Goal: Task Accomplishment & Management: Use online tool/utility

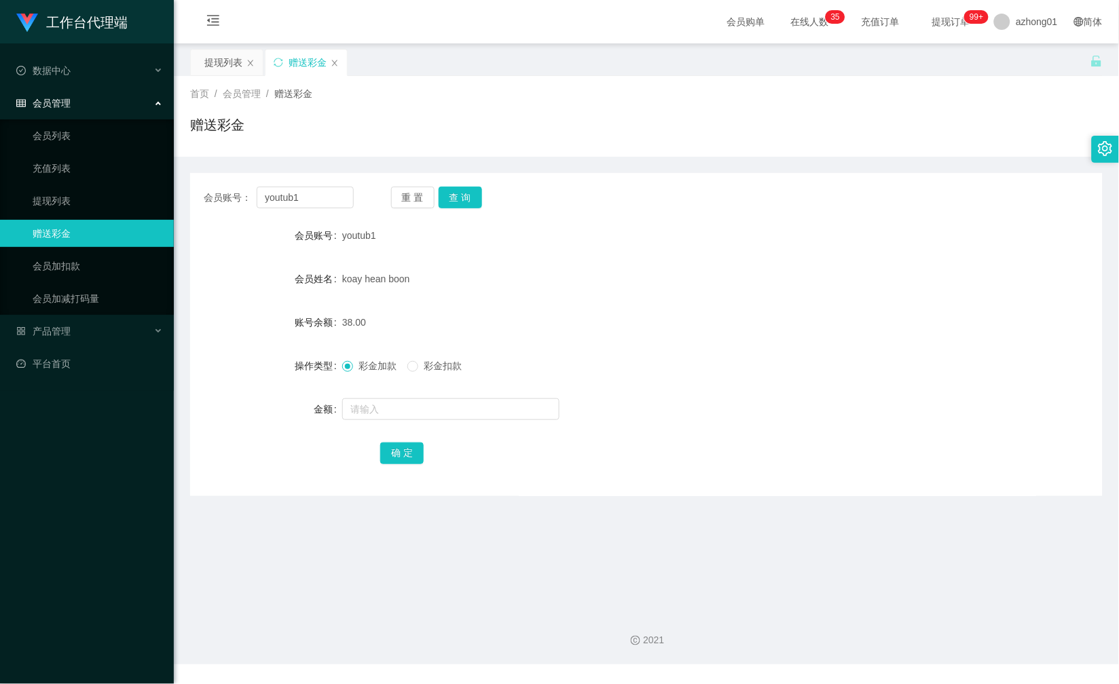
click at [340, 193] on input "youtub1" at bounding box center [305, 198] width 96 height 22
type input "9517"
click at [470, 198] on button "查 询" at bounding box center [459, 198] width 43 height 22
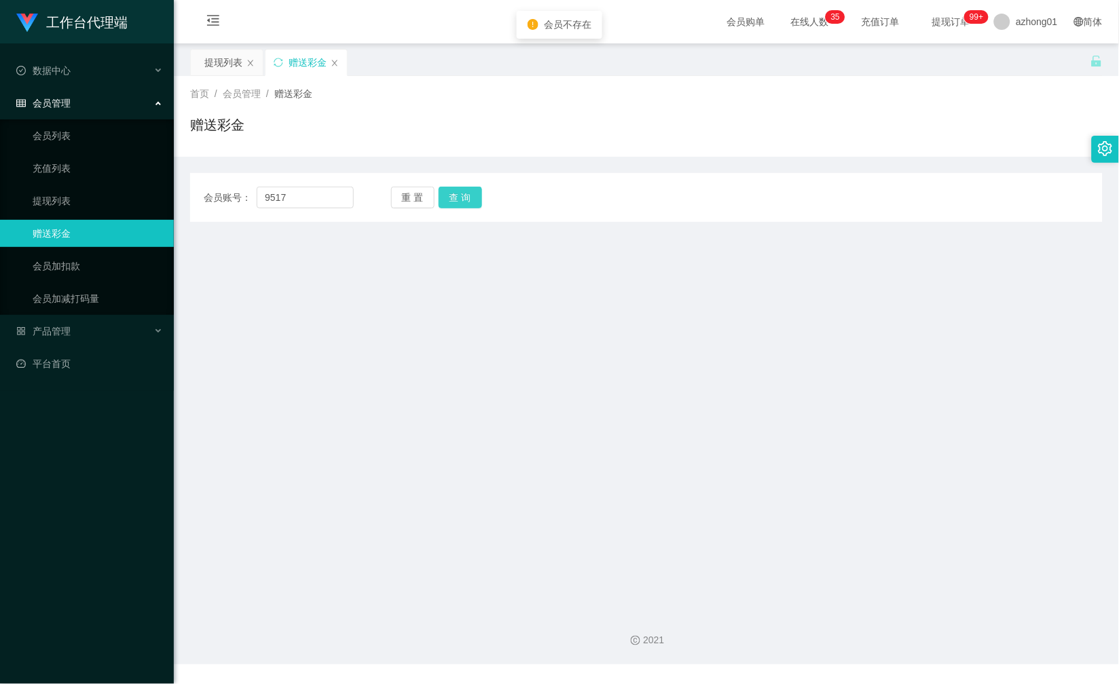
click at [464, 194] on button "查 询" at bounding box center [459, 198] width 43 height 22
click at [303, 202] on input "9517" at bounding box center [305, 198] width 96 height 22
paste input "没工作台账号"
type input "没工作台账号"
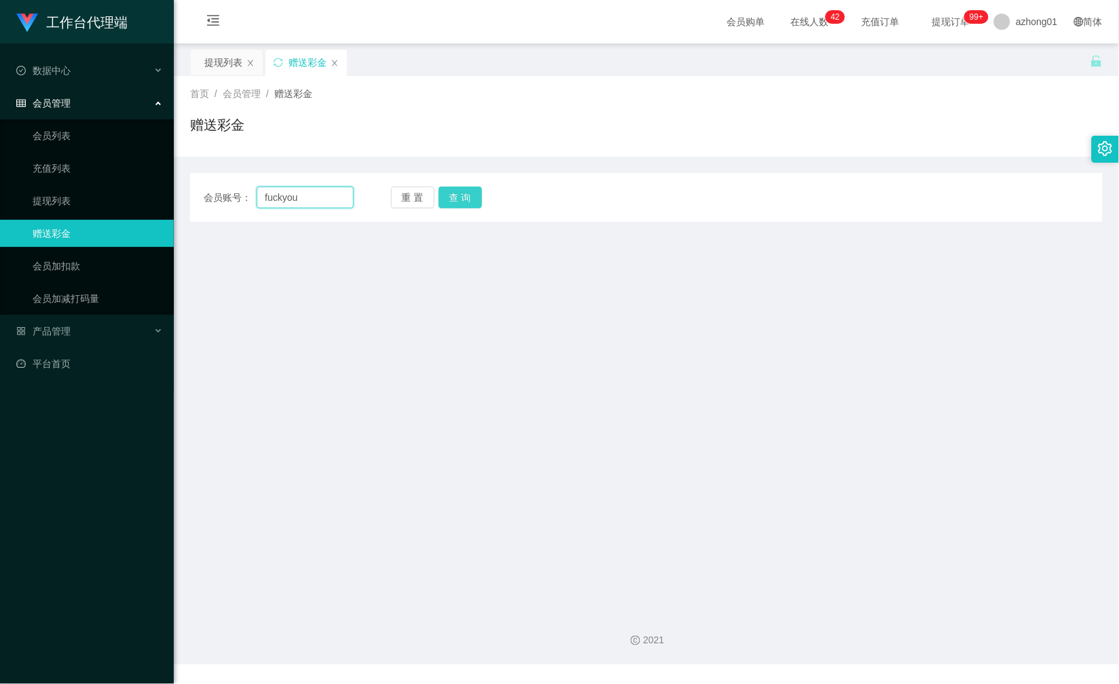
type input "fuckyou"
click at [469, 192] on button "查 询" at bounding box center [459, 198] width 43 height 22
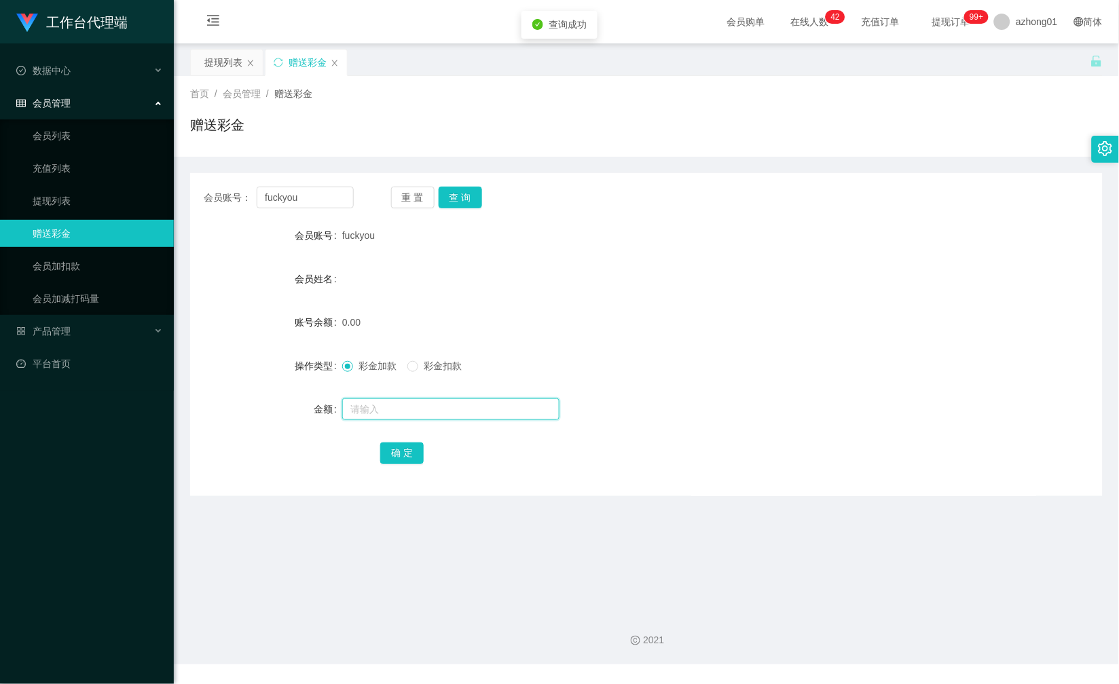
click at [375, 403] on input "text" at bounding box center [450, 409] width 217 height 22
type input "30"
click at [390, 446] on button "确 定" at bounding box center [401, 454] width 43 height 22
click at [324, 198] on input "fuckyou" at bounding box center [305, 198] width 96 height 22
paste input "fuckyou"
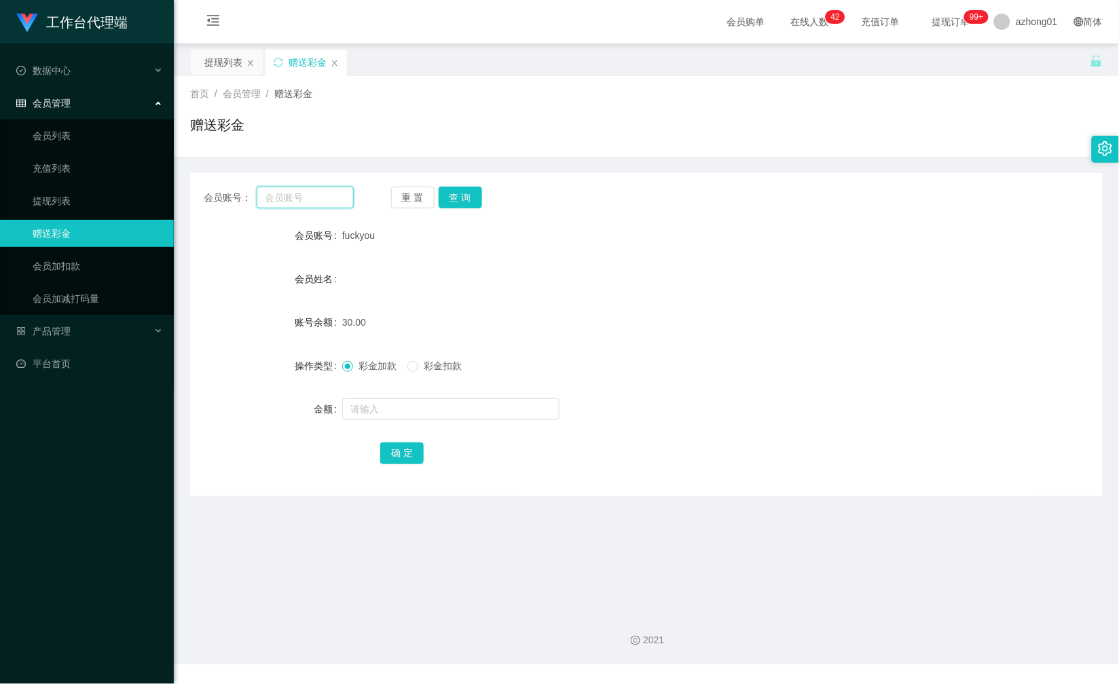
type input "fuckyou"
paste input "0174887812"
type input "0174887812"
click at [443, 195] on button "查 询" at bounding box center [459, 198] width 43 height 22
click at [387, 403] on input "text" at bounding box center [450, 409] width 217 height 22
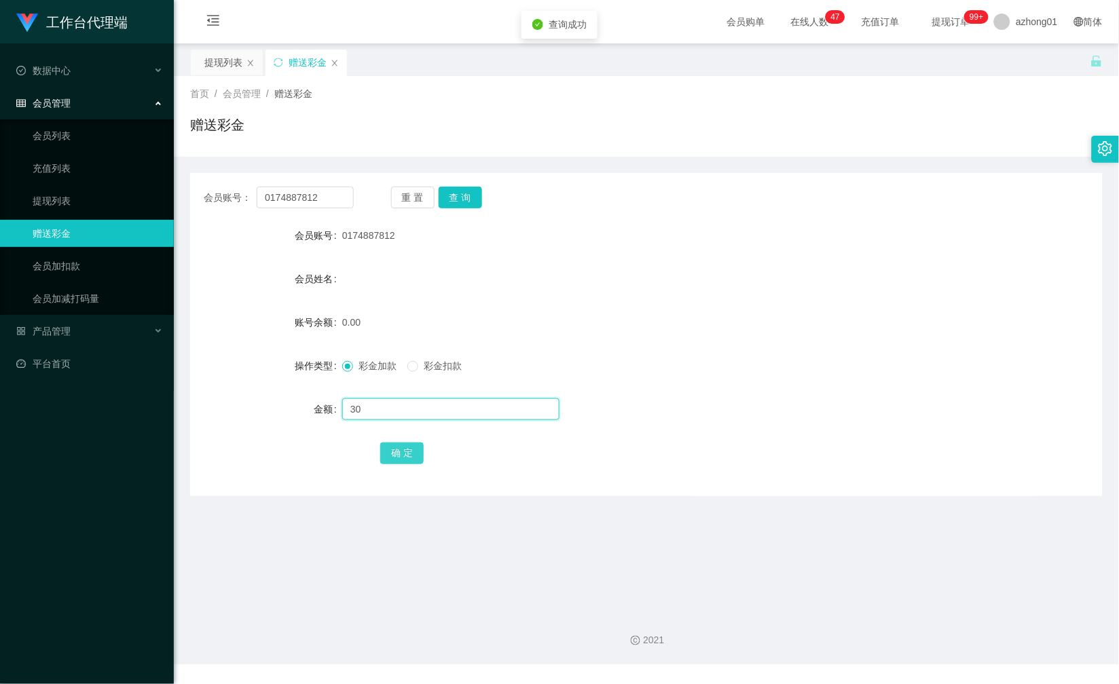
type input "30"
click at [397, 459] on button "确 定" at bounding box center [401, 454] width 43 height 22
click at [331, 187] on input "0174887812" at bounding box center [305, 198] width 96 height 22
paste input "0165357925"
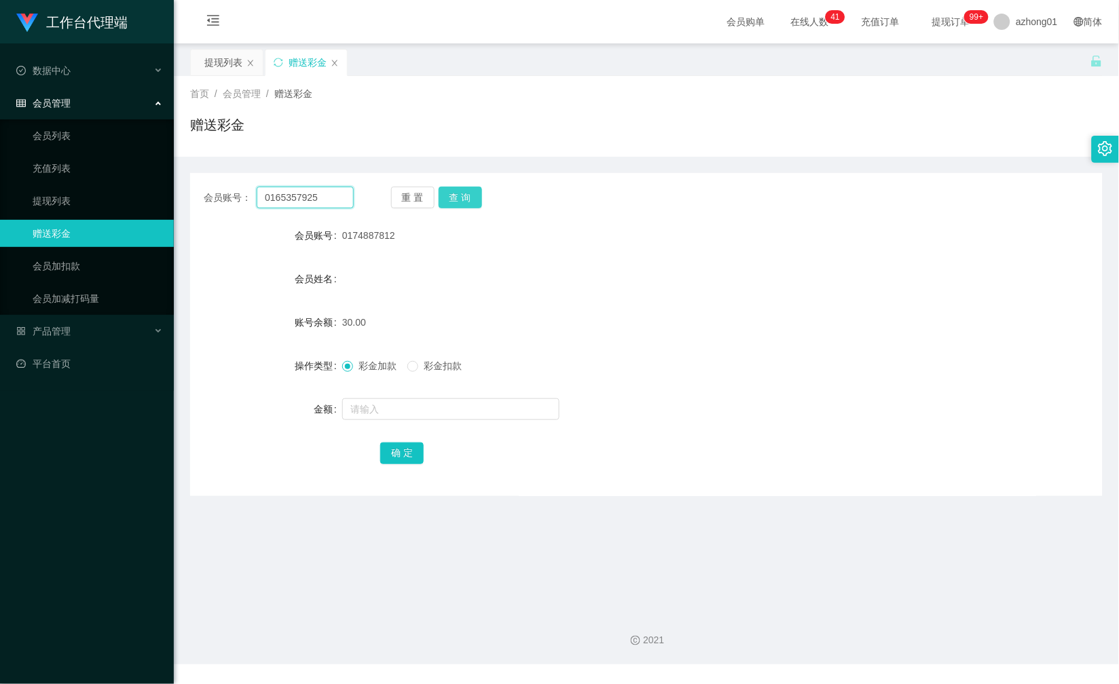
type input "0165357925"
click at [449, 195] on button "查 询" at bounding box center [459, 198] width 43 height 22
click at [385, 405] on input "text" at bounding box center [450, 409] width 217 height 22
type input "60"
click at [398, 448] on button "确 定" at bounding box center [401, 454] width 43 height 22
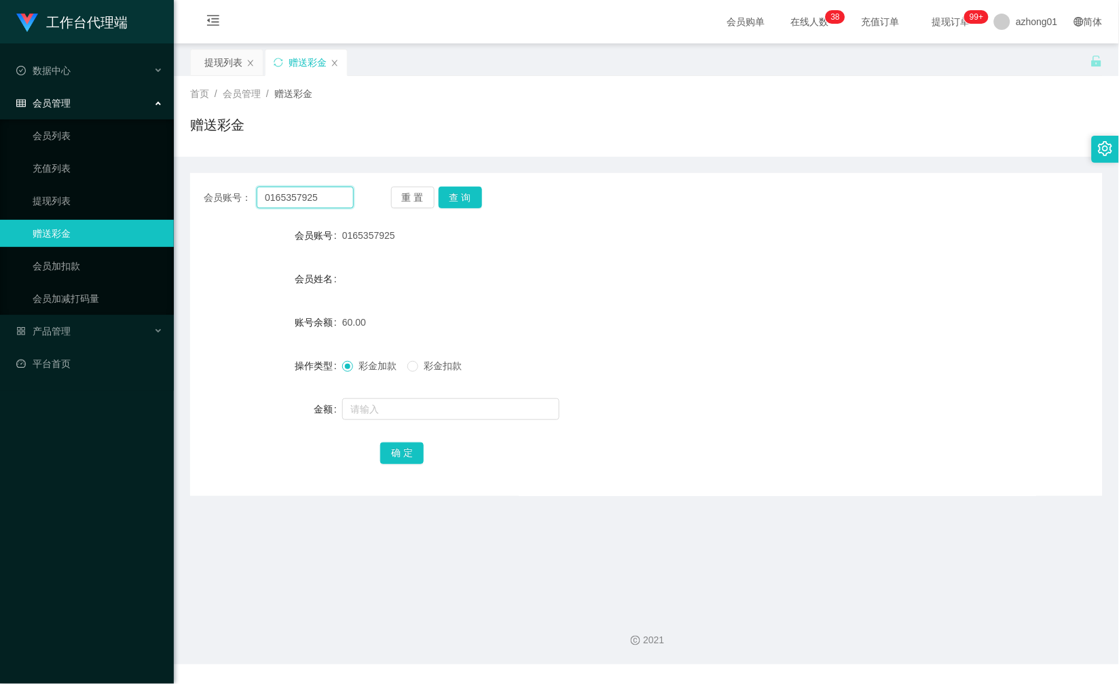
click at [326, 202] on input "0165357925" at bounding box center [305, 198] width 96 height 22
paste input "EvEn"
type input "EvEn"
click at [446, 194] on button "查 询" at bounding box center [459, 198] width 43 height 22
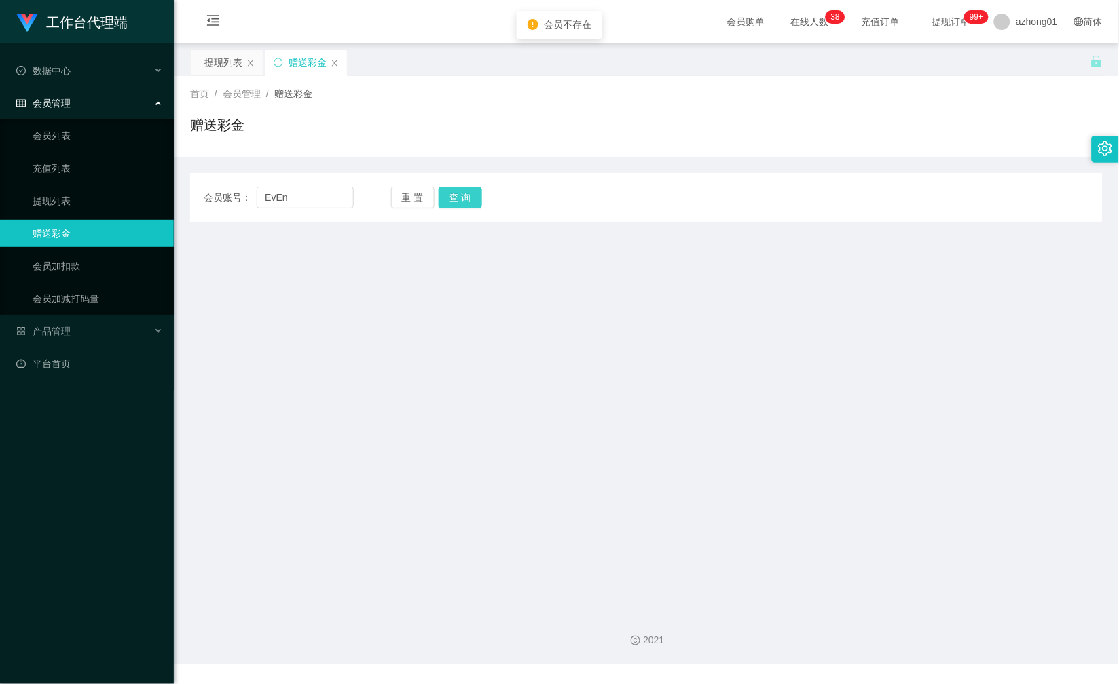
drag, startPoint x: 464, startPoint y: 189, endPoint x: 500, endPoint y: 153, distance: 50.9
click at [466, 185] on div "会员账号： EvEn 重 置 查 询 会员账号 0165357925 会员姓名 账号余额 60.00 操作类型 彩金加款 彩金扣款 金额 确 定" at bounding box center [646, 197] width 912 height 49
click at [330, 193] on input "EvEn" at bounding box center [305, 198] width 96 height 22
paste input "Mytube"
type input "Mytube"
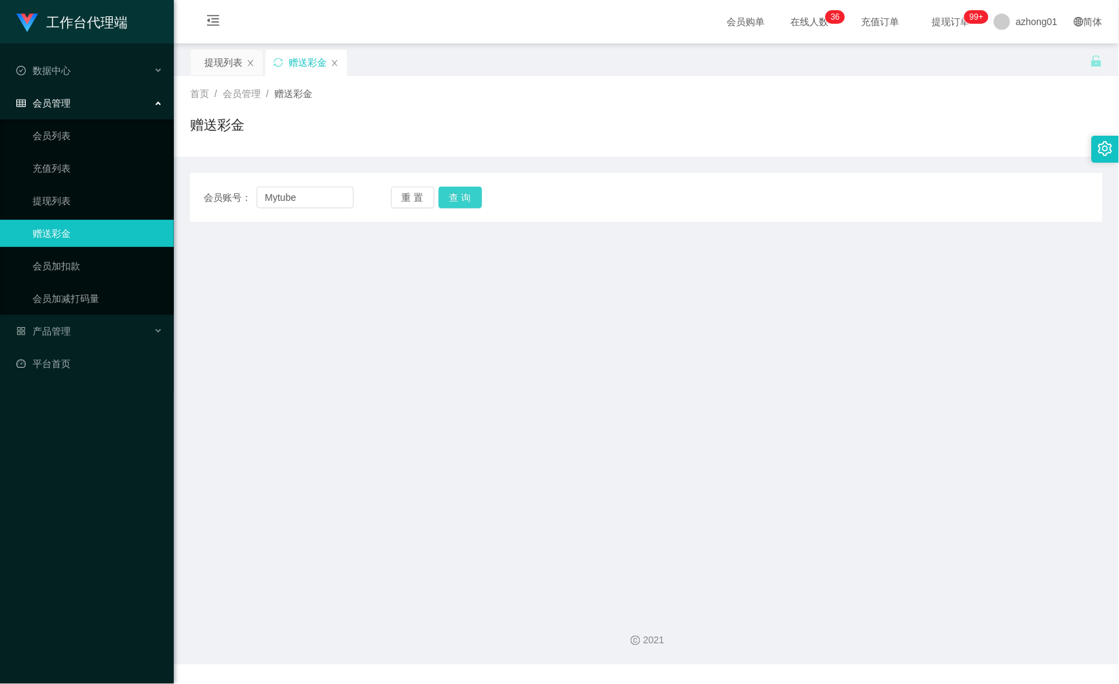
click at [462, 202] on button "查 询" at bounding box center [459, 198] width 43 height 22
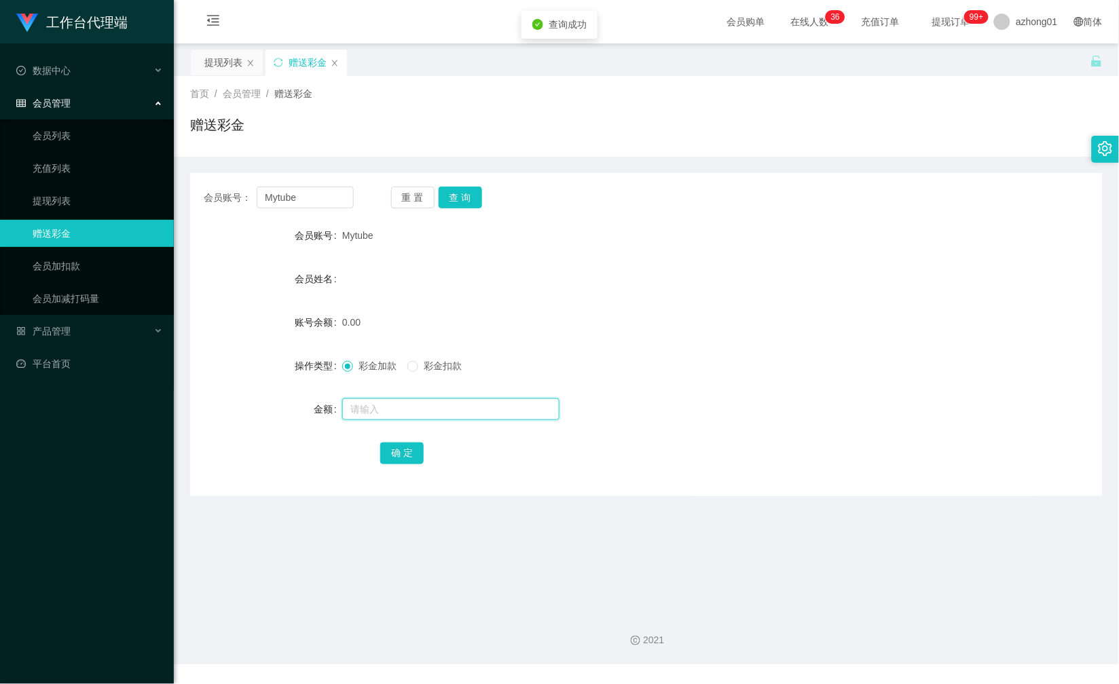
click at [365, 412] on input "text" at bounding box center [450, 409] width 217 height 22
type input "60"
click at [395, 457] on button "确 定" at bounding box center [401, 454] width 43 height 22
click at [324, 187] on input "Mytube" at bounding box center [305, 198] width 96 height 22
paste input "Salmonfish"
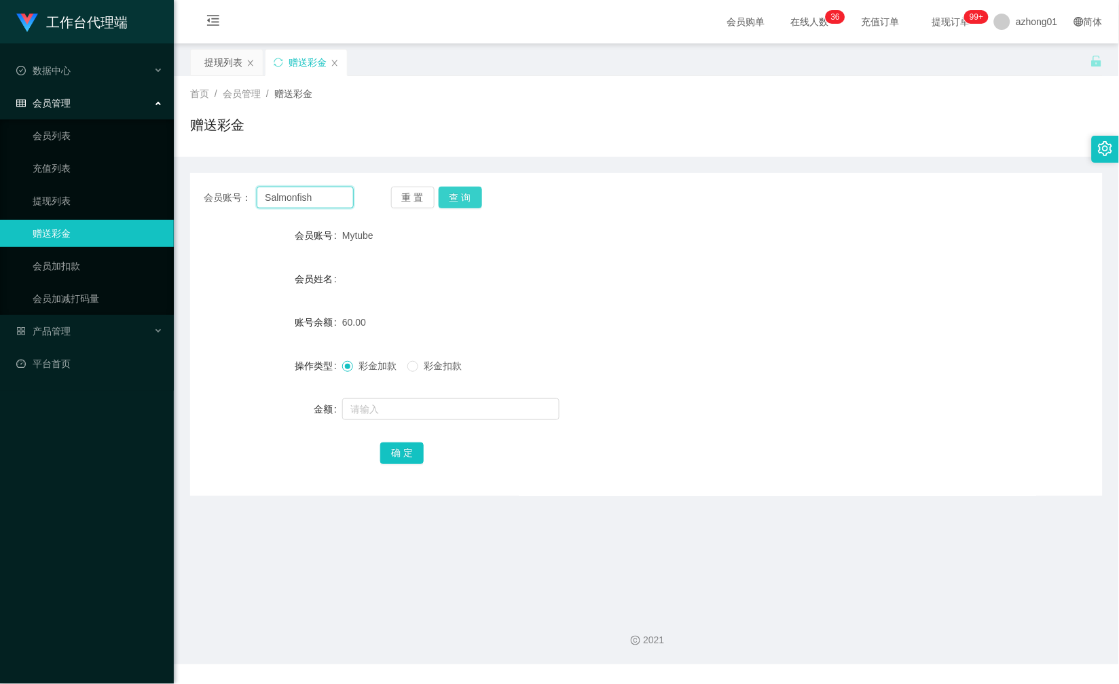
type input "Salmonfish"
click at [445, 187] on button "查 询" at bounding box center [459, 198] width 43 height 22
click at [381, 400] on input "text" at bounding box center [450, 409] width 217 height 22
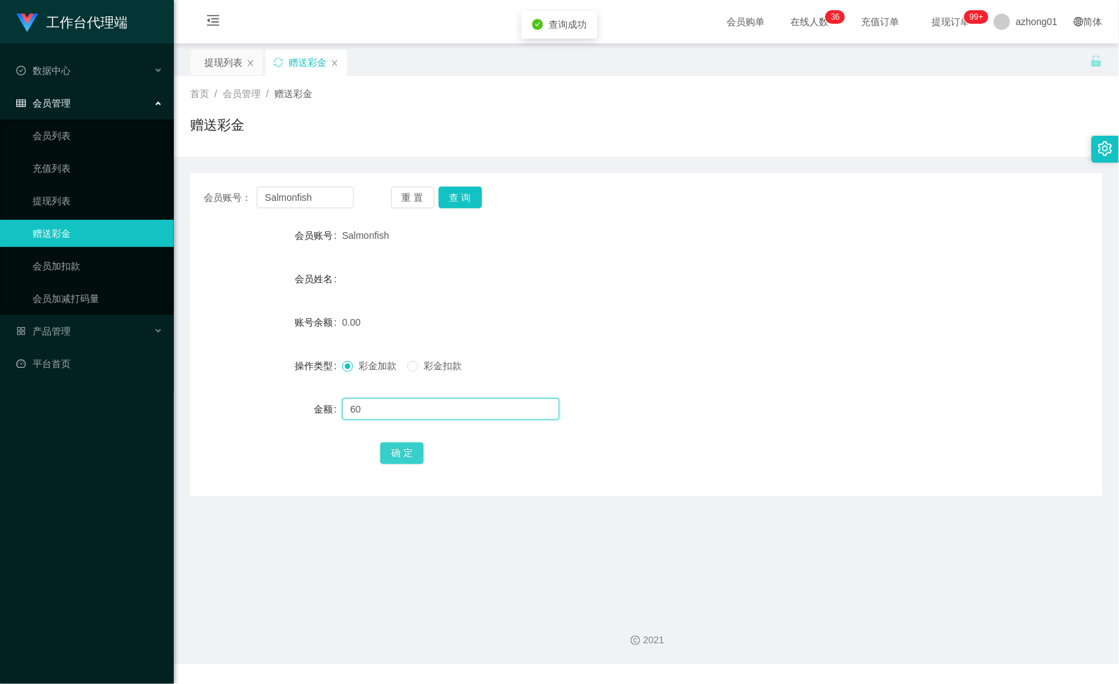
type input "60"
click at [385, 445] on button "确 定" at bounding box center [401, 454] width 43 height 22
click at [334, 195] on input "Salmonfish" at bounding box center [305, 198] width 96 height 22
paste input "Snake [PERSON_NAME]"
type input "Snake [PERSON_NAME]"
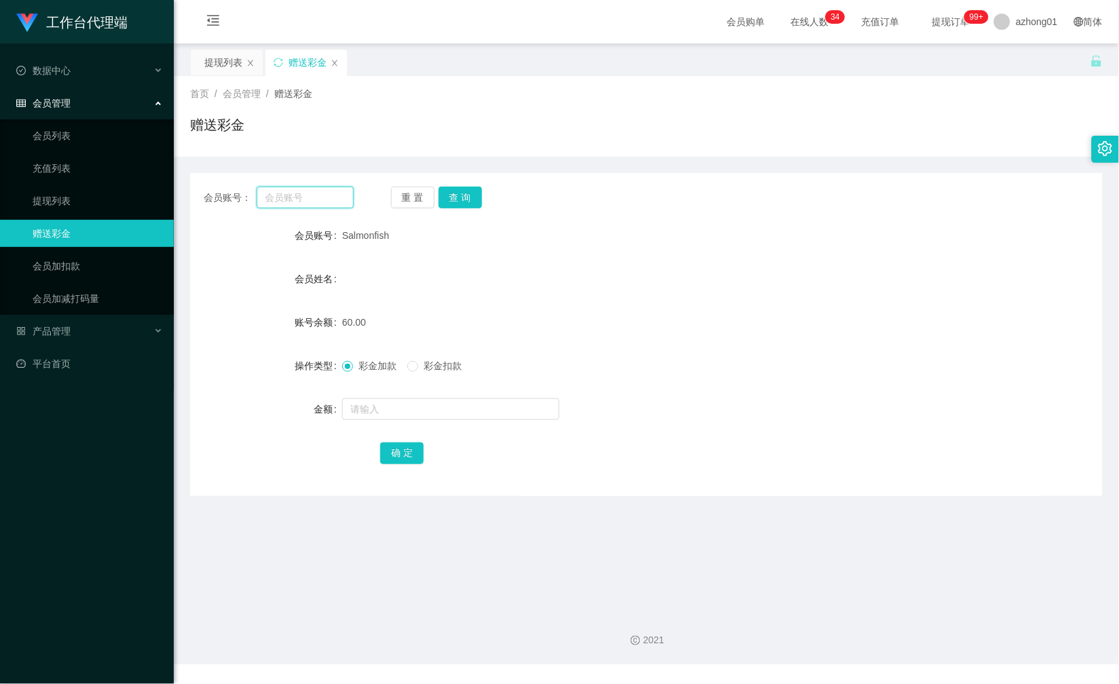
click at [299, 208] on input "text" at bounding box center [305, 198] width 96 height 22
paste input "Kooi1988"
type input "Kooi1988"
click at [476, 199] on button "查 询" at bounding box center [459, 198] width 43 height 22
click at [412, 419] on input "text" at bounding box center [450, 409] width 217 height 22
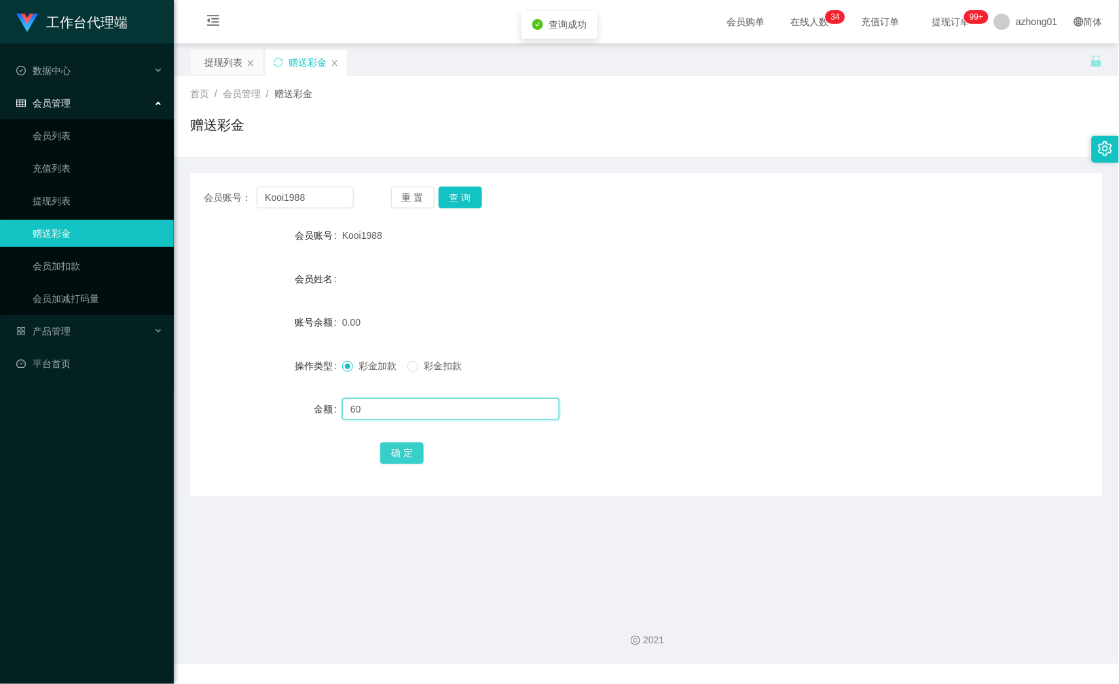
type input "60"
click at [411, 449] on button "确 定" at bounding box center [401, 454] width 43 height 22
click at [310, 195] on input "Kooi1988" at bounding box center [305, 198] width 96 height 22
click at [87, 192] on link "提现列表" at bounding box center [98, 200] width 130 height 27
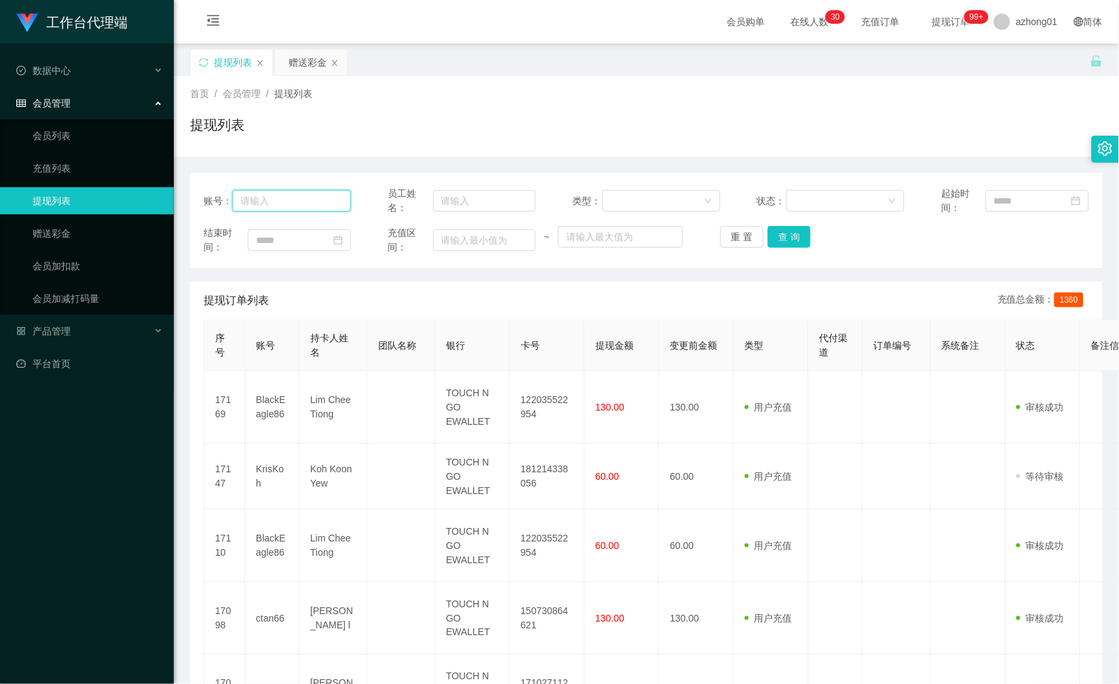
click at [307, 198] on input "text" at bounding box center [291, 201] width 119 height 22
paste input "0165357925"
type input "0165357925"
click at [796, 245] on button "查 询" at bounding box center [789, 237] width 43 height 22
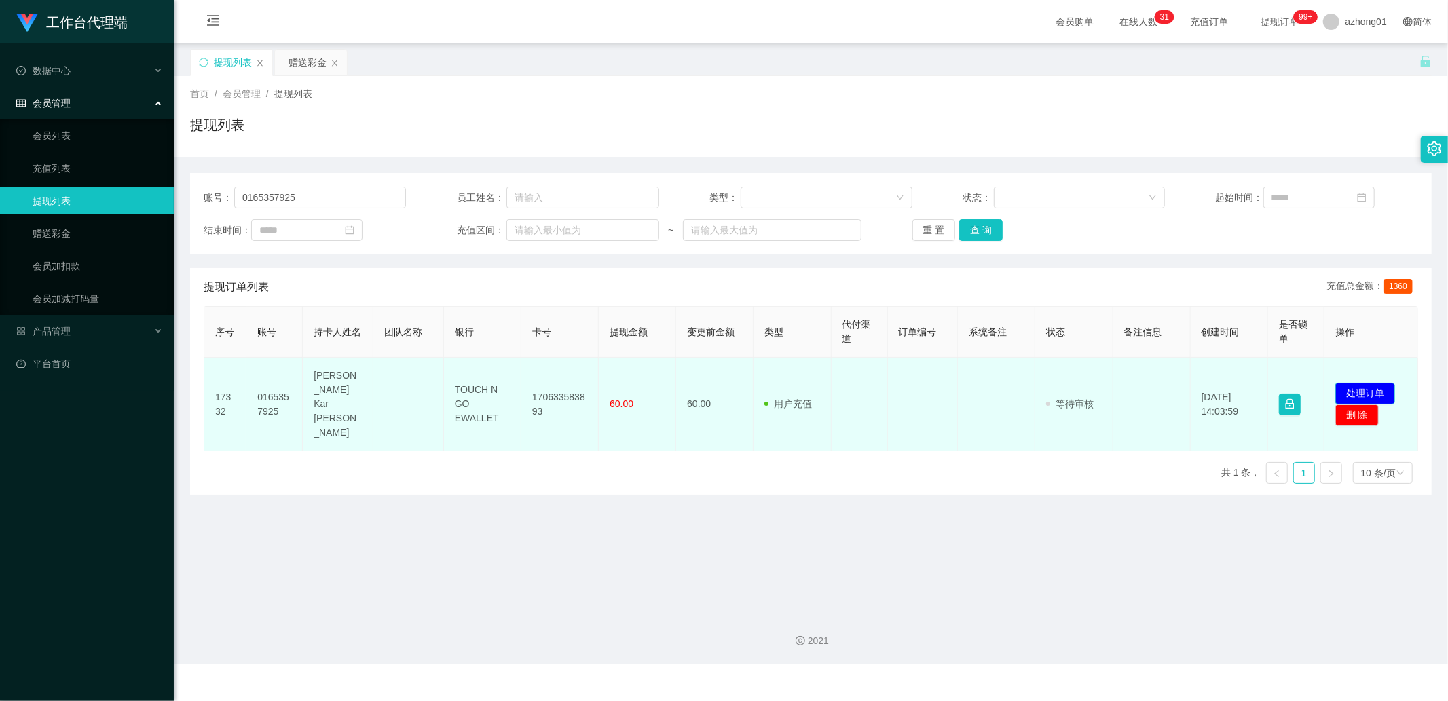
click at [1118, 383] on button "处理订单" at bounding box center [1365, 394] width 60 height 22
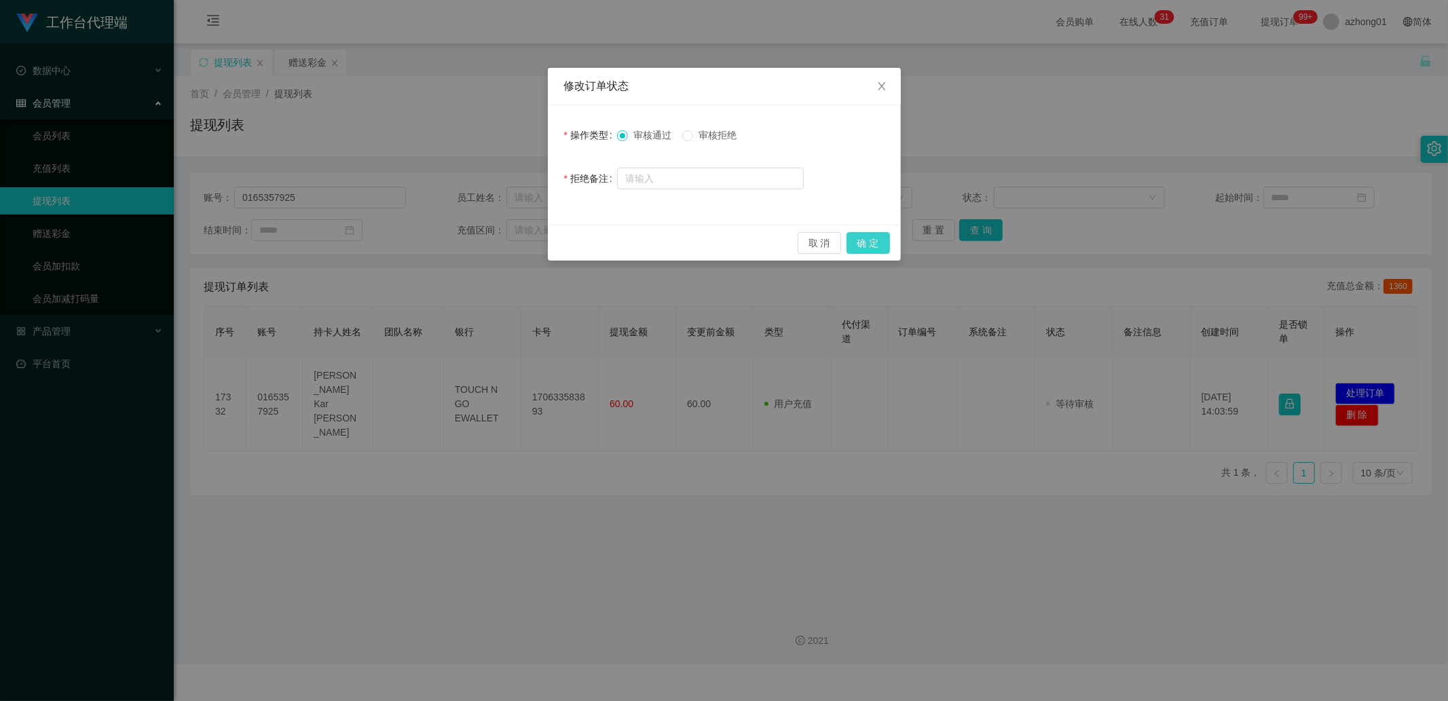
click at [865, 248] on button "确 定" at bounding box center [867, 243] width 43 height 22
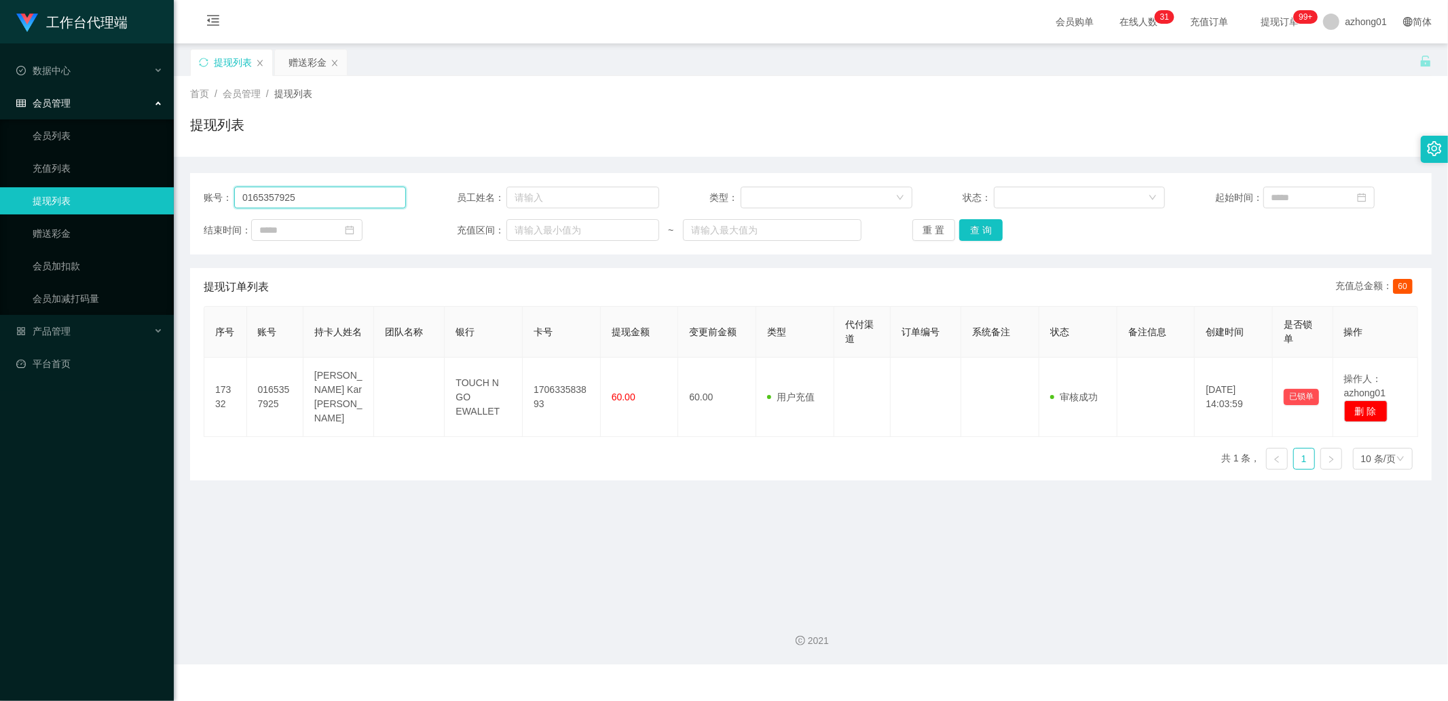
click at [324, 201] on input "0165357925" at bounding box center [320, 198] width 172 height 22
paste input "K88088"
type input "K88088"
click at [977, 232] on button "查 询" at bounding box center [980, 230] width 43 height 22
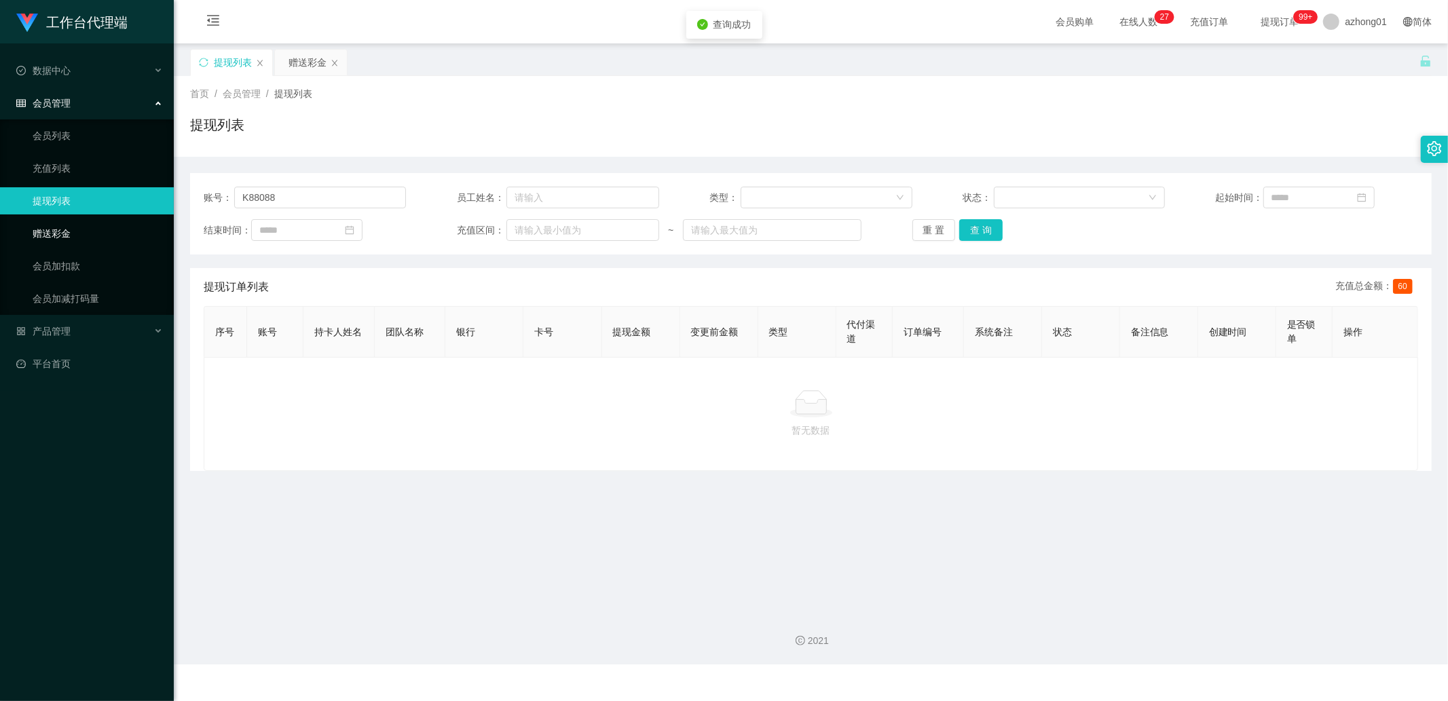
click at [105, 235] on link "赠送彩金" at bounding box center [98, 233] width 130 height 27
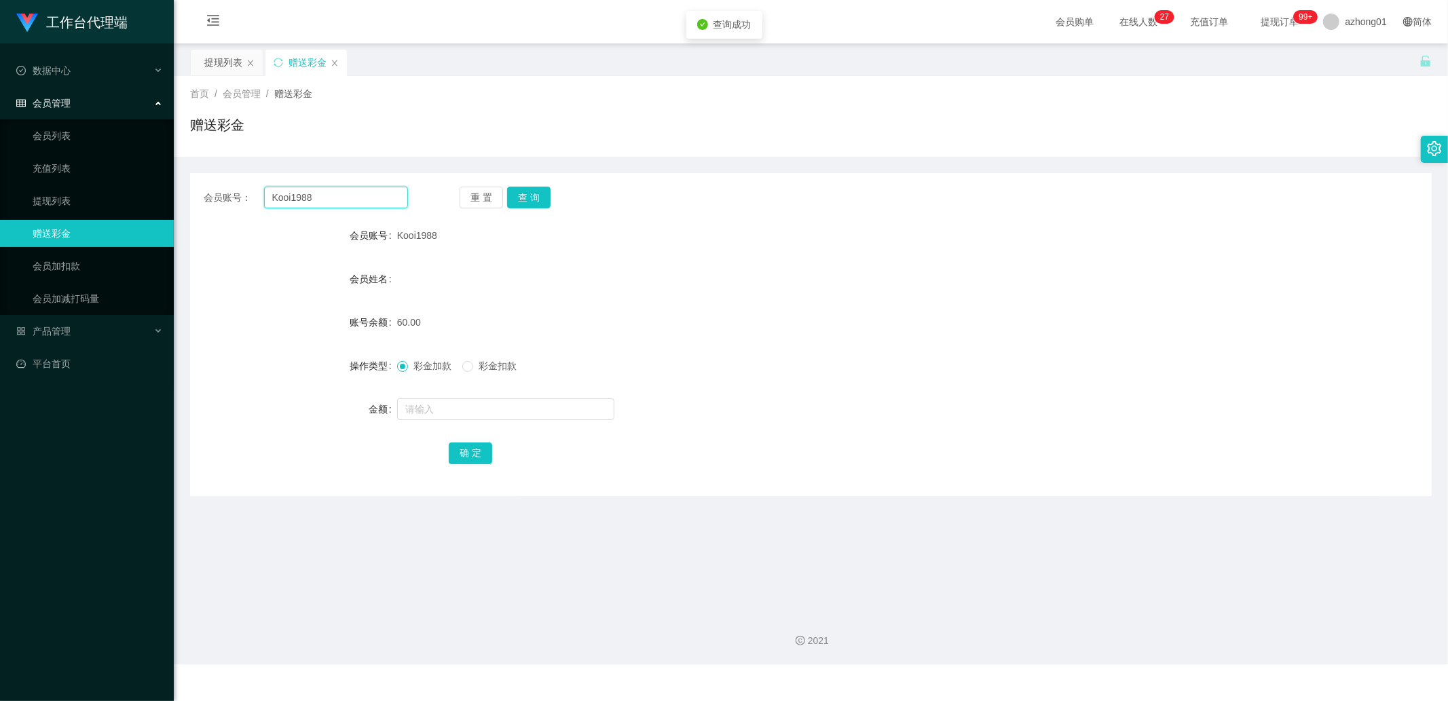
click at [309, 200] on input "Kooi1988" at bounding box center [336, 198] width 145 height 22
paste input "K88088"
type input "K88088"
click at [543, 199] on button "查 询" at bounding box center [528, 198] width 43 height 22
click at [447, 406] on input "text" at bounding box center [505, 409] width 217 height 22
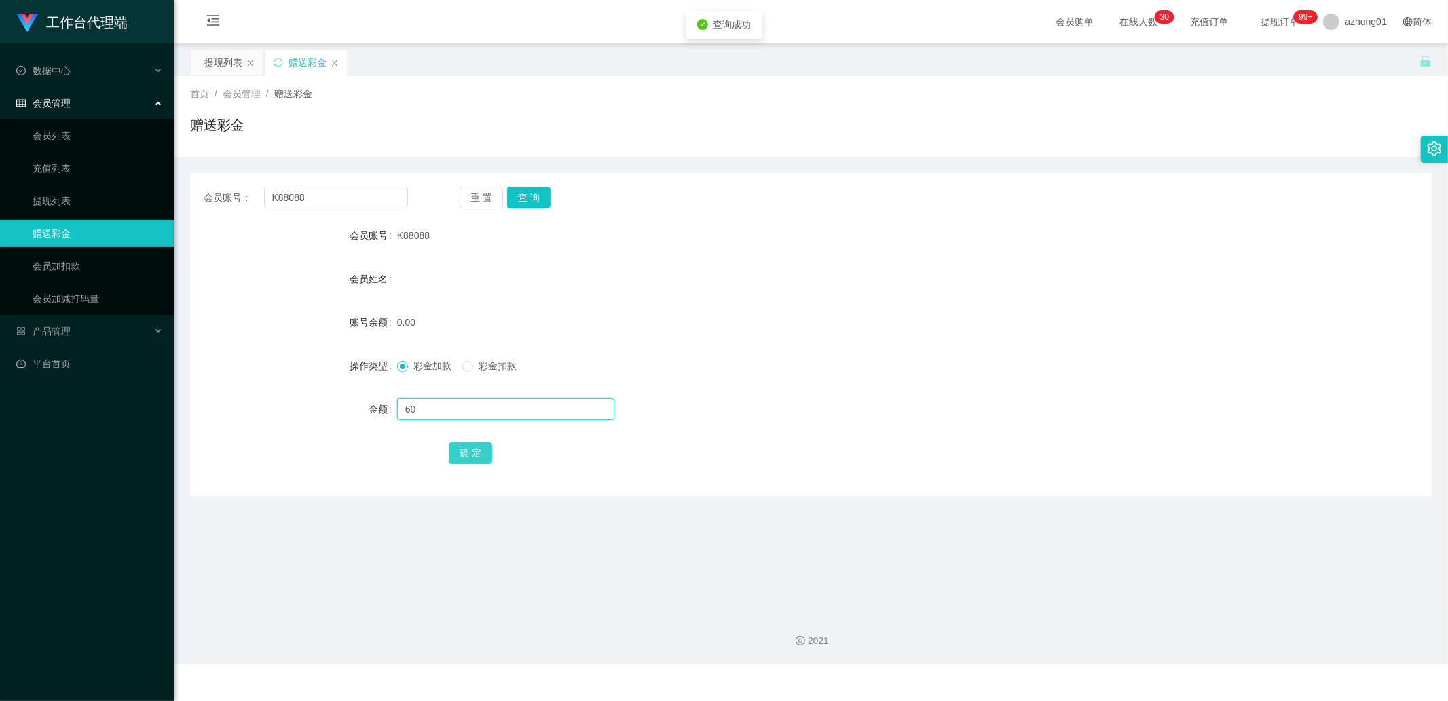
type input "60"
click at [481, 457] on button "确 定" at bounding box center [470, 454] width 43 height 22
click at [378, 200] on input "K88088" at bounding box center [336, 198] width 145 height 22
paste input "Owen22"
type input "Owen22"
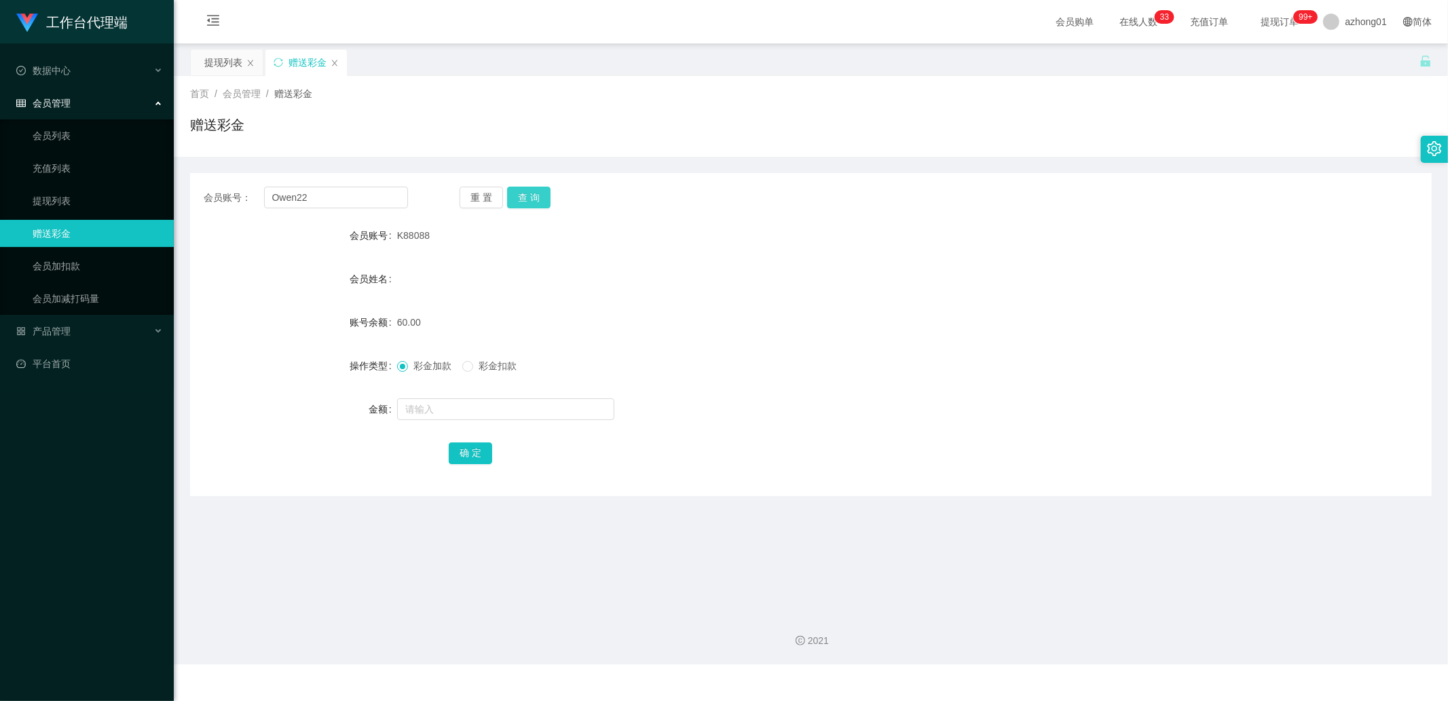
click at [533, 201] on button "查 询" at bounding box center [528, 198] width 43 height 22
click at [533, 201] on button "查 询" at bounding box center [536, 198] width 58 height 22
click at [426, 409] on input "text" at bounding box center [505, 409] width 217 height 22
type input "60"
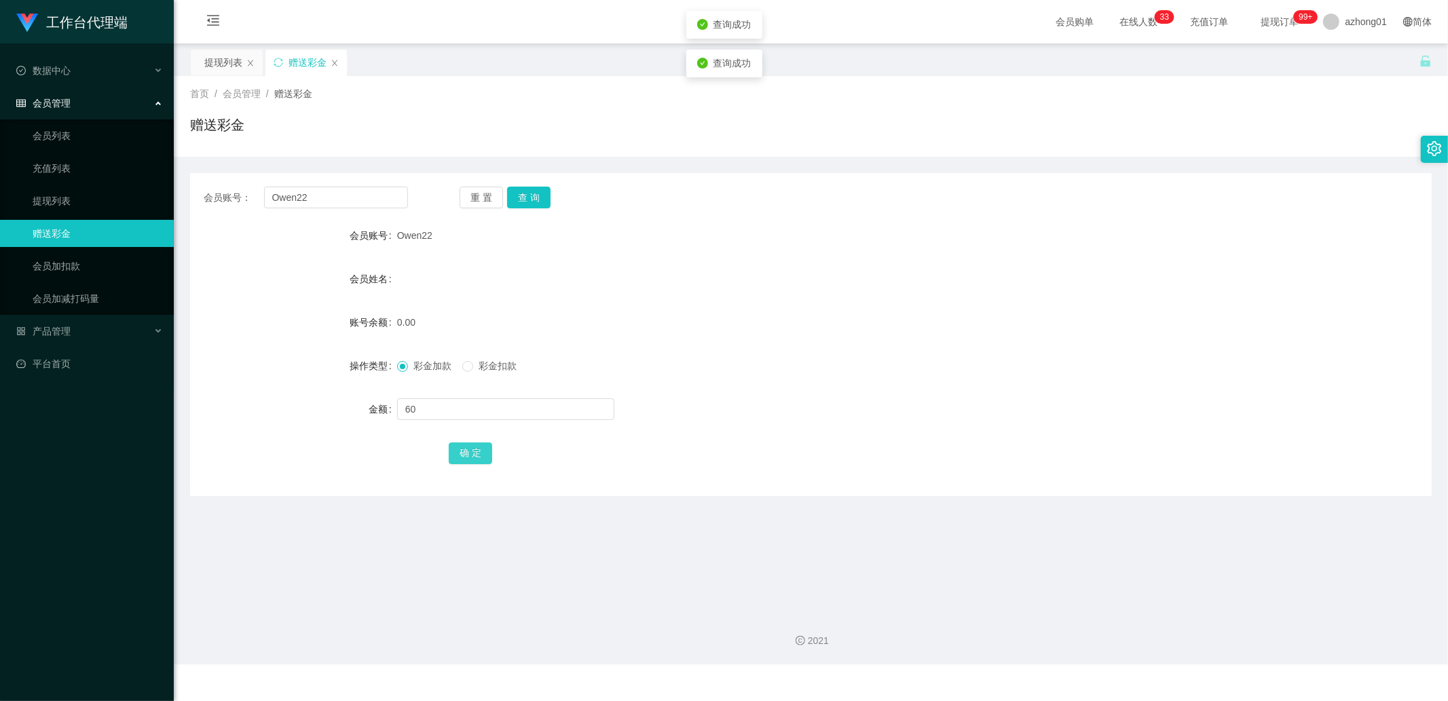
click at [468, 458] on button "确 定" at bounding box center [470, 454] width 43 height 22
click at [367, 195] on input "Owen22" at bounding box center [336, 198] width 145 height 22
paste input "Alip1268"
type input "Alip1268"
click at [540, 198] on button "查 询" at bounding box center [528, 198] width 43 height 22
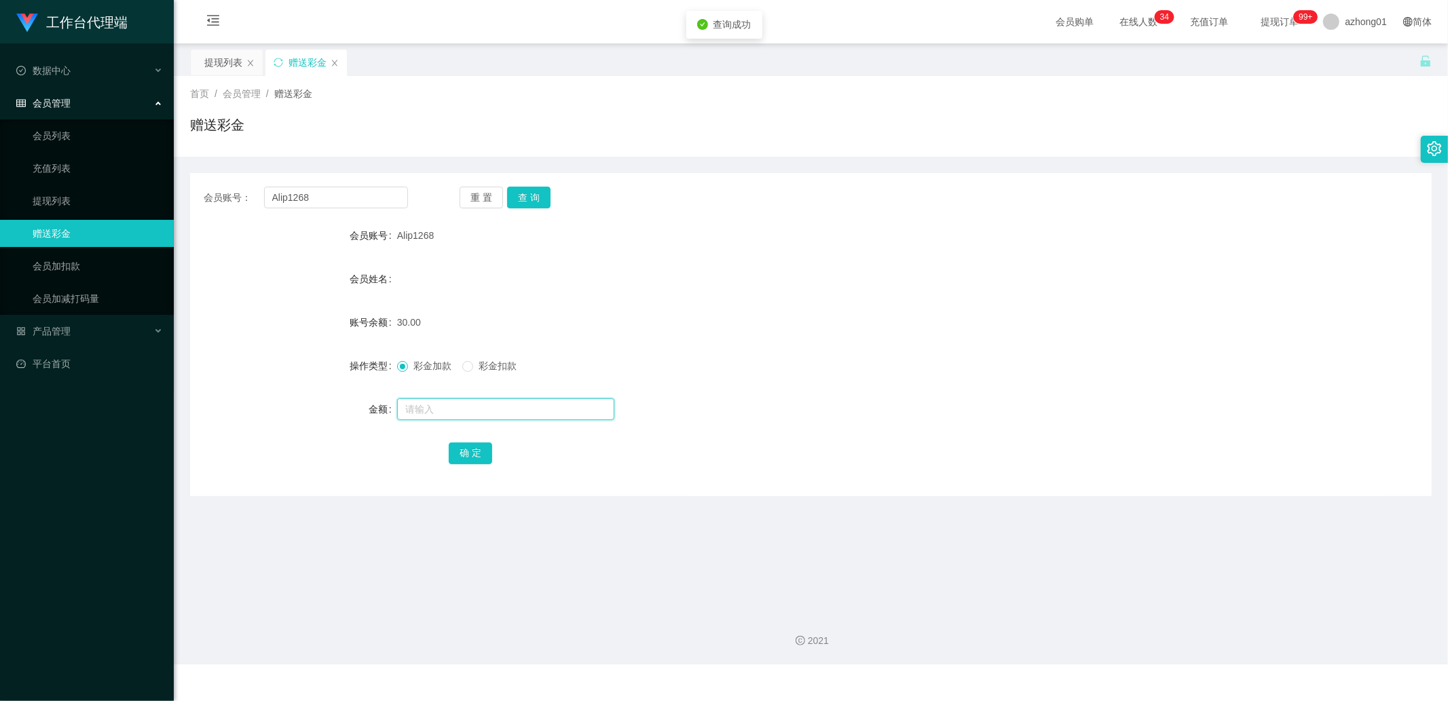
click at [453, 416] on input "text" at bounding box center [505, 409] width 217 height 22
type input "30"
click at [492, 459] on div "确 定" at bounding box center [811, 452] width 724 height 27
click at [479, 453] on button "确 定" at bounding box center [470, 454] width 43 height 22
click at [377, 199] on input "Alip1268" at bounding box center [336, 198] width 145 height 22
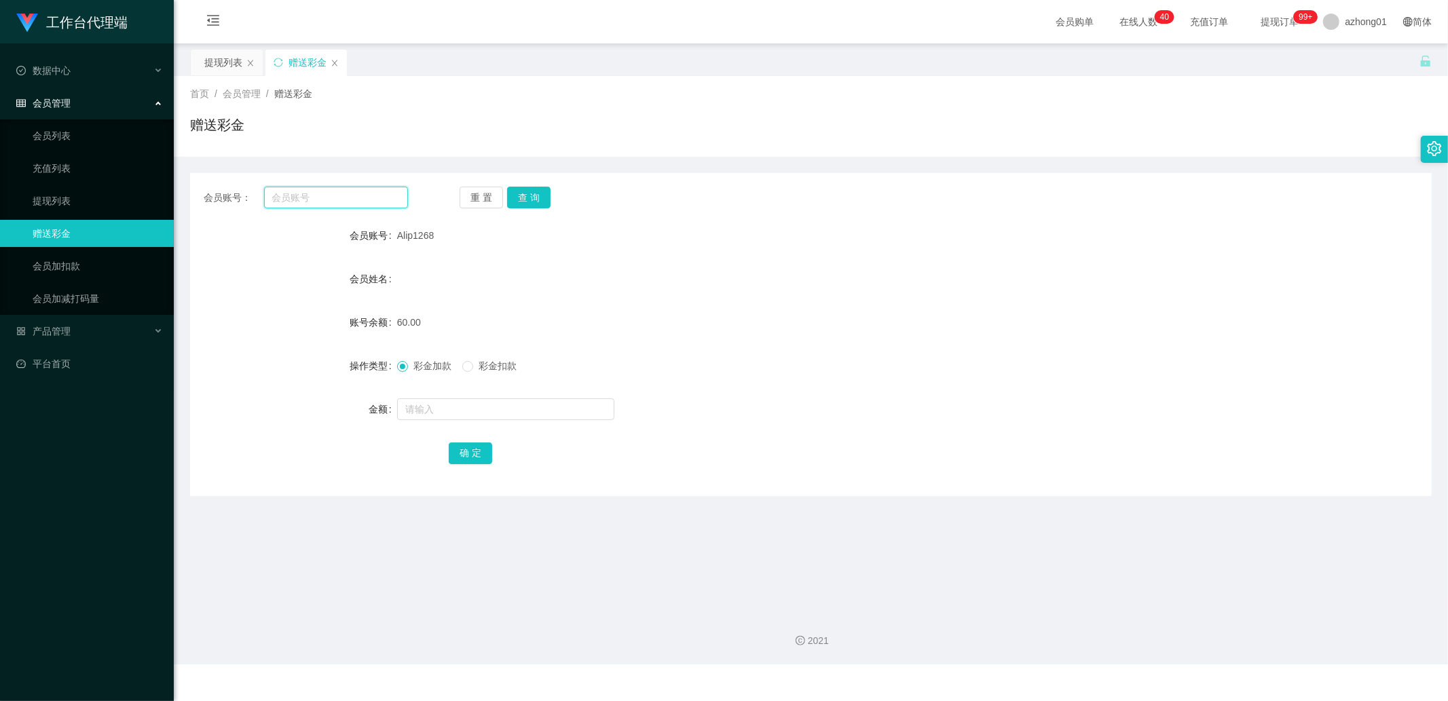
paste input "K88088"
type input "K88088"
click at [525, 198] on button "查 询" at bounding box center [528, 198] width 43 height 22
click at [348, 198] on input "K88088" at bounding box center [336, 198] width 145 height 22
drag, startPoint x: 78, startPoint y: 198, endPoint x: 130, endPoint y: 198, distance: 51.6
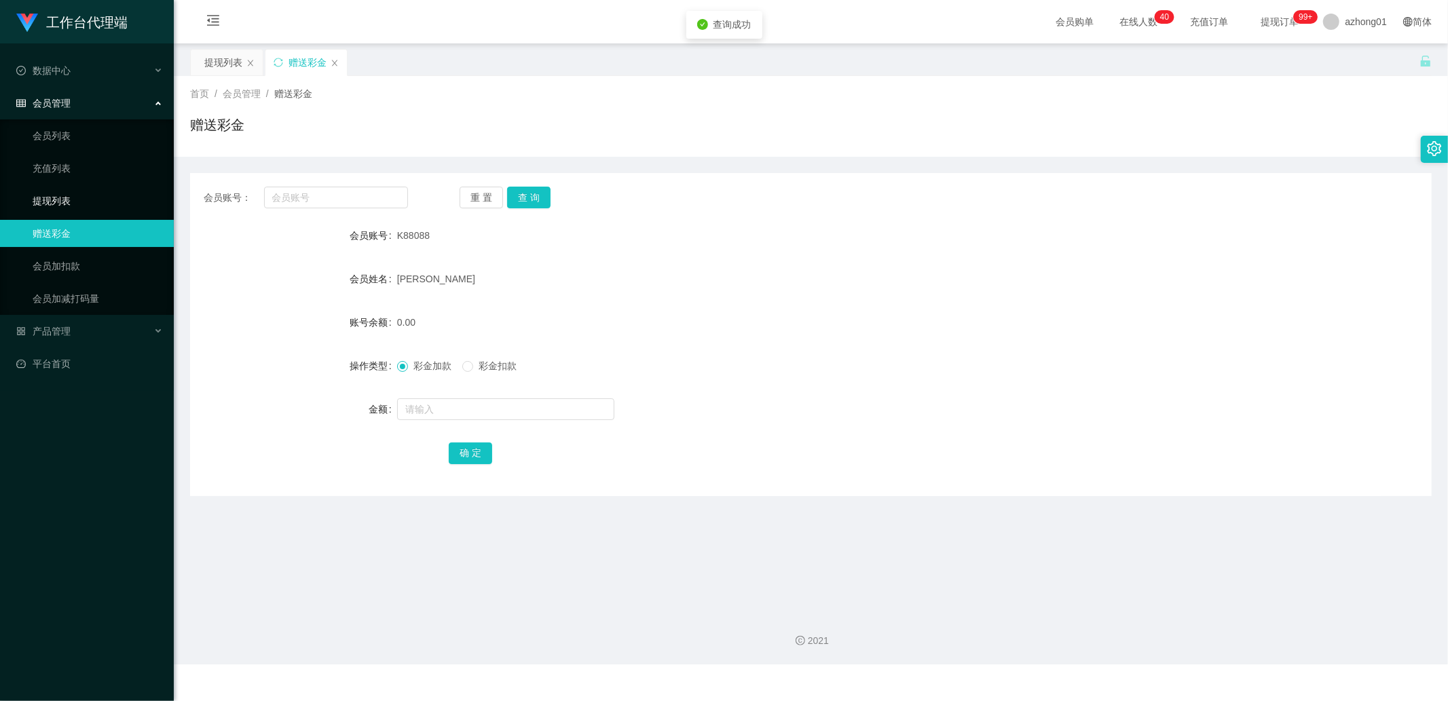
click at [78, 198] on link "提现列表" at bounding box center [98, 200] width 130 height 27
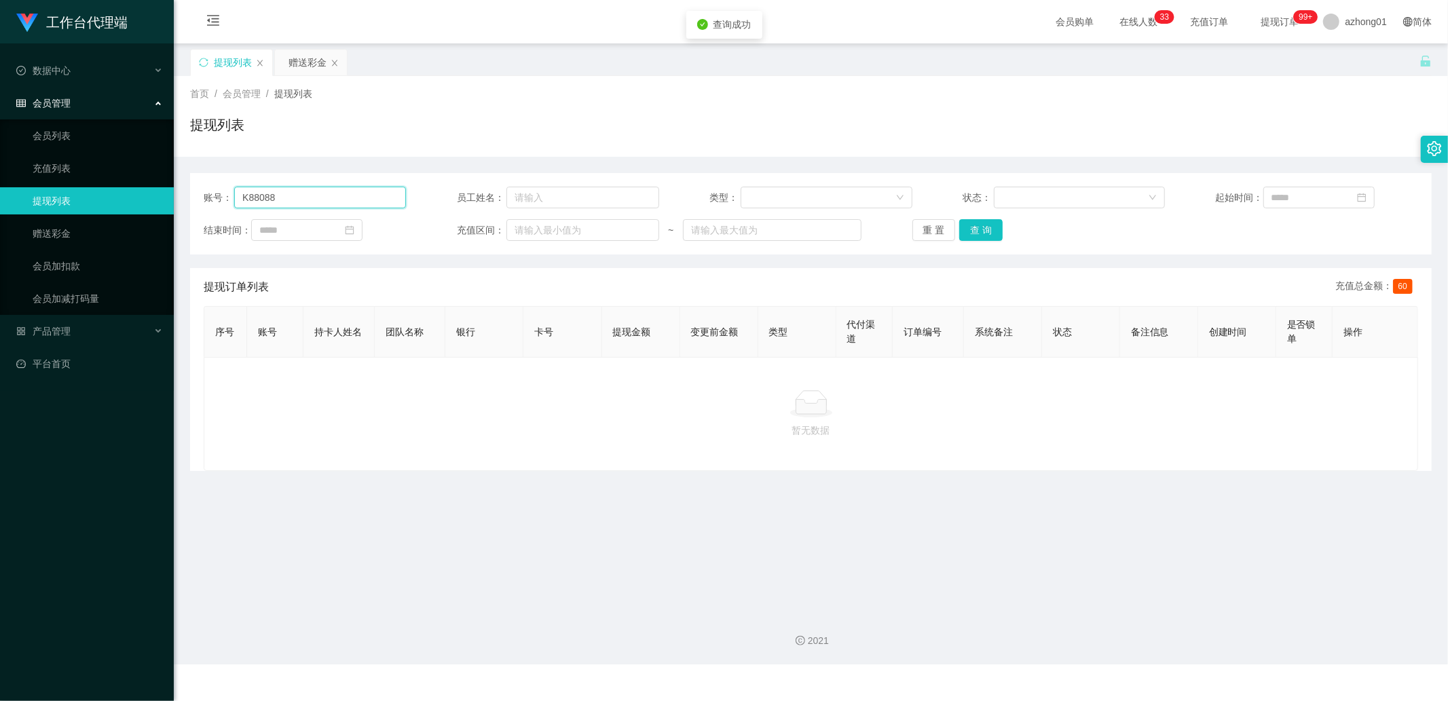
click at [369, 195] on input "K88088" at bounding box center [320, 198] width 172 height 22
paste input "K88088"
type input "K88088"
click at [982, 226] on button "查 询" at bounding box center [980, 230] width 43 height 22
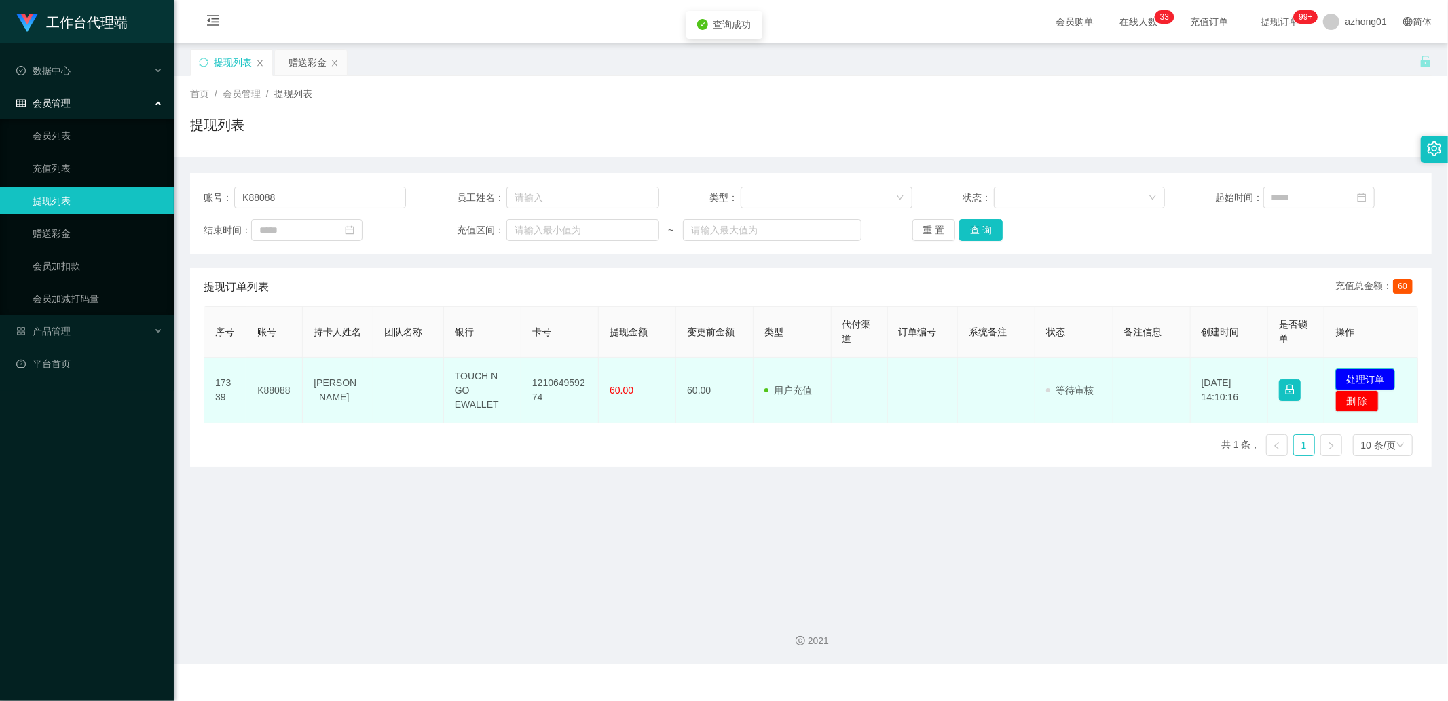
click at [1118, 380] on button "处理订单" at bounding box center [1365, 380] width 60 height 22
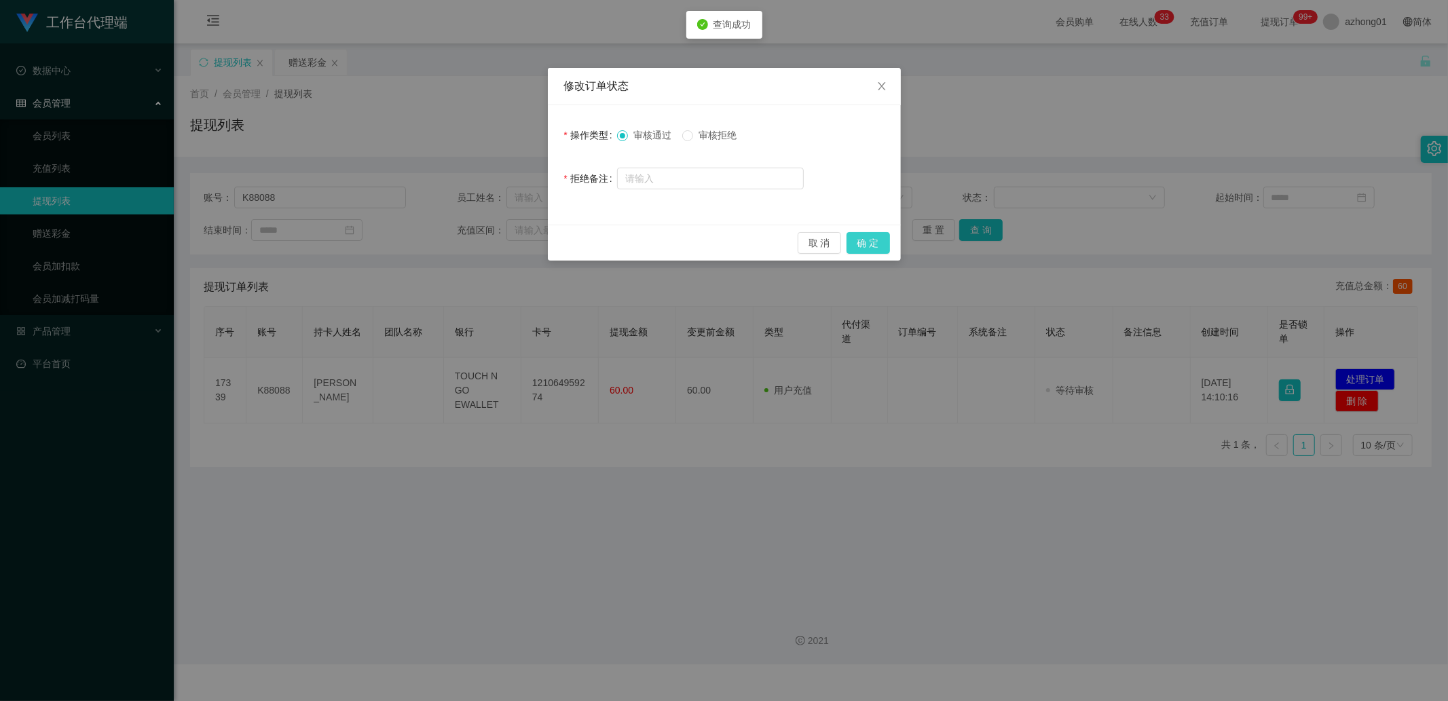
click at [880, 239] on button "确 定" at bounding box center [867, 243] width 43 height 22
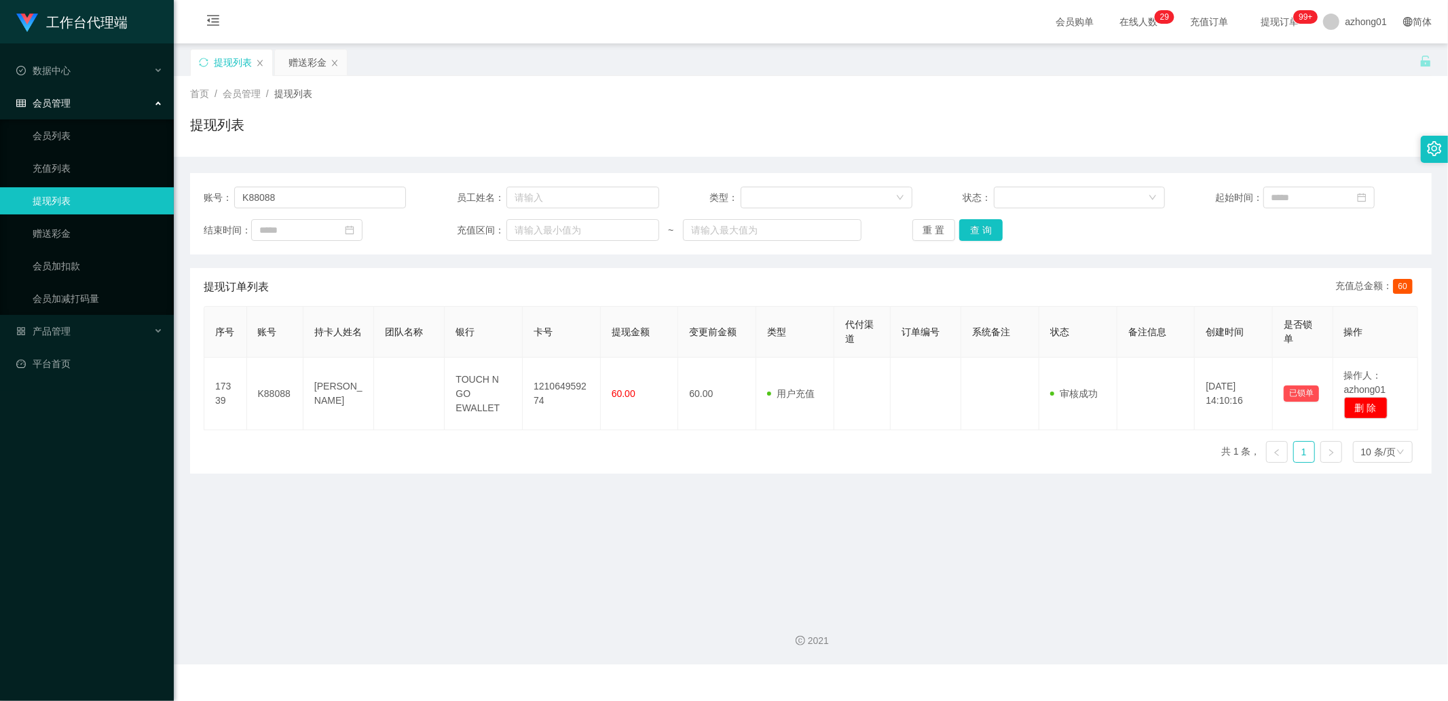
click at [315, 183] on div "账号： K88088 员工姓名： 类型： 状态： 起始时间： 结束时间： 充值区间： ~ 重 置 查 询" at bounding box center [810, 213] width 1241 height 81
click at [314, 193] on input "K88088" at bounding box center [320, 198] width 172 height 22
paste input "Kooi1988"
type input "Kooi1988"
drag, startPoint x: 977, startPoint y: 227, endPoint x: 987, endPoint y: 231, distance: 10.1
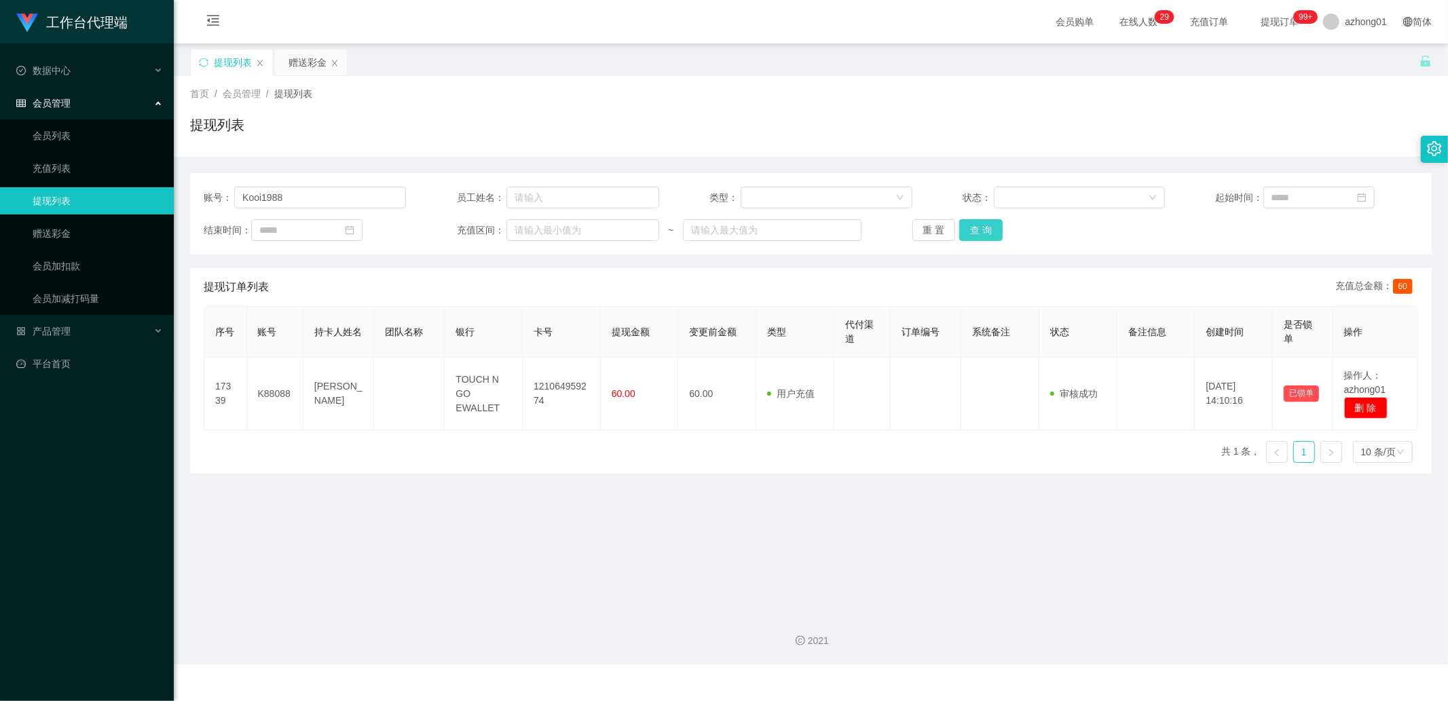
click at [977, 227] on button "查 询" at bounding box center [980, 230] width 43 height 22
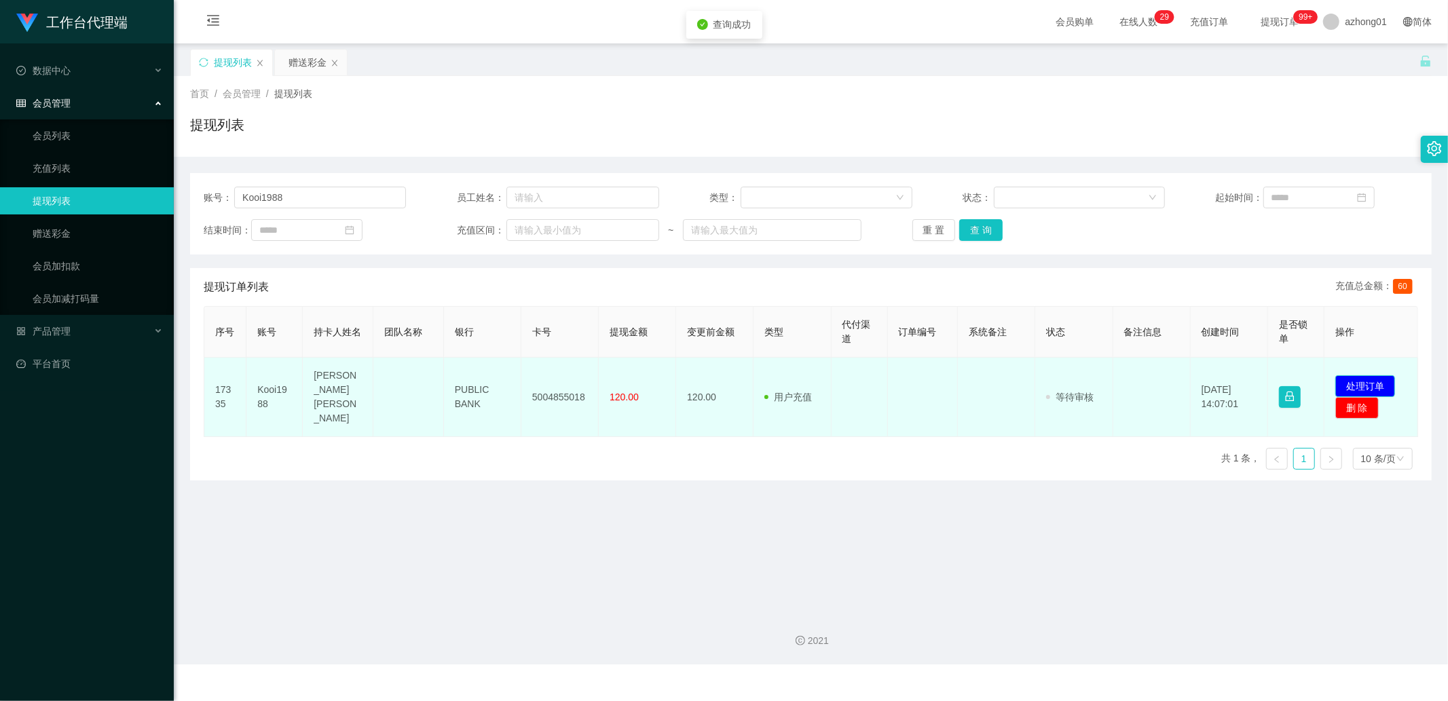
click at [1118, 379] on button "处理订单" at bounding box center [1365, 386] width 60 height 22
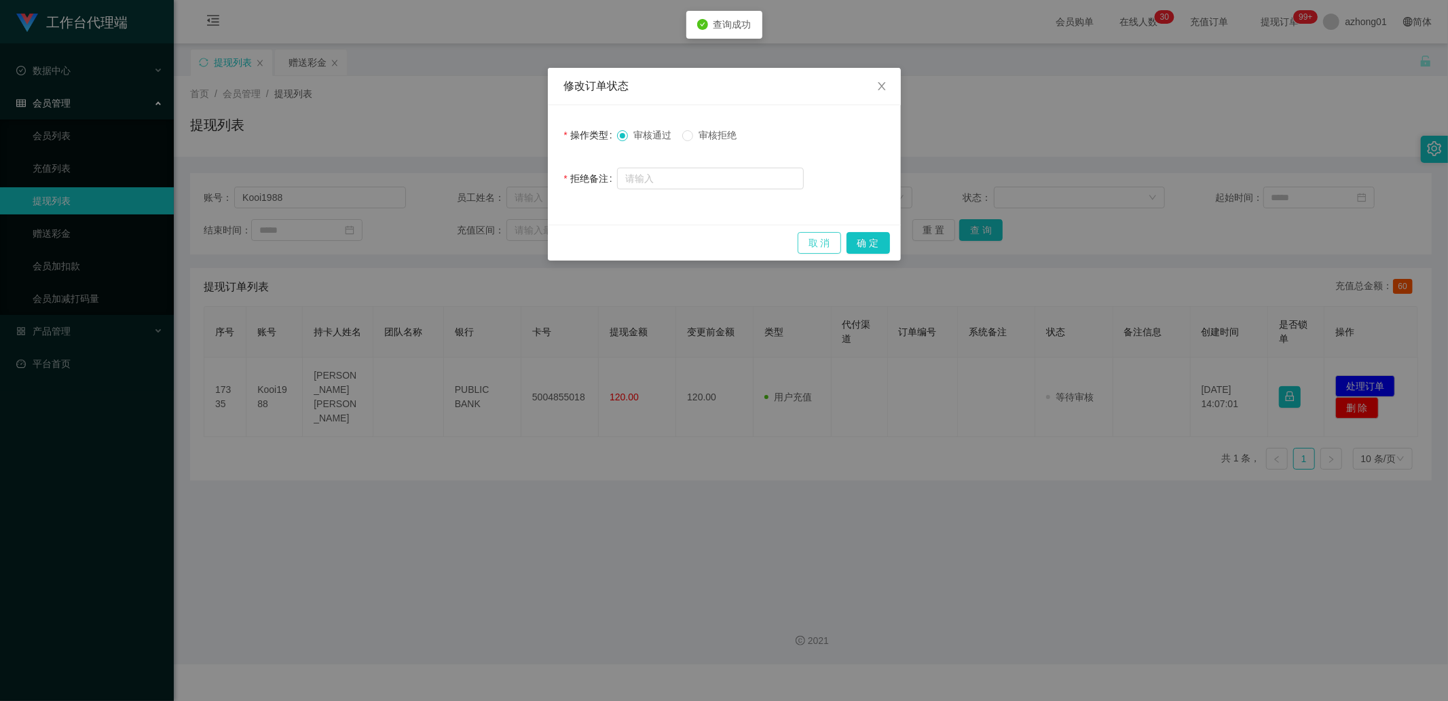
click at [815, 242] on button "取 消" at bounding box center [818, 243] width 43 height 22
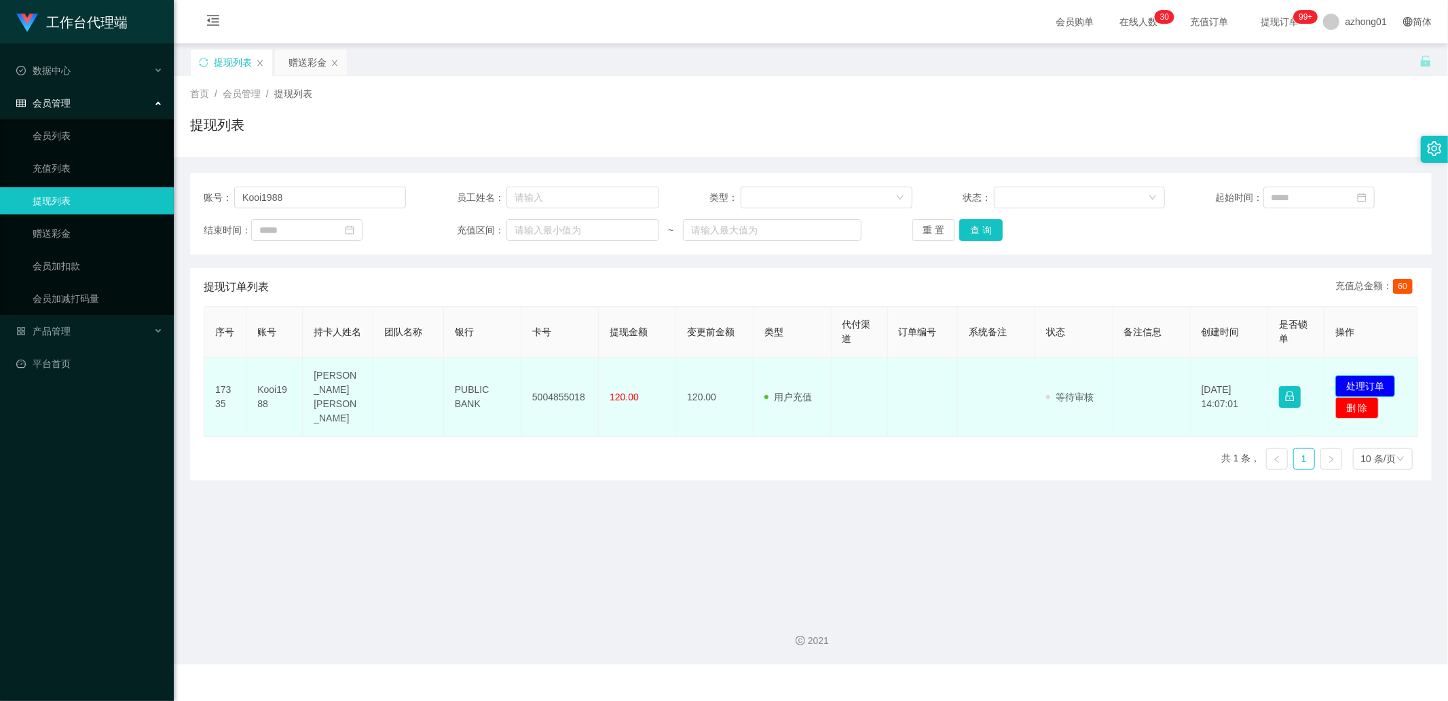
click at [1118, 375] on button "处理订单" at bounding box center [1365, 386] width 60 height 22
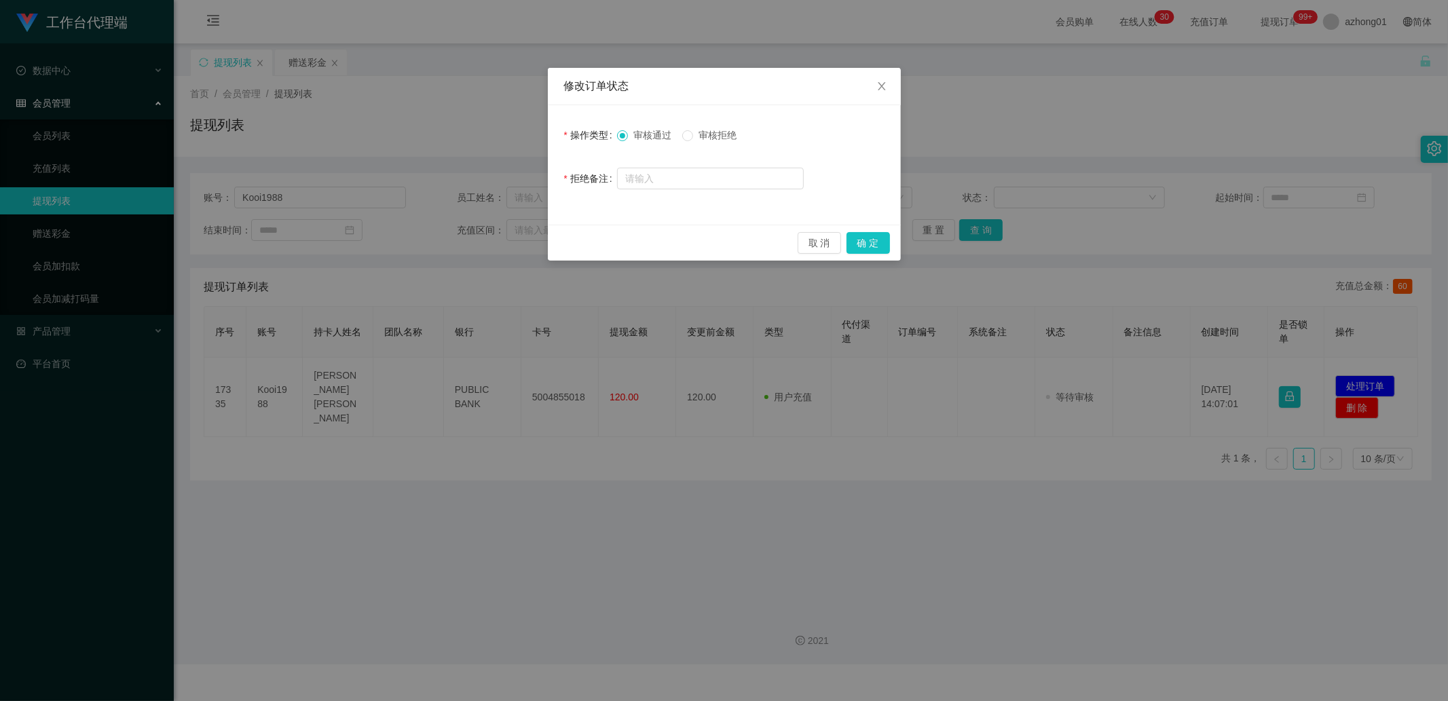
click at [888, 228] on div "取 消 确 定" at bounding box center [724, 243] width 353 height 36
click at [877, 241] on button "确 定" at bounding box center [867, 243] width 43 height 22
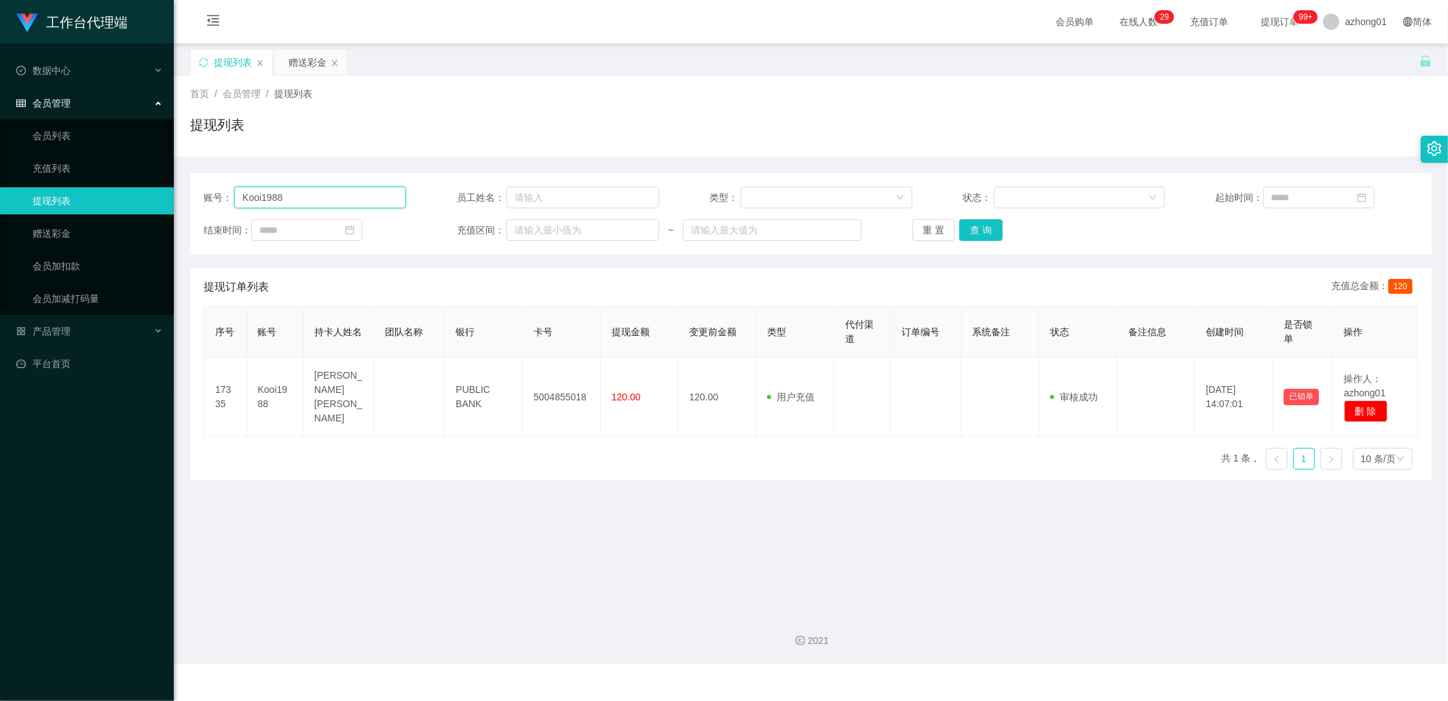
click at [299, 206] on input "Kooi1988" at bounding box center [320, 198] width 172 height 22
paste input "Salmonfish"
type input "Salmonfish"
drag, startPoint x: 992, startPoint y: 228, endPoint x: 1080, endPoint y: 241, distance: 89.2
click at [992, 228] on button "查 询" at bounding box center [980, 230] width 43 height 22
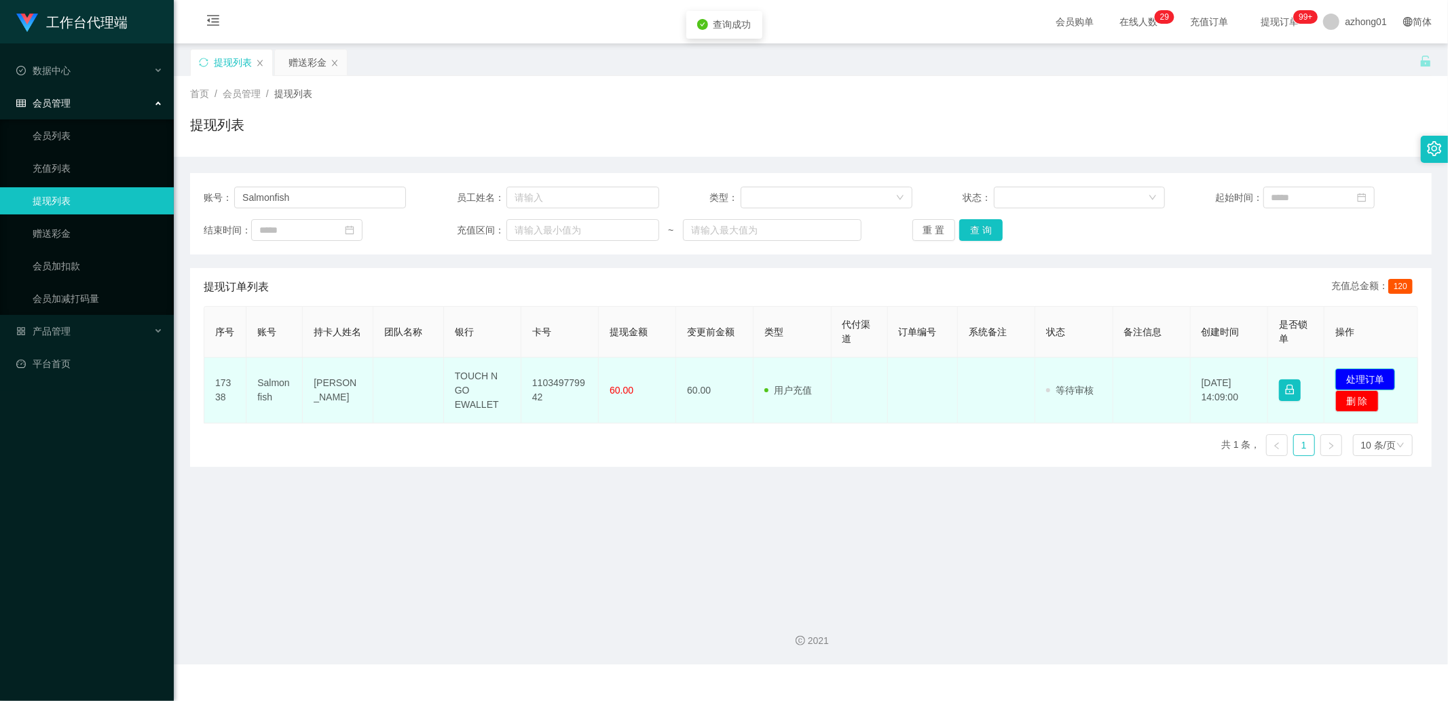
click at [1118, 380] on button "处理订单" at bounding box center [1365, 380] width 60 height 22
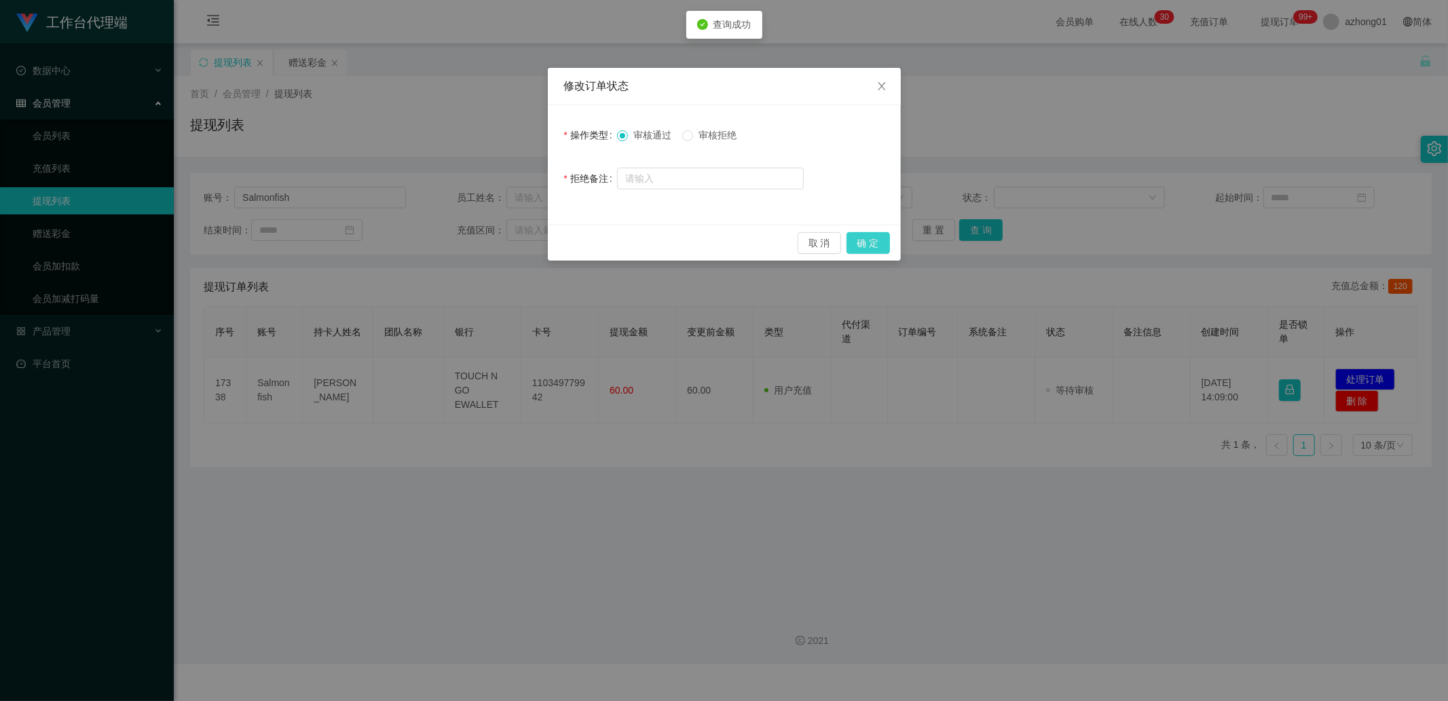
click at [866, 242] on button "确 定" at bounding box center [867, 243] width 43 height 22
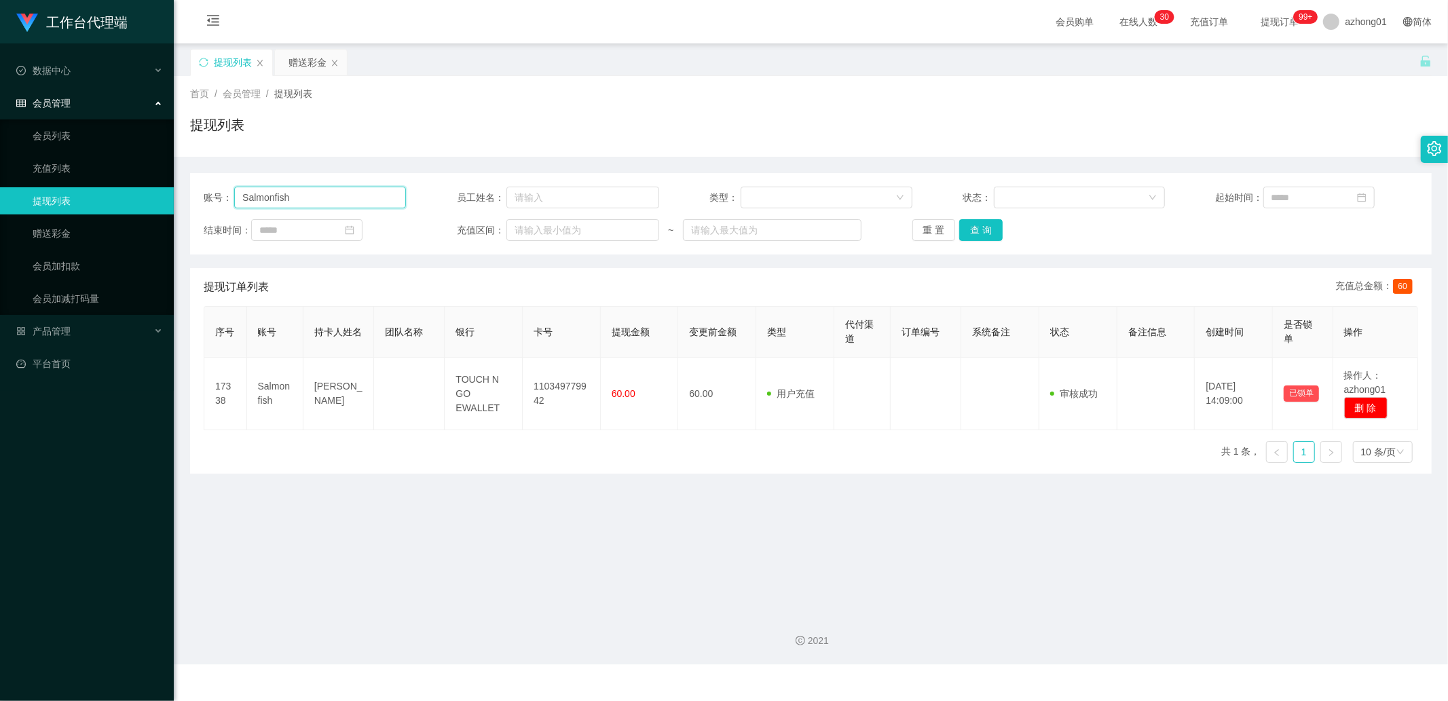
click at [350, 195] on input "Salmonfish" at bounding box center [320, 198] width 172 height 22
paste input "Mytube"
type input "Mytube"
drag, startPoint x: 966, startPoint y: 221, endPoint x: 993, endPoint y: 234, distance: 29.7
click at [967, 221] on button "查 询" at bounding box center [980, 230] width 43 height 22
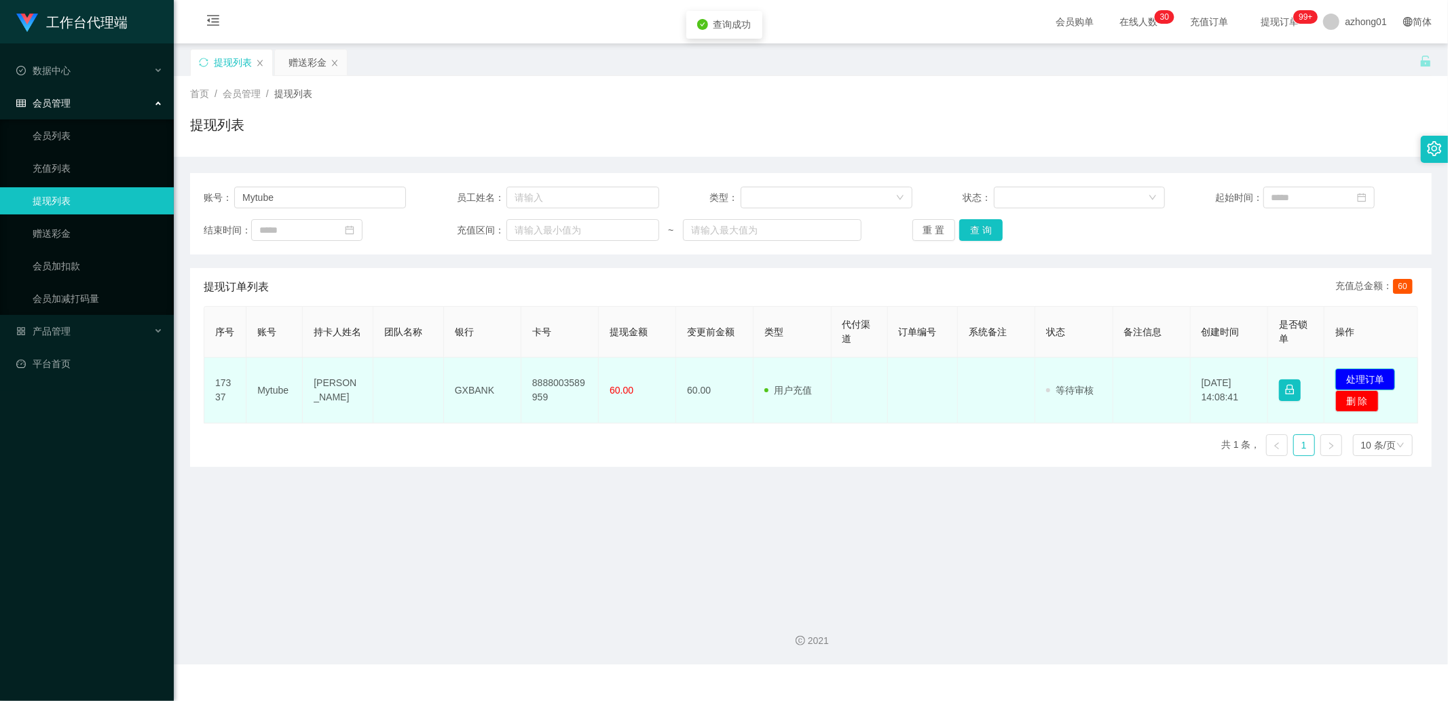
click at [1118, 375] on button "处理订单" at bounding box center [1365, 380] width 60 height 22
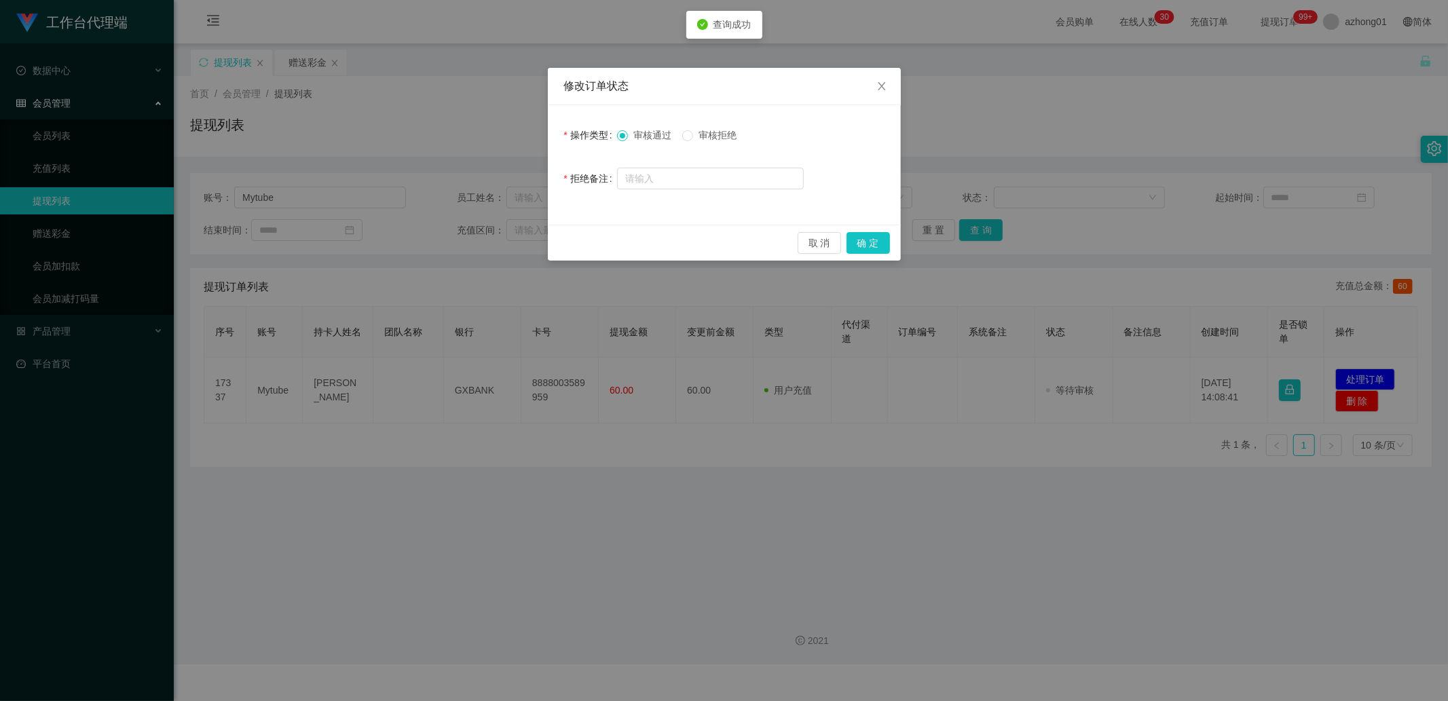
click at [890, 240] on div "取 消 确 定" at bounding box center [724, 243] width 353 height 36
click at [879, 243] on button "确 定" at bounding box center [867, 243] width 43 height 22
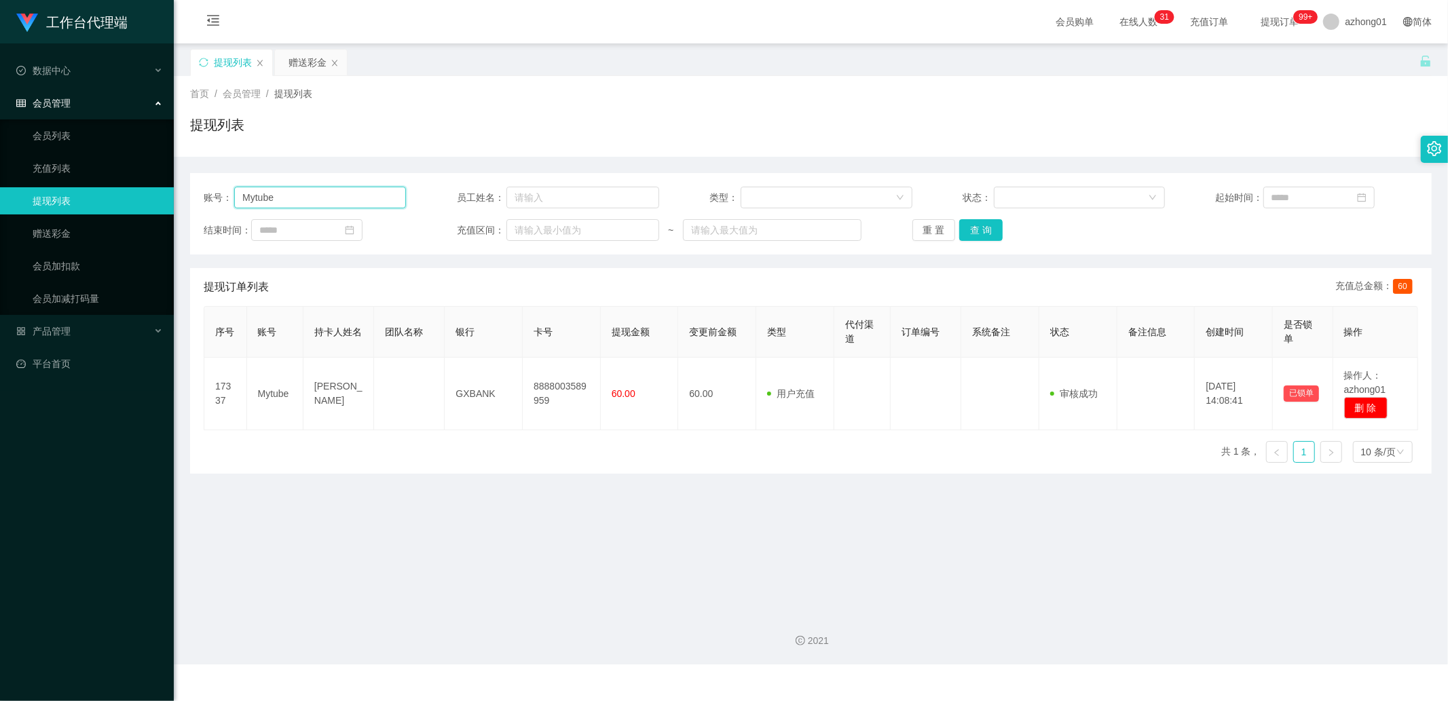
click at [342, 198] on input "Mytube" at bounding box center [320, 198] width 172 height 22
click at [75, 241] on link "赠送彩金" at bounding box center [98, 233] width 130 height 27
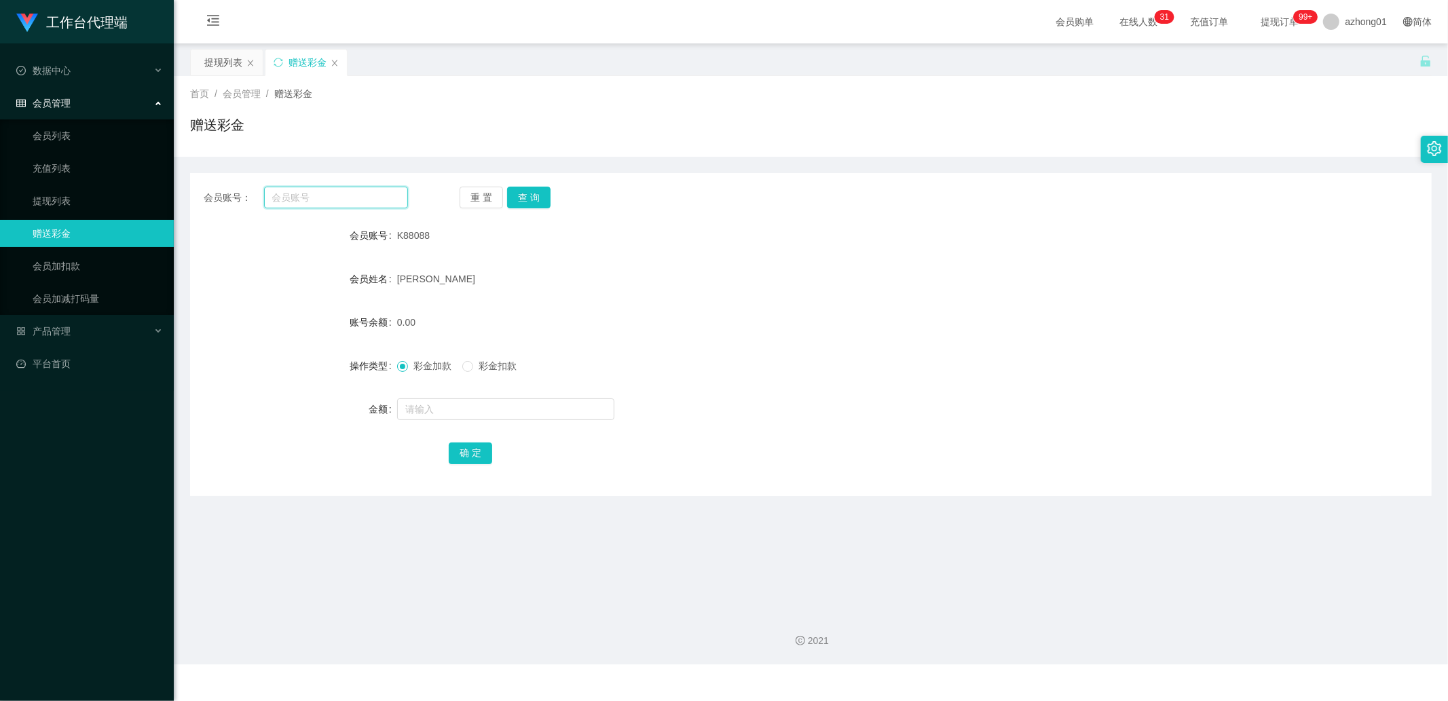
click at [343, 198] on input "text" at bounding box center [336, 198] width 145 height 22
paste input "ChenYongSeng"
type input "ChenYongSeng"
drag, startPoint x: 530, startPoint y: 204, endPoint x: 526, endPoint y: 212, distance: 8.5
click at [530, 204] on button "查 询" at bounding box center [528, 198] width 43 height 22
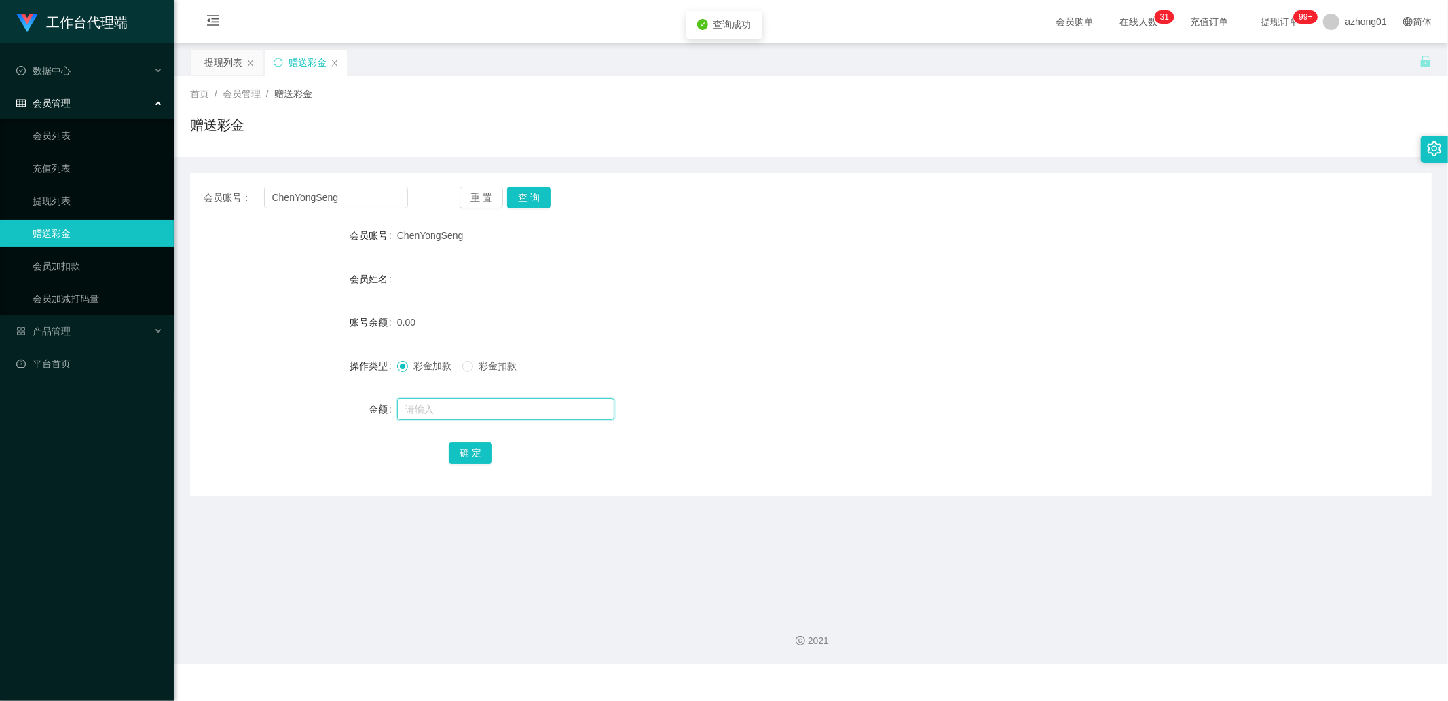
click at [440, 401] on input "text" at bounding box center [505, 409] width 217 height 22
type input "60"
click at [467, 458] on button "确 定" at bounding box center [470, 454] width 43 height 22
click at [360, 195] on input "ChenYongSeng" at bounding box center [336, 198] width 145 height 22
paste input "teohwk0904"
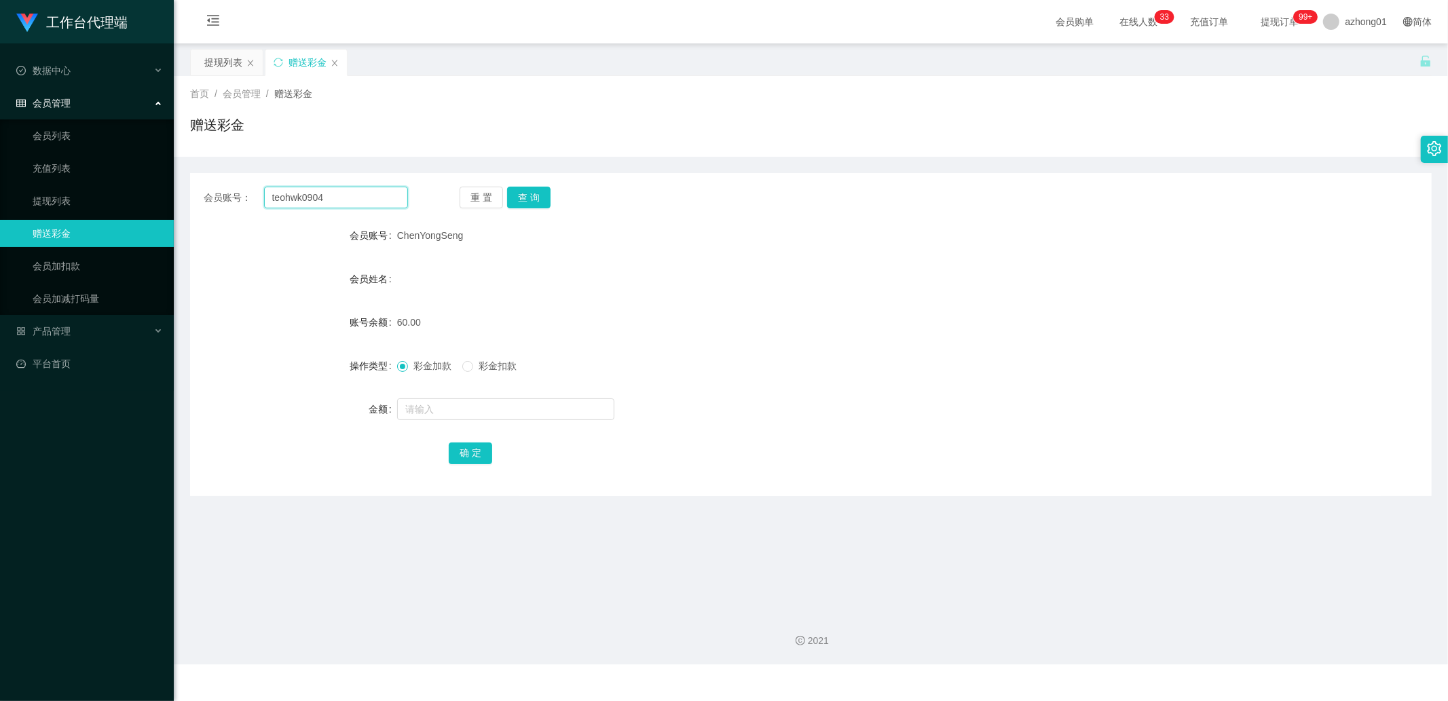
type input "teohwk0904"
click at [517, 187] on div "会员账号： teohwk0904 重 置 查 询 会员账号 [PERSON_NAME] 会员姓名 账号余额 60.00 操作类型 彩金加款 彩金扣款 金额 确…" at bounding box center [810, 334] width 1241 height 323
click at [517, 187] on button "查 询" at bounding box center [528, 198] width 43 height 22
click at [452, 407] on input "text" at bounding box center [505, 409] width 217 height 22
type input "6"
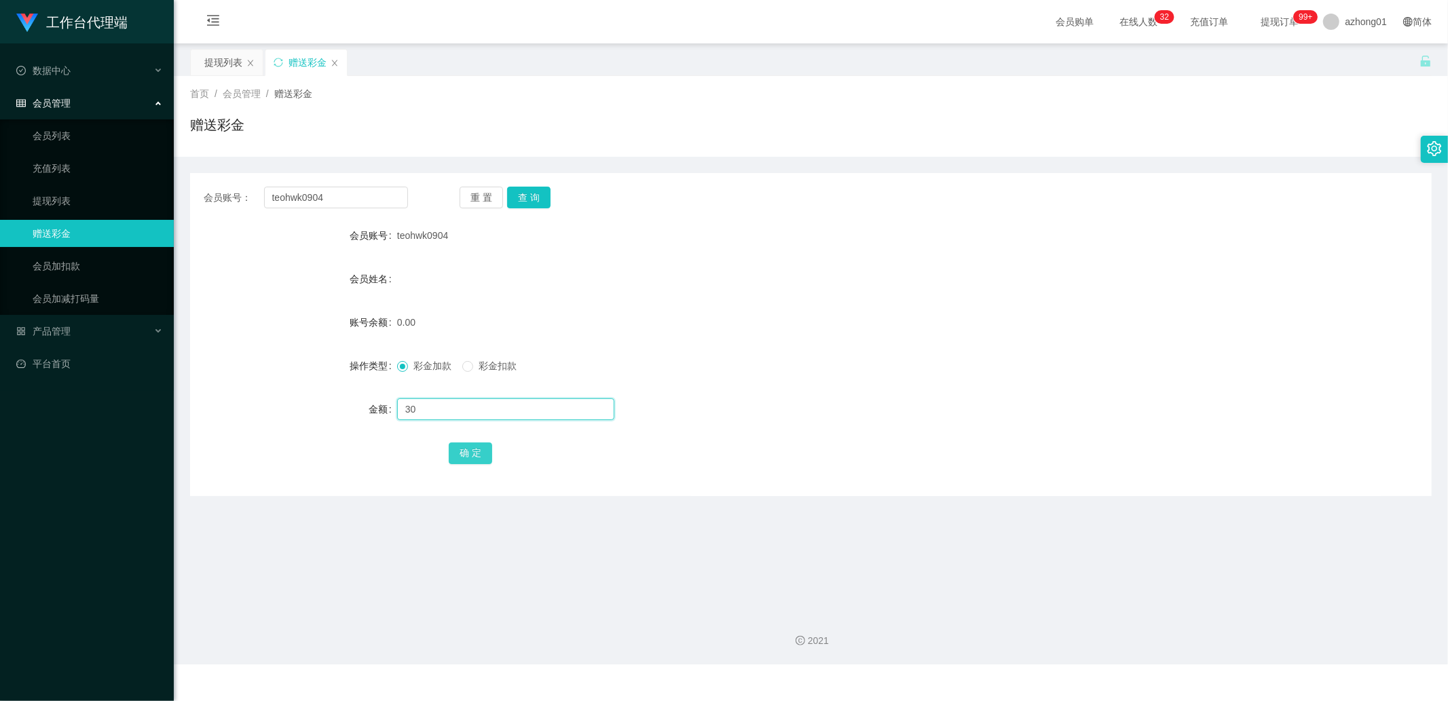
type input "30"
click at [459, 460] on button "确 定" at bounding box center [470, 454] width 43 height 22
click at [347, 199] on input "teohwk0904" at bounding box center [336, 198] width 145 height 22
paste input "ChenYongSeng"
type input "ChenYongSeng"
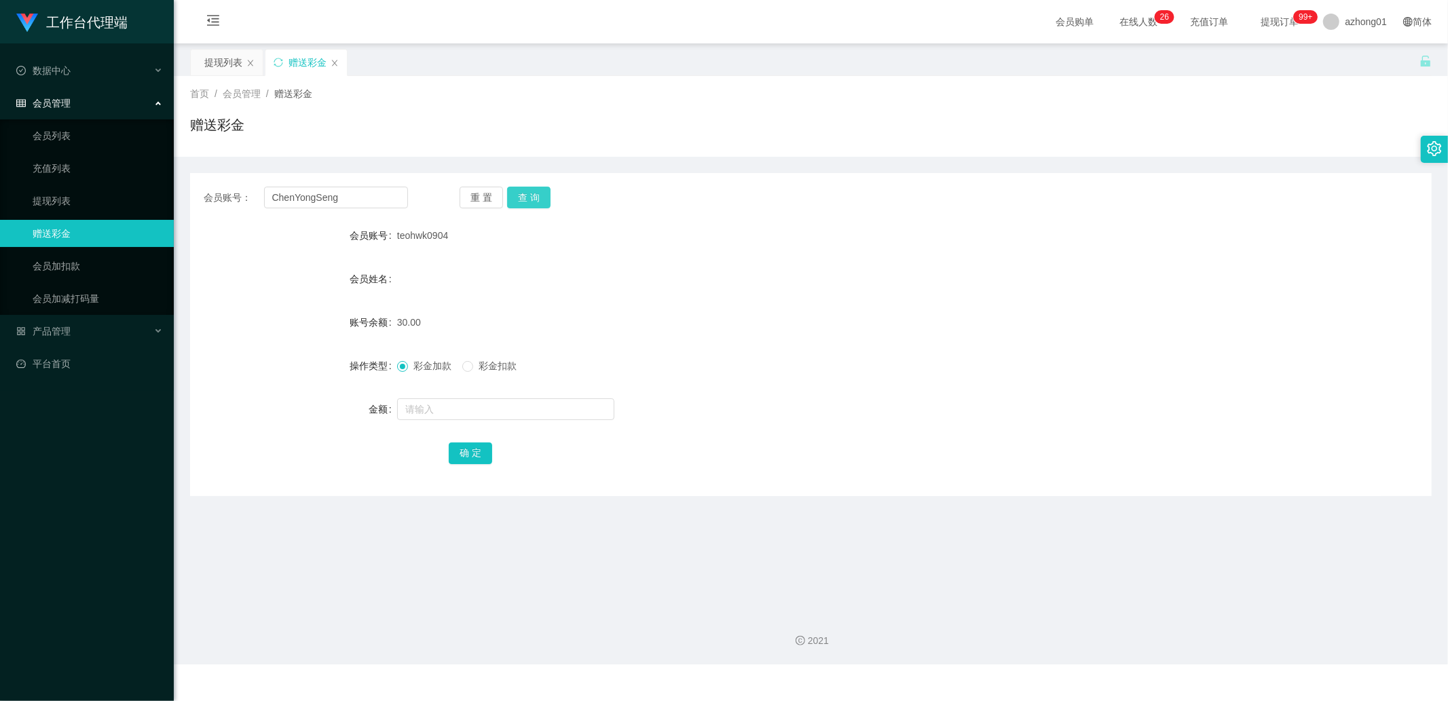
click at [512, 205] on button "查 询" at bounding box center [528, 198] width 43 height 22
drag, startPoint x: 83, startPoint y: 204, endPoint x: 131, endPoint y: 181, distance: 53.7
click at [82, 204] on link "提现列表" at bounding box center [98, 200] width 130 height 27
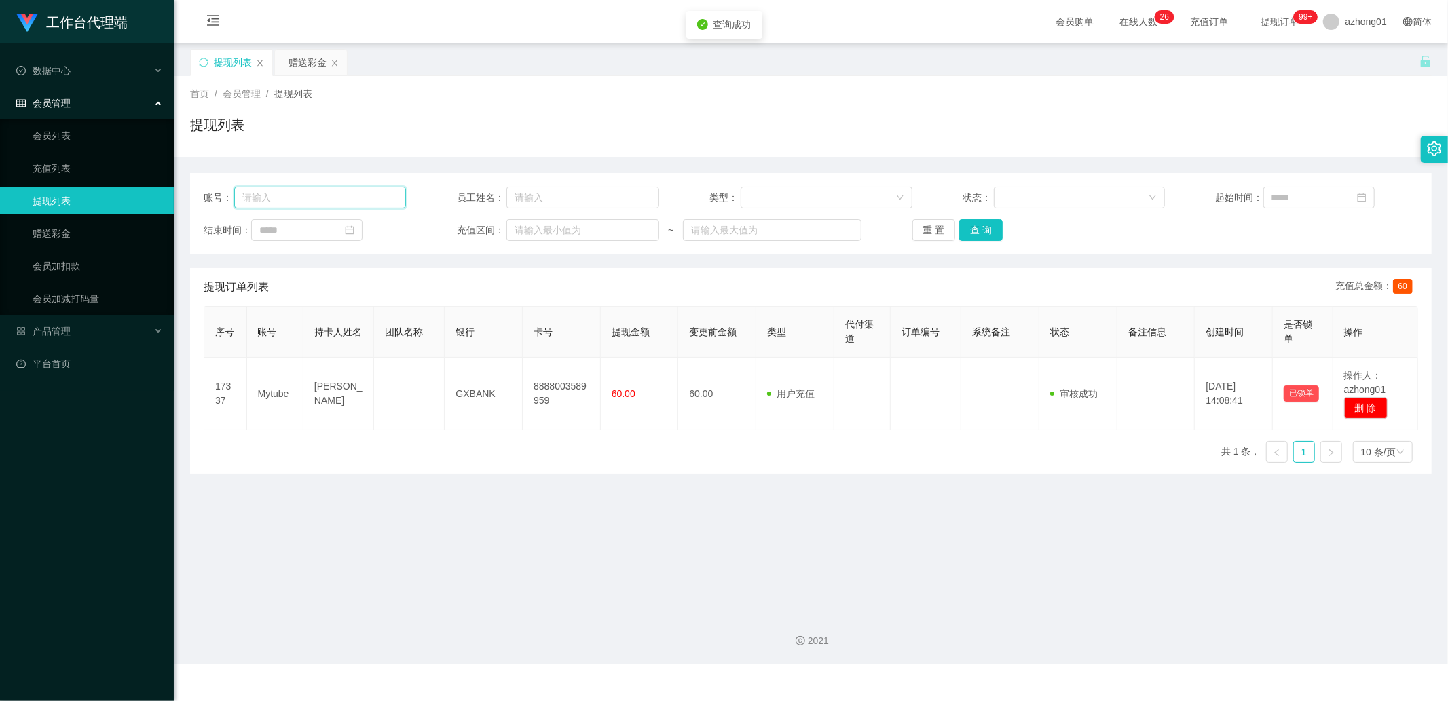
click at [308, 192] on input "text" at bounding box center [320, 198] width 172 height 22
paste input "ChenYongSeng"
type input "ChenYongSeng"
drag, startPoint x: 994, startPoint y: 231, endPoint x: 1015, endPoint y: 231, distance: 21.0
click at [994, 231] on button "查 询" at bounding box center [980, 230] width 43 height 22
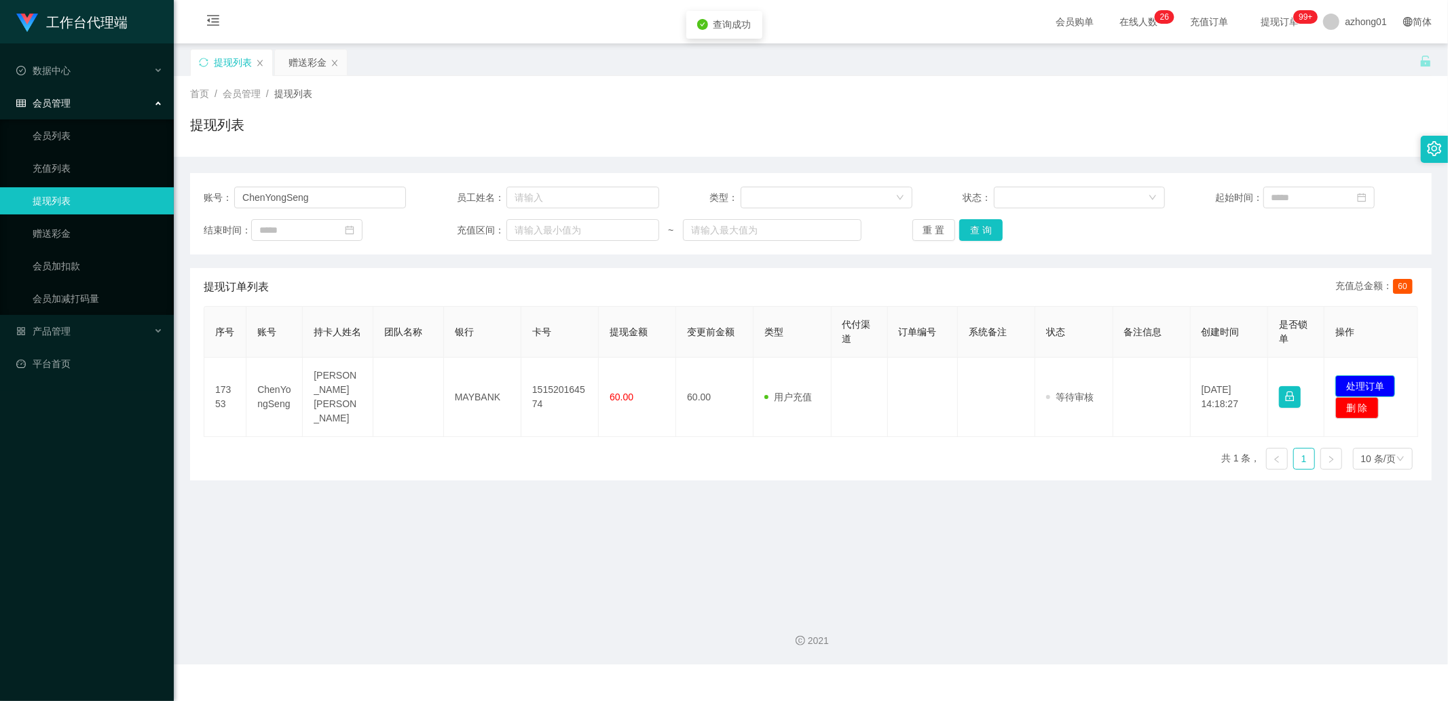
drag, startPoint x: 1355, startPoint y: 376, endPoint x: 1263, endPoint y: 358, distance: 93.4
click at [1118, 375] on button "处理订单" at bounding box center [1365, 386] width 60 height 22
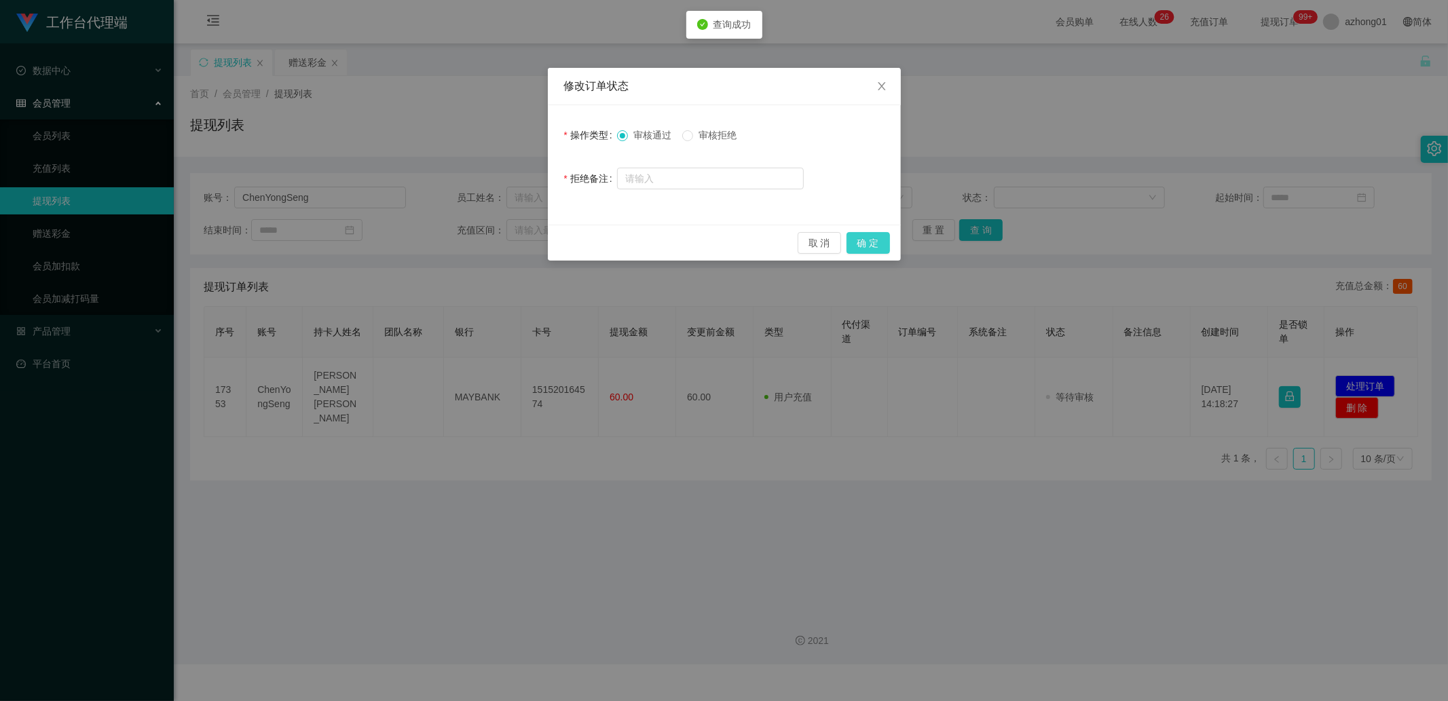
click at [857, 241] on button "确 定" at bounding box center [867, 243] width 43 height 22
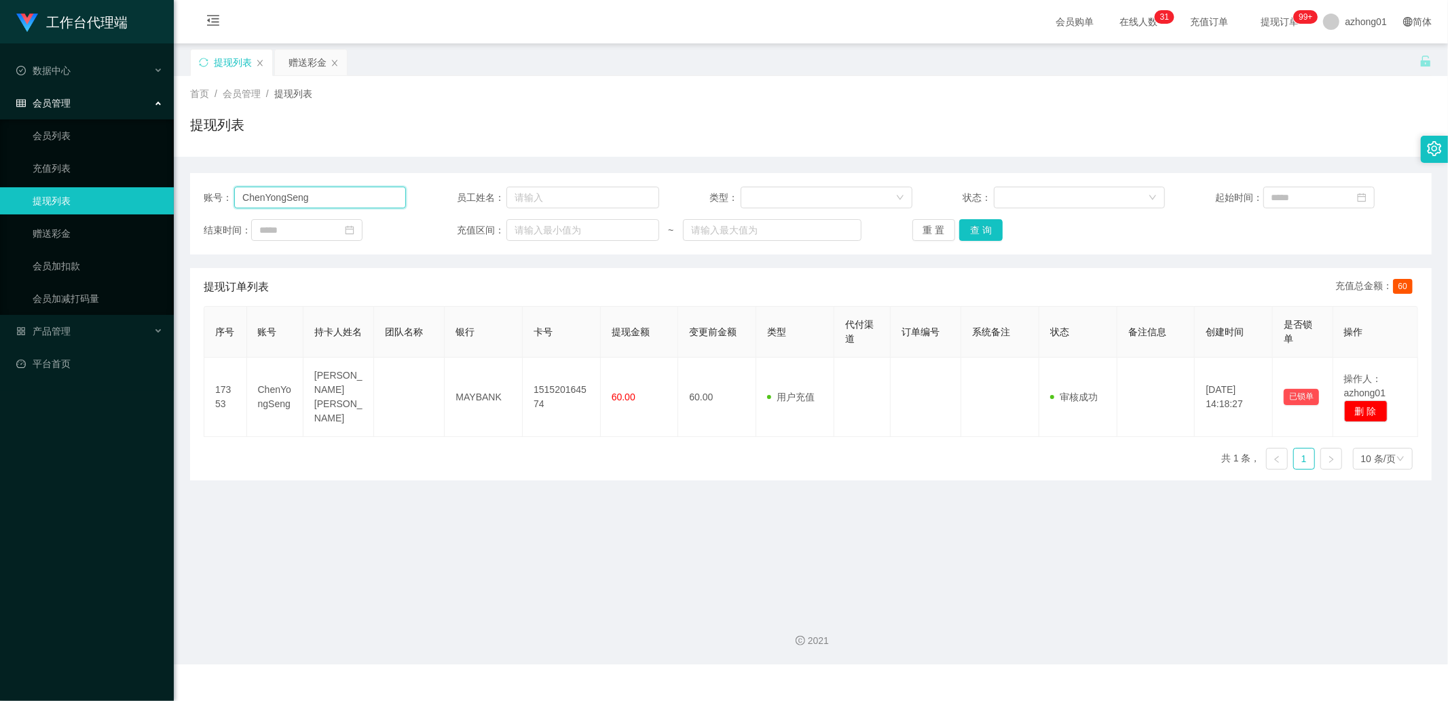
click at [320, 199] on input "ChenYongSeng" at bounding box center [320, 198] width 172 height 22
paste input "mandy6172"
type input "mandy6172"
click at [993, 231] on button "查 询" at bounding box center [980, 230] width 43 height 22
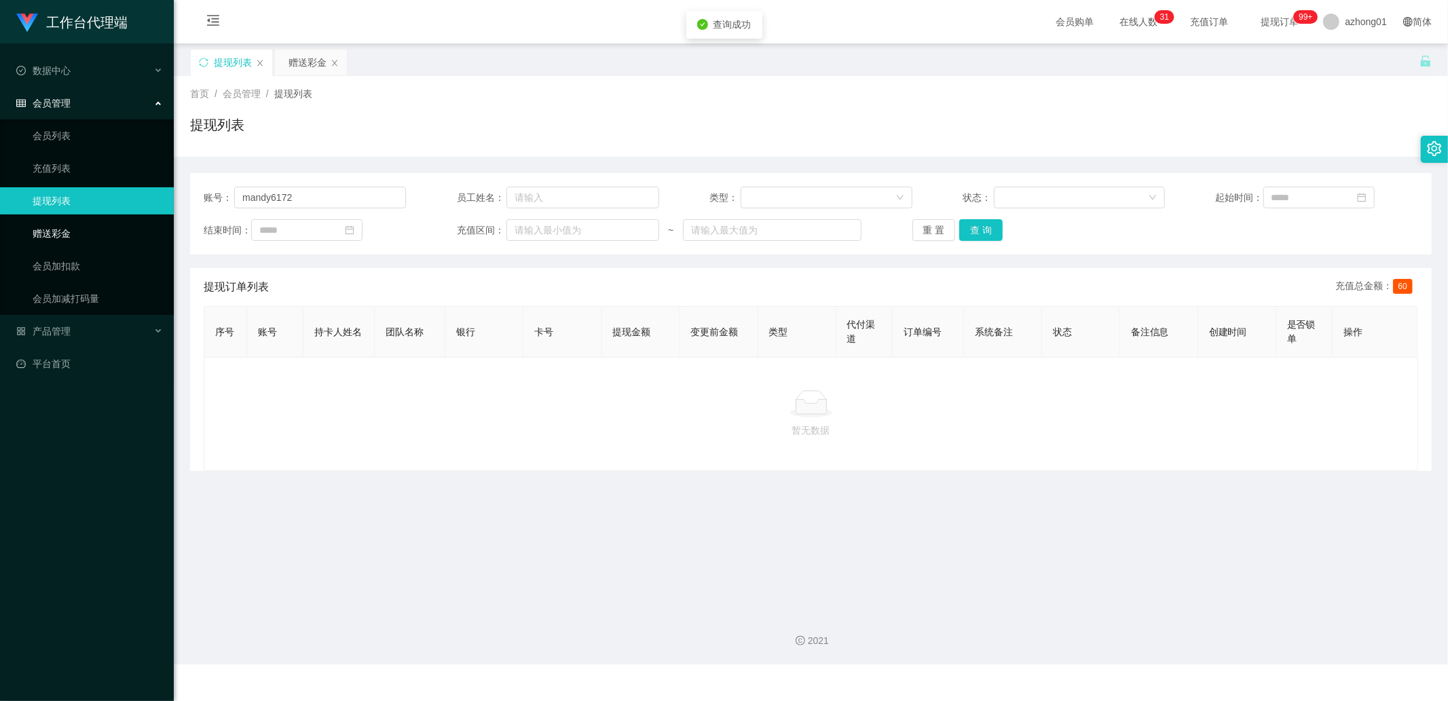
click at [132, 235] on link "赠送彩金" at bounding box center [98, 233] width 130 height 27
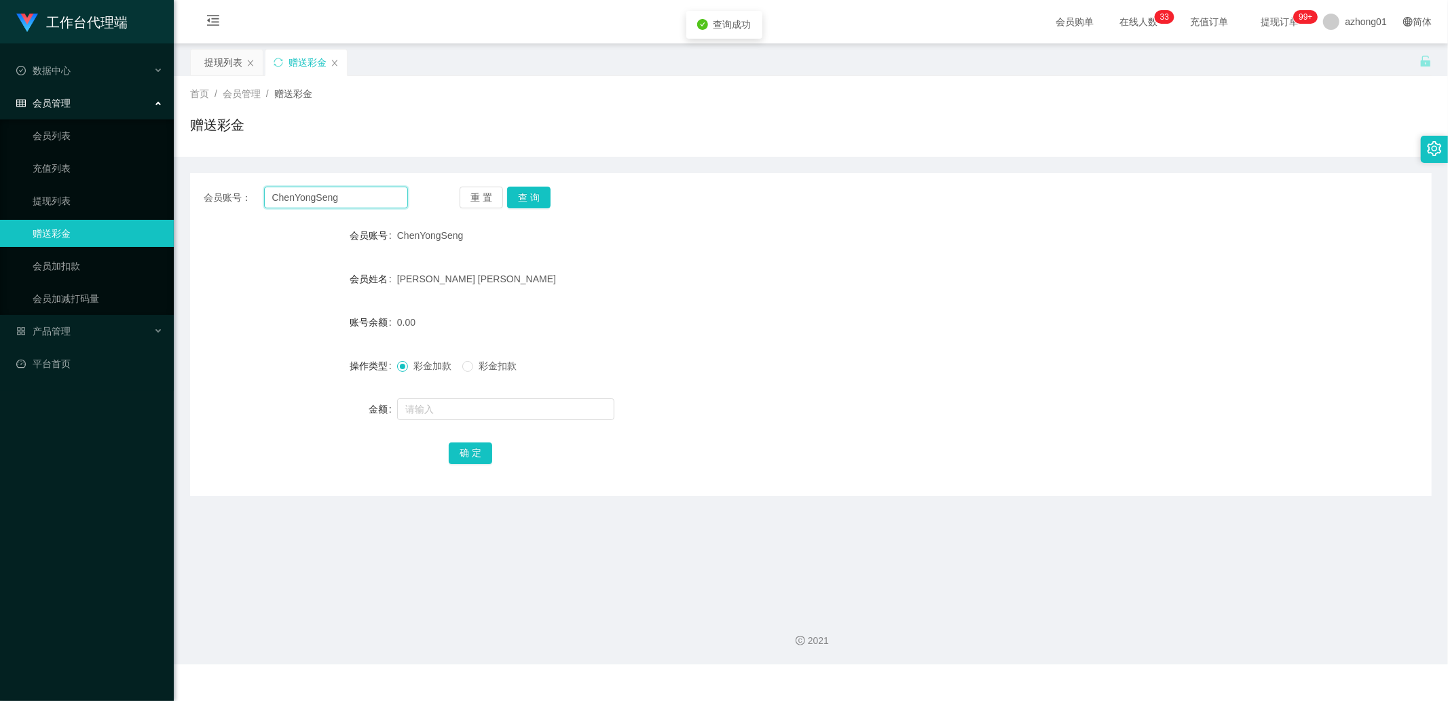
click at [372, 202] on input "ChenYongSeng" at bounding box center [336, 198] width 145 height 22
paste input "mandy6172"
type input "mandy6172"
click at [530, 191] on button "查 询" at bounding box center [528, 198] width 43 height 22
click at [476, 405] on input "text" at bounding box center [505, 409] width 217 height 22
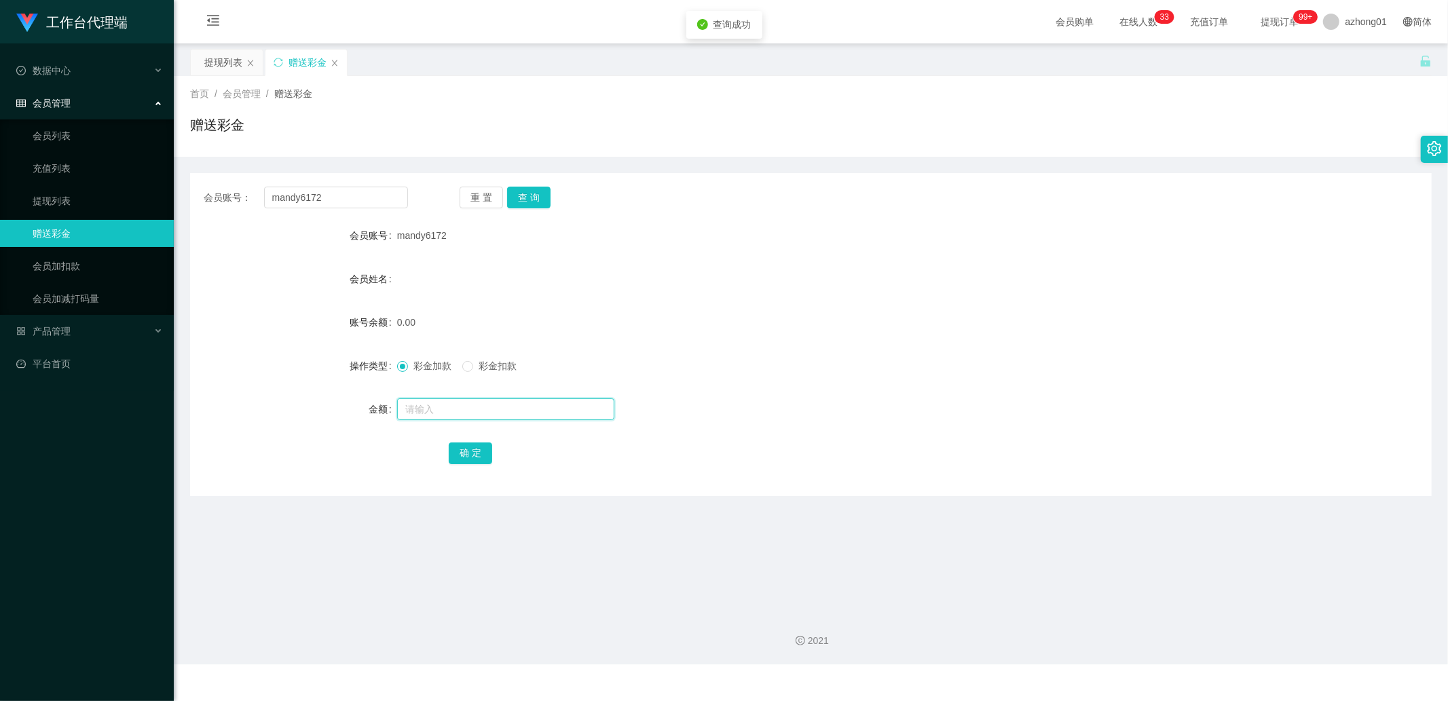
type input "3"
type input "60"
click at [471, 451] on button "确 定" at bounding box center [470, 454] width 43 height 22
click at [408, 204] on div "会员账号： mandy6172 重 置 查 询" at bounding box center [810, 198] width 1241 height 22
click at [394, 198] on input "mandy6172" at bounding box center [336, 198] width 145 height 22
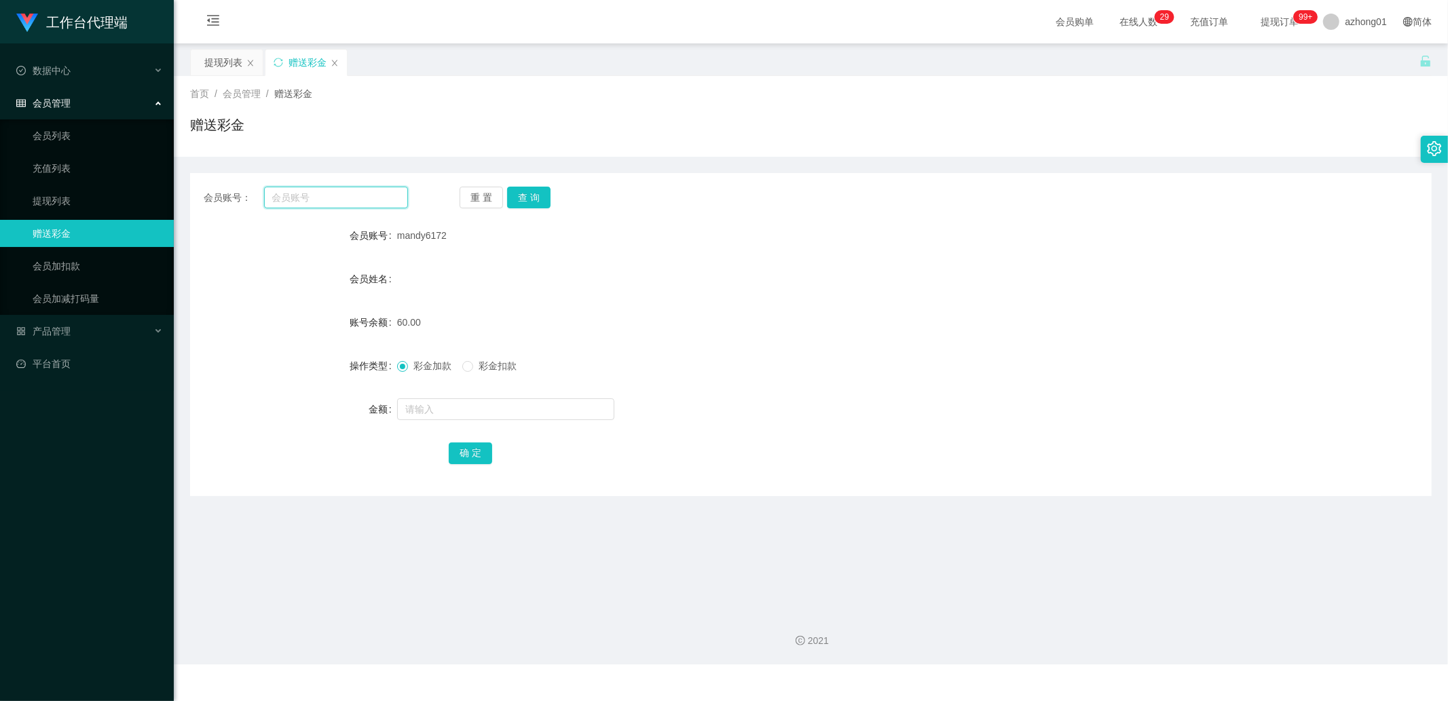
paste input "Alip1268"
type input "Alip1268"
drag, startPoint x: 552, startPoint y: 204, endPoint x: 534, endPoint y: 191, distance: 21.9
click at [552, 201] on div "重 置 查 询" at bounding box center [561, 198] width 204 height 22
click at [529, 191] on button "查 询" at bounding box center [528, 198] width 43 height 22
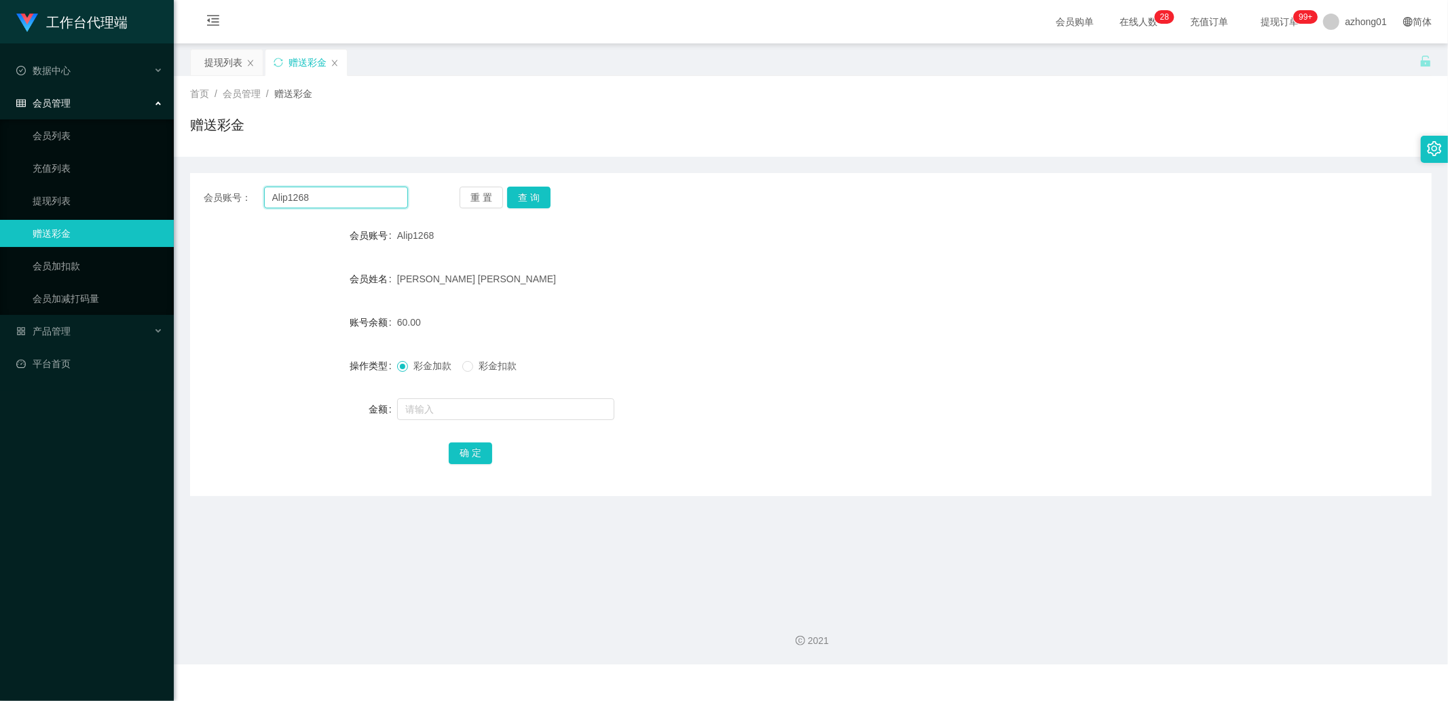
click at [360, 202] on input "Alip1268" at bounding box center [336, 198] width 145 height 22
drag, startPoint x: 61, startPoint y: 193, endPoint x: 113, endPoint y: 188, distance: 52.5
click at [61, 193] on link "提现列表" at bounding box center [98, 200] width 130 height 27
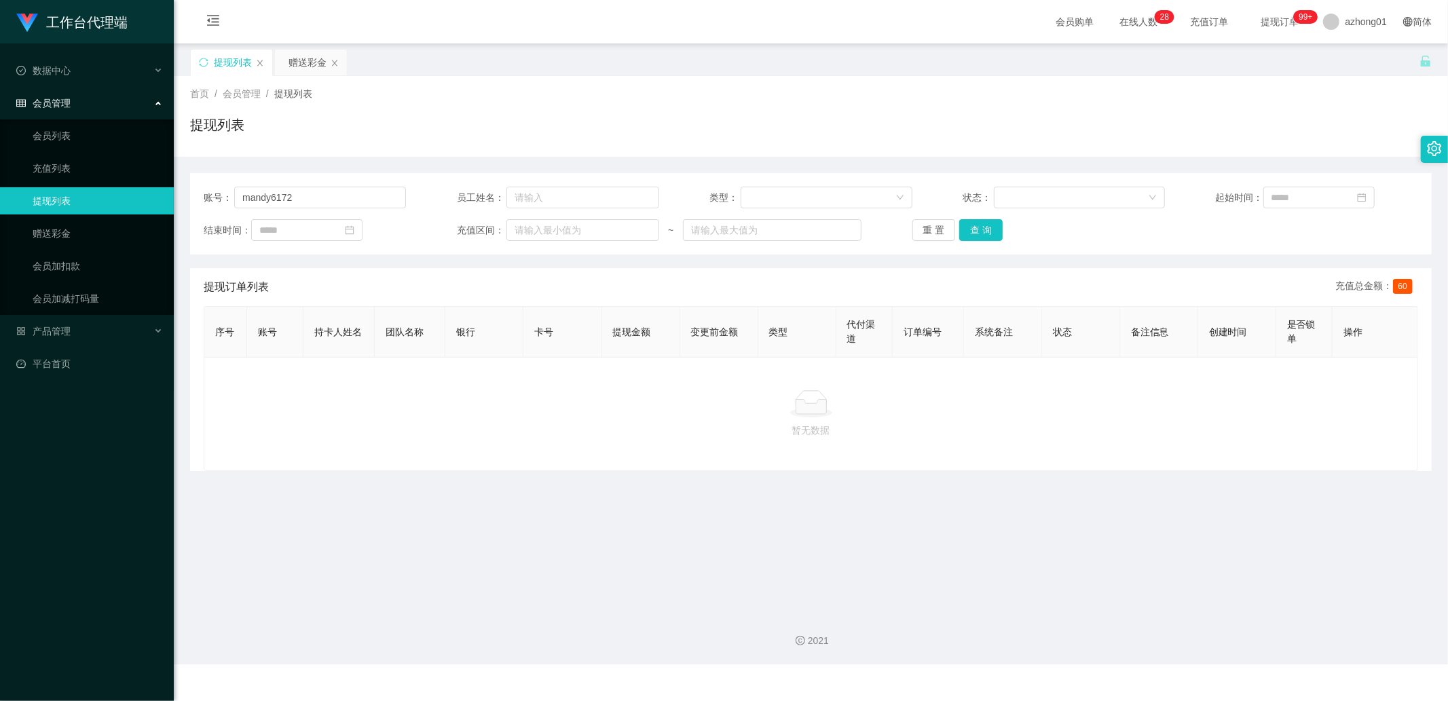
click at [321, 184] on div "账号： mandy6172 员工姓名： 类型： 状态： 起始时间： 结束时间： 充值区间： ~ 重 置 查 询" at bounding box center [810, 213] width 1241 height 81
click at [317, 202] on input "mandy6172" at bounding box center [320, 198] width 172 height 22
paste input "Alip1268"
type input "Alip1268"
click at [988, 227] on button "查 询" at bounding box center [980, 230] width 43 height 22
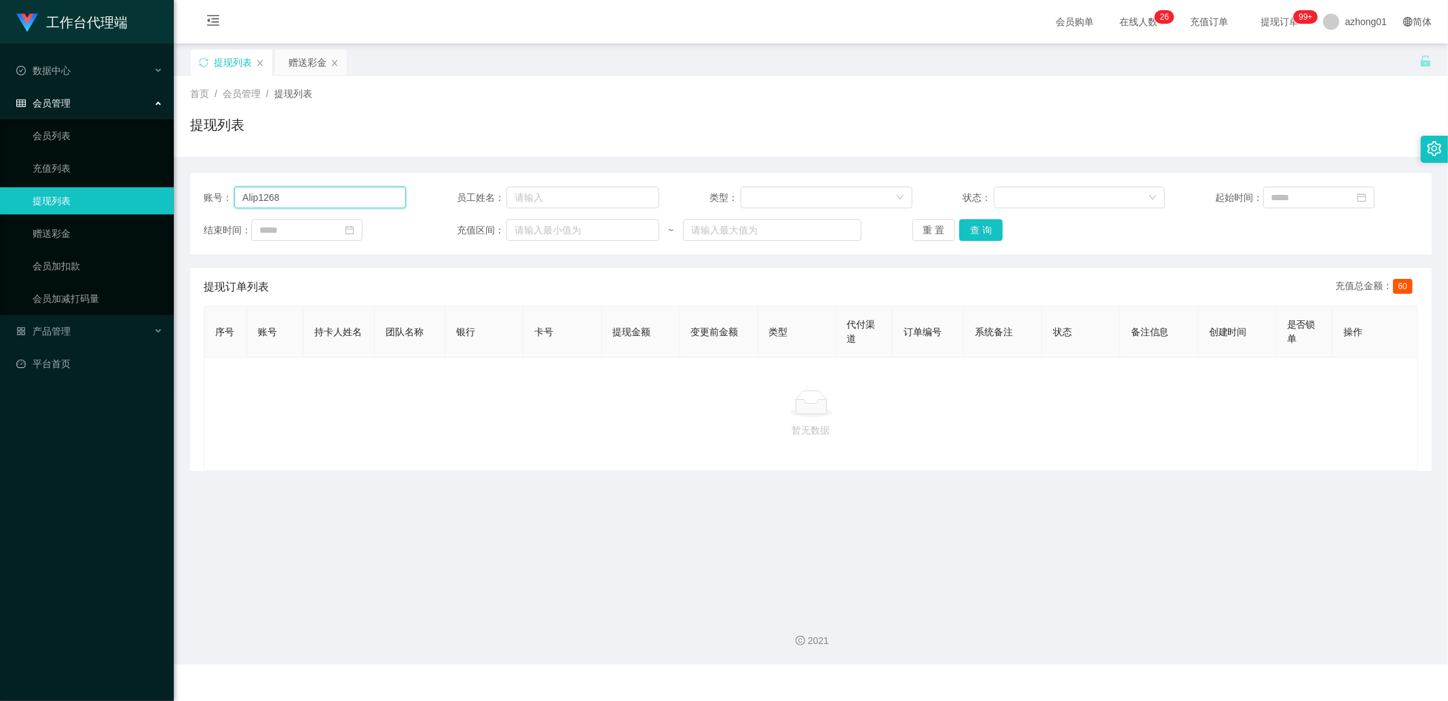
click at [303, 202] on input "Alip1268" at bounding box center [320, 198] width 172 height 22
click at [971, 228] on button "查 询" at bounding box center [980, 230] width 43 height 22
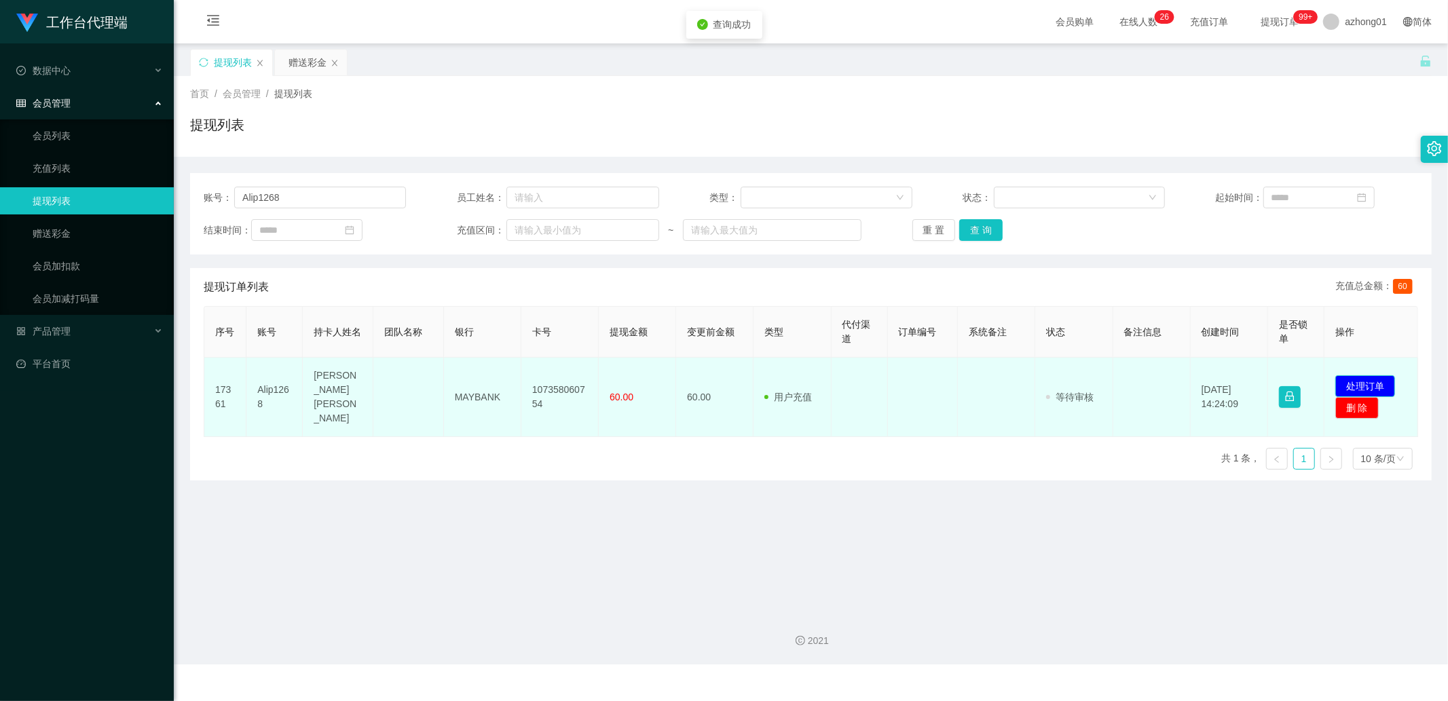
click at [1118, 378] on button "处理订单" at bounding box center [1365, 386] width 60 height 22
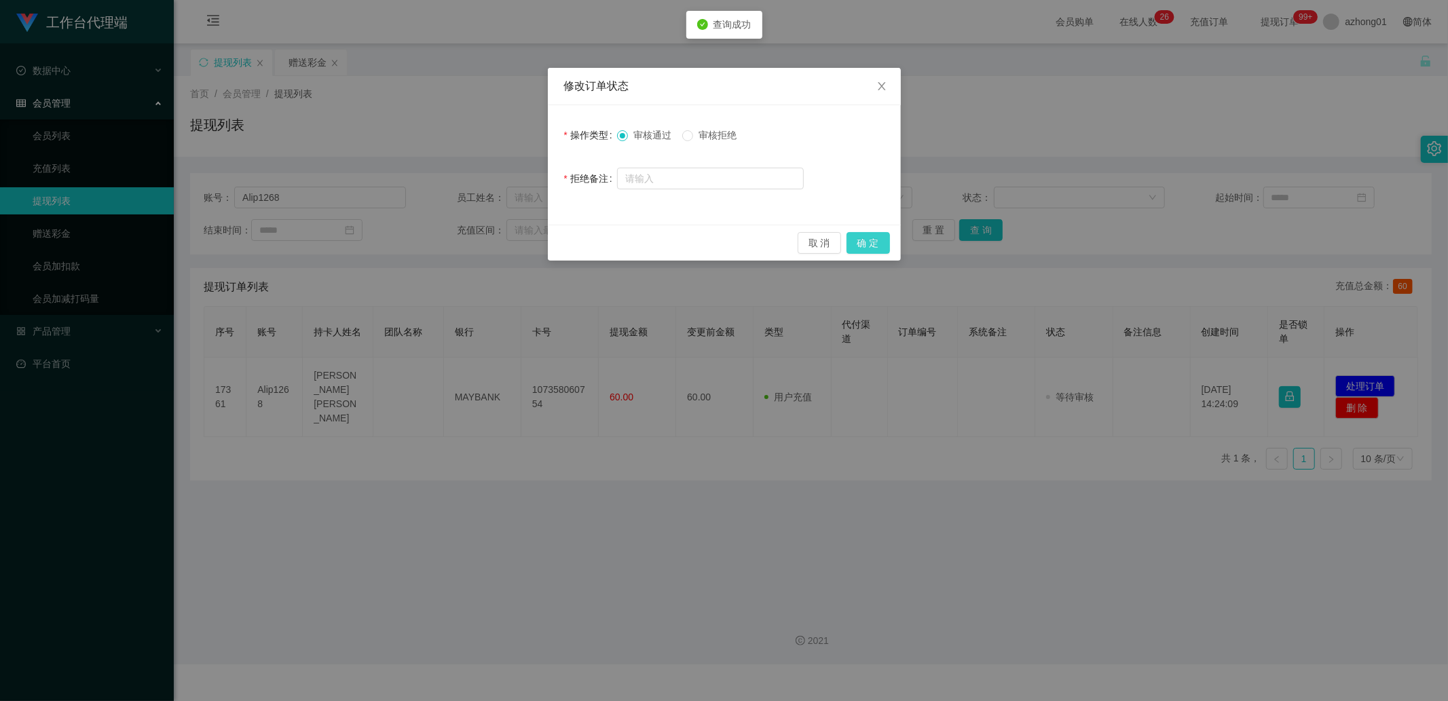
click at [872, 245] on button "确 定" at bounding box center [867, 243] width 43 height 22
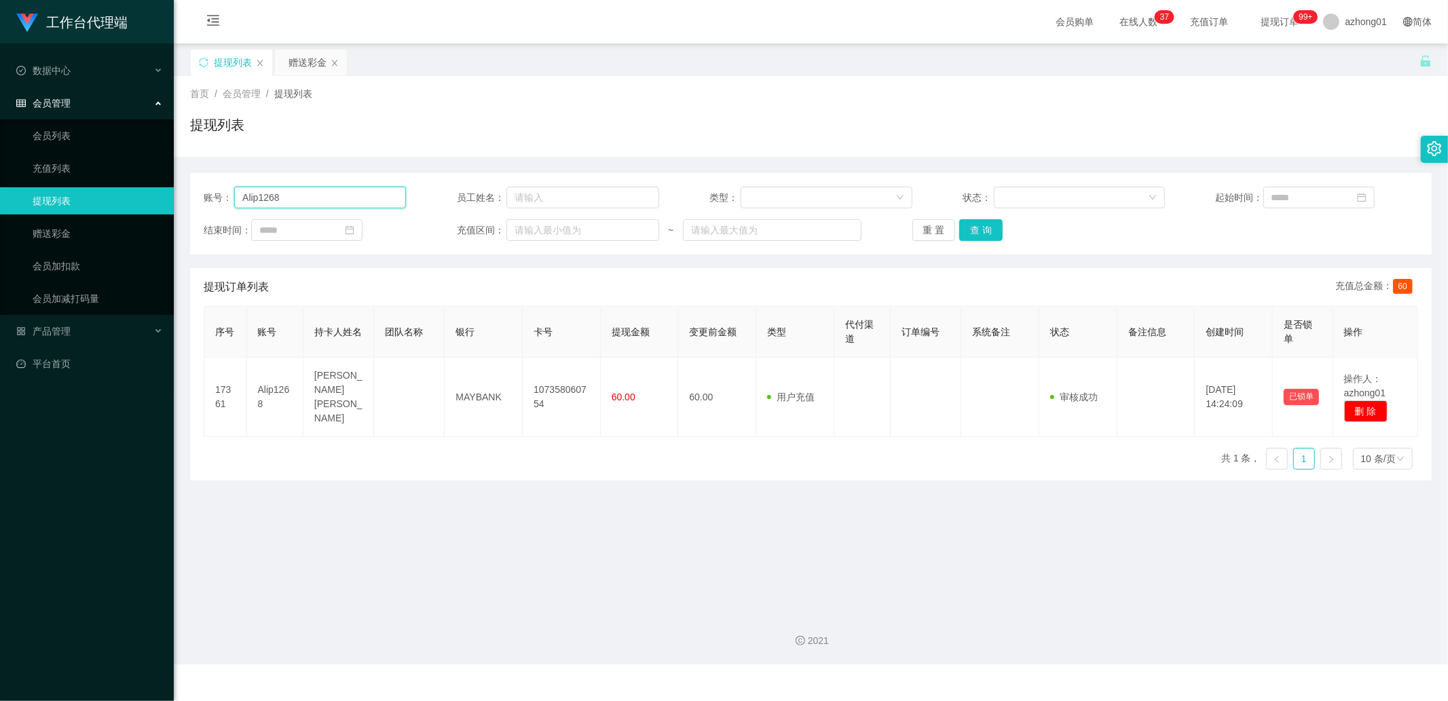
click at [309, 199] on input "Alip1268" at bounding box center [320, 198] width 172 height 22
paste input "mandy6172"
type input "mandy6172"
click at [983, 233] on button "查 询" at bounding box center [980, 230] width 43 height 22
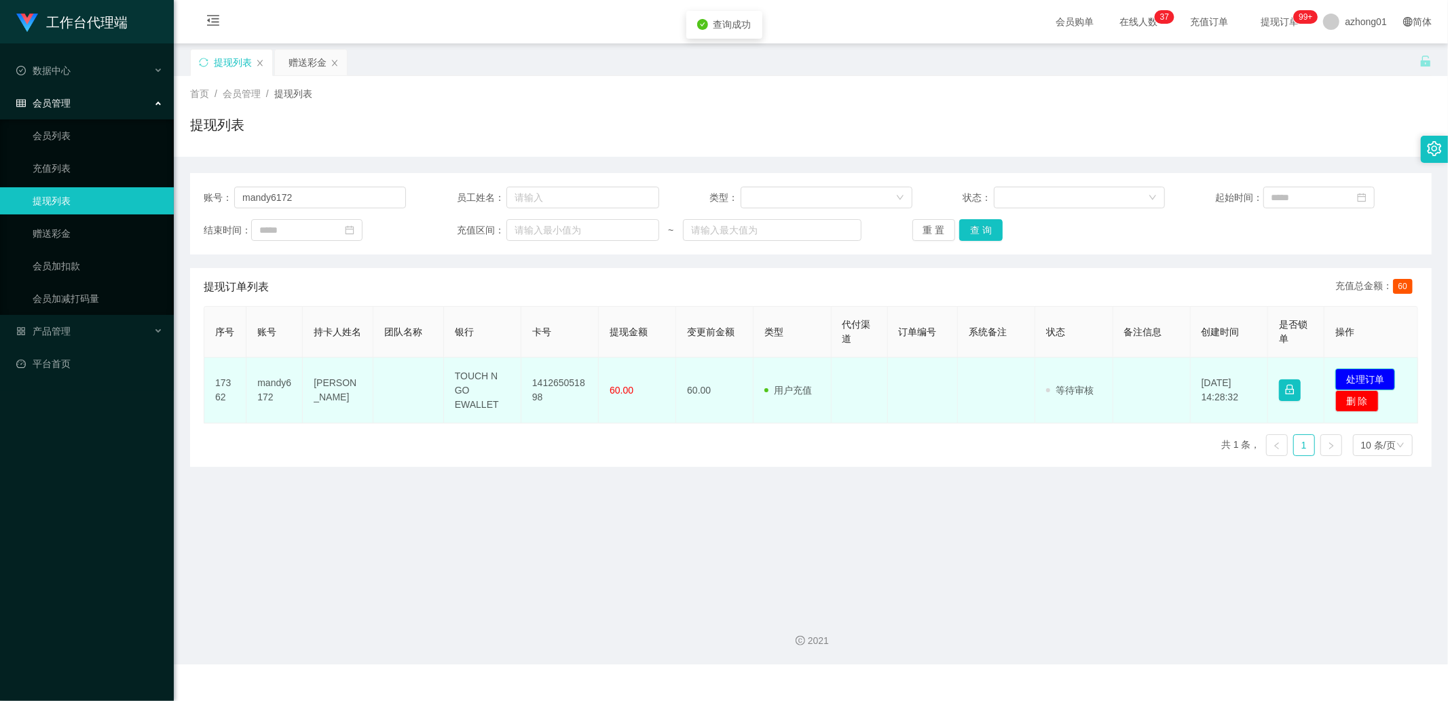
click at [1118, 375] on button "处理订单" at bounding box center [1365, 380] width 60 height 22
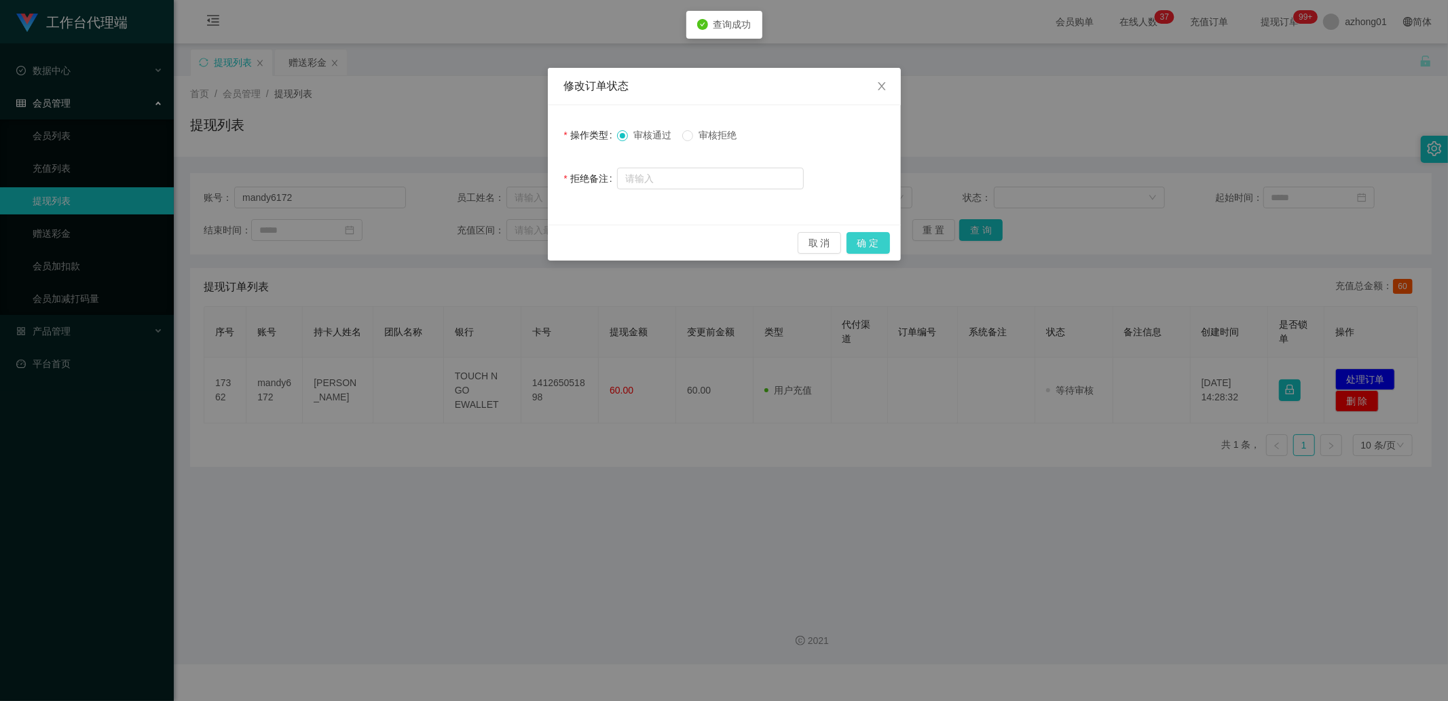
click at [859, 241] on button "确 定" at bounding box center [867, 243] width 43 height 22
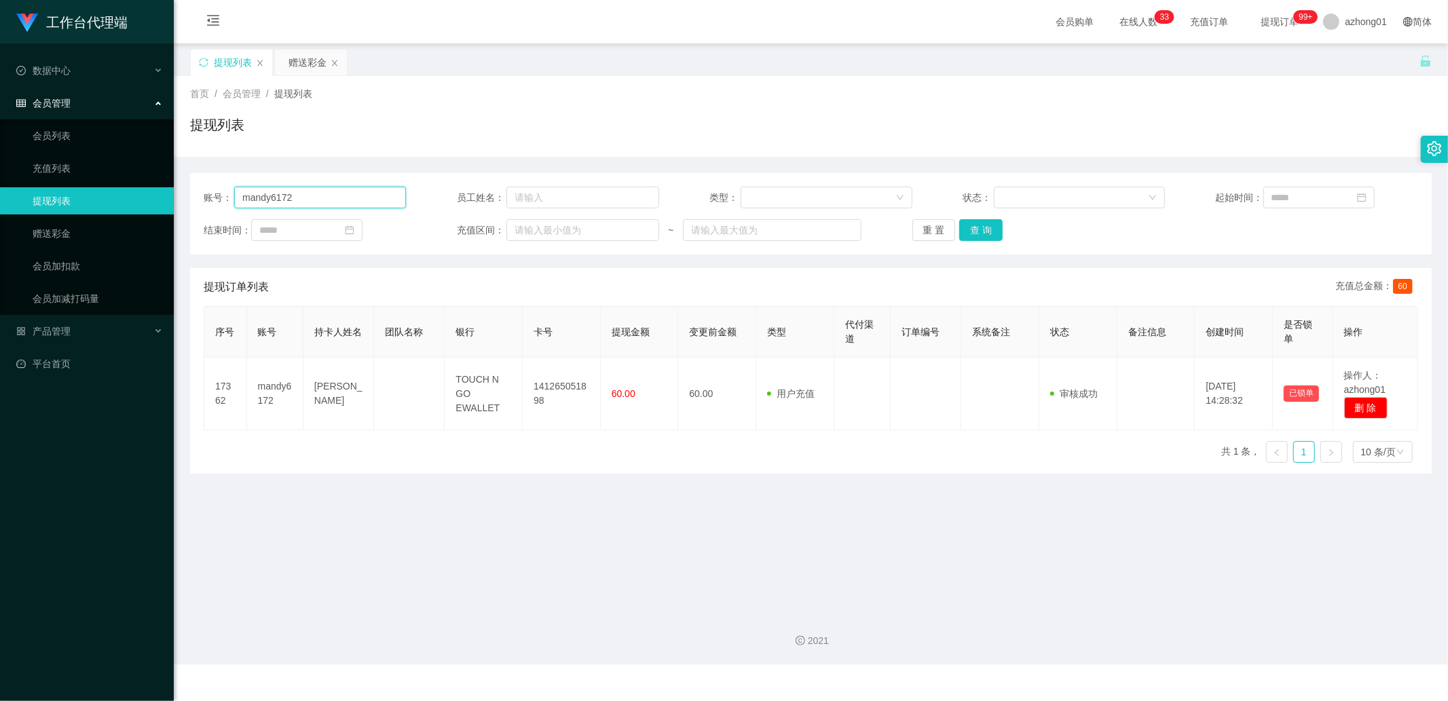
click at [346, 192] on input "mandy6172" at bounding box center [320, 198] width 172 height 22
paste input "teohwk0904"
type input "teohwk0904"
click at [975, 228] on button "查 询" at bounding box center [980, 230] width 43 height 22
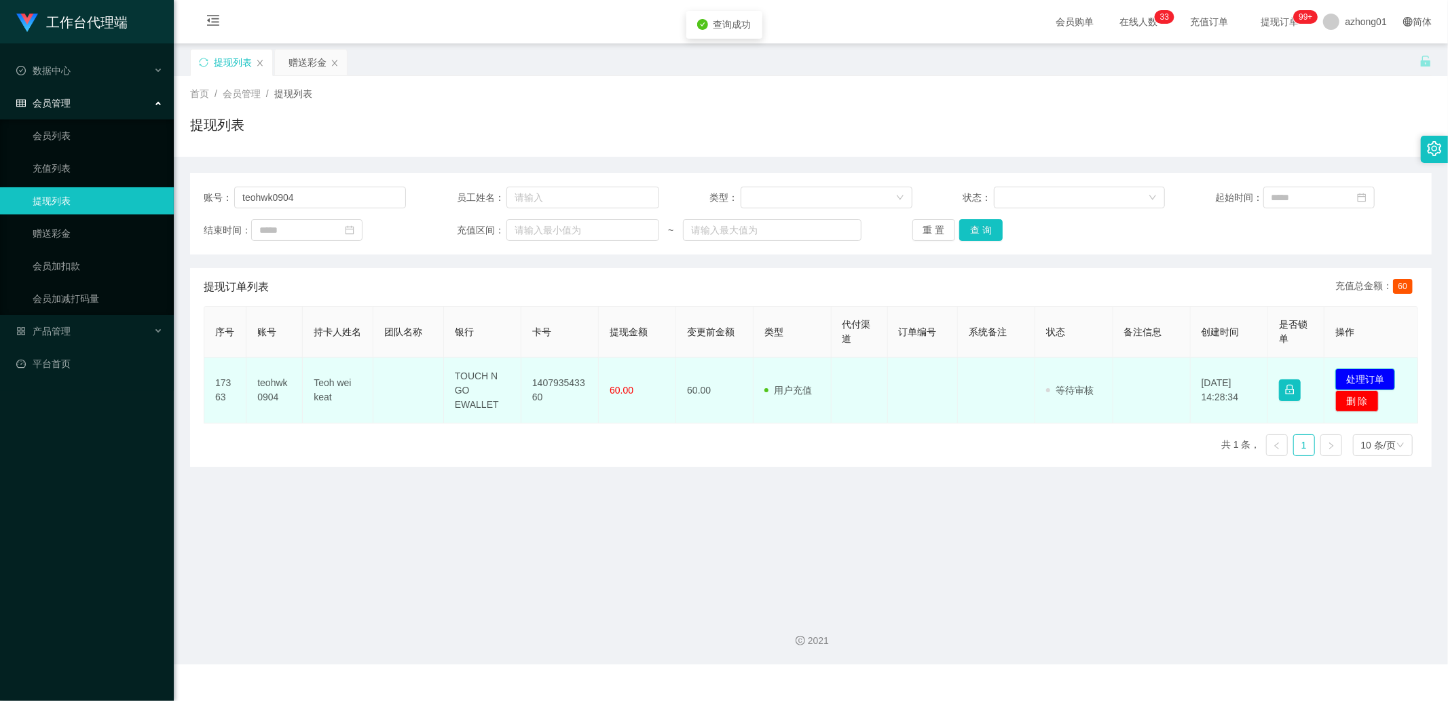
click at [1118, 370] on button "处理订单" at bounding box center [1365, 380] width 60 height 22
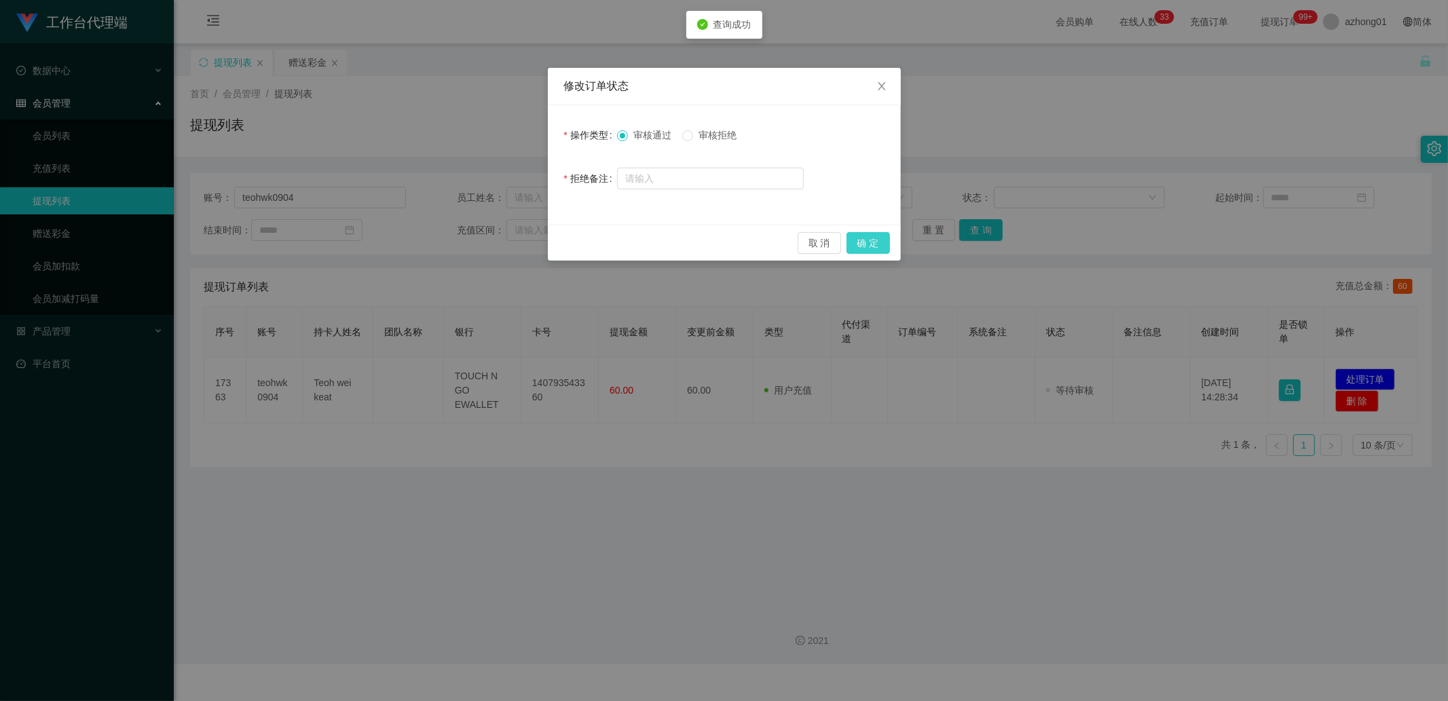
click at [865, 233] on button "确 定" at bounding box center [867, 243] width 43 height 22
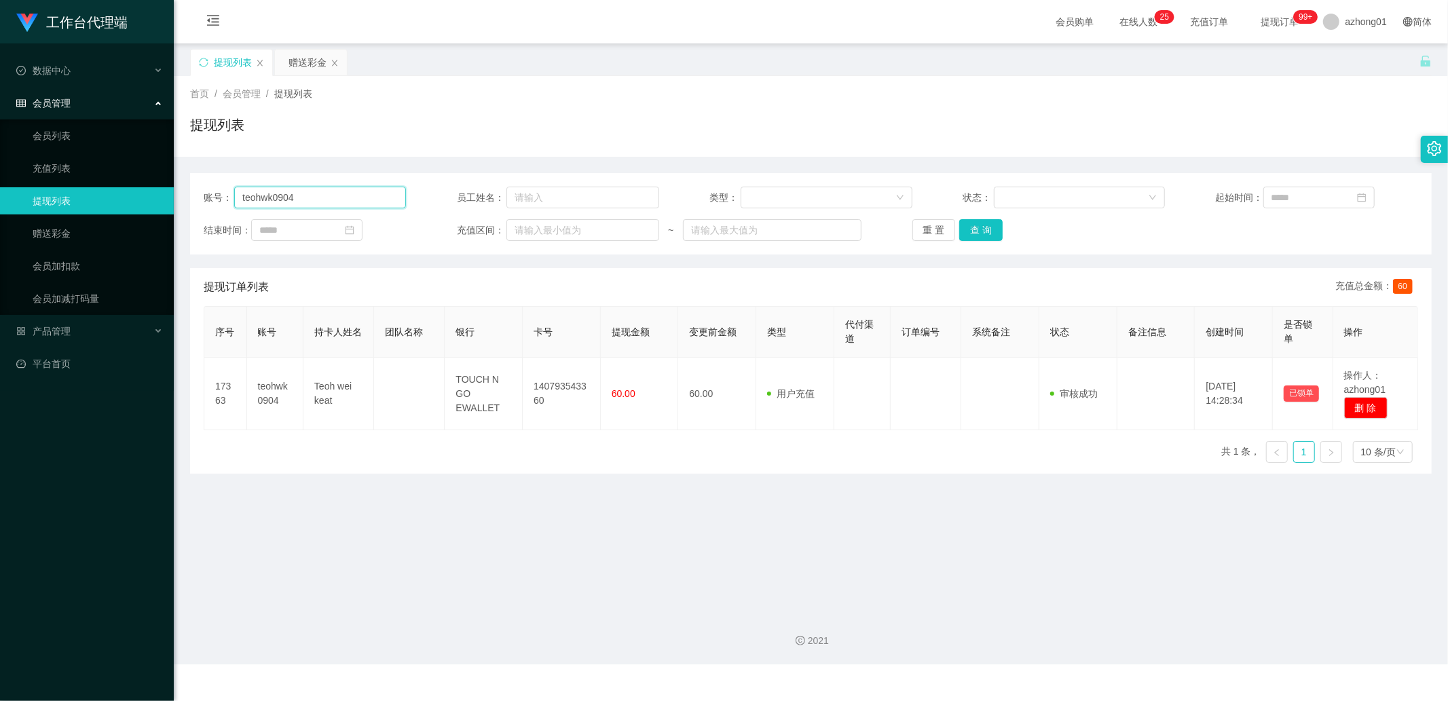
click at [316, 200] on input "teohwk0904" at bounding box center [320, 198] width 172 height 22
paste input "0174887812"
type input "0174887812"
drag, startPoint x: 994, startPoint y: 228, endPoint x: 1007, endPoint y: 229, distance: 12.9
click at [994, 228] on button "查 询" at bounding box center [980, 230] width 43 height 22
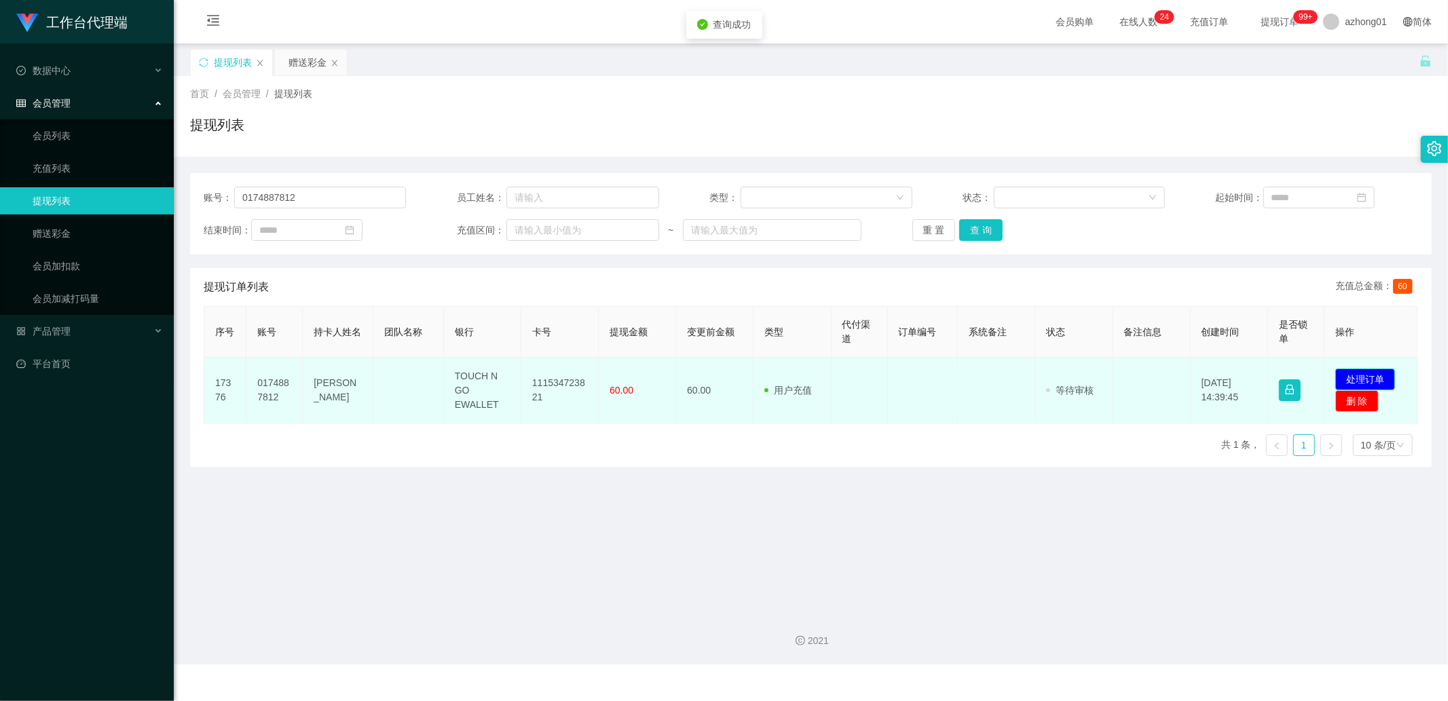
click at [1118, 376] on button "处理订单" at bounding box center [1365, 380] width 60 height 22
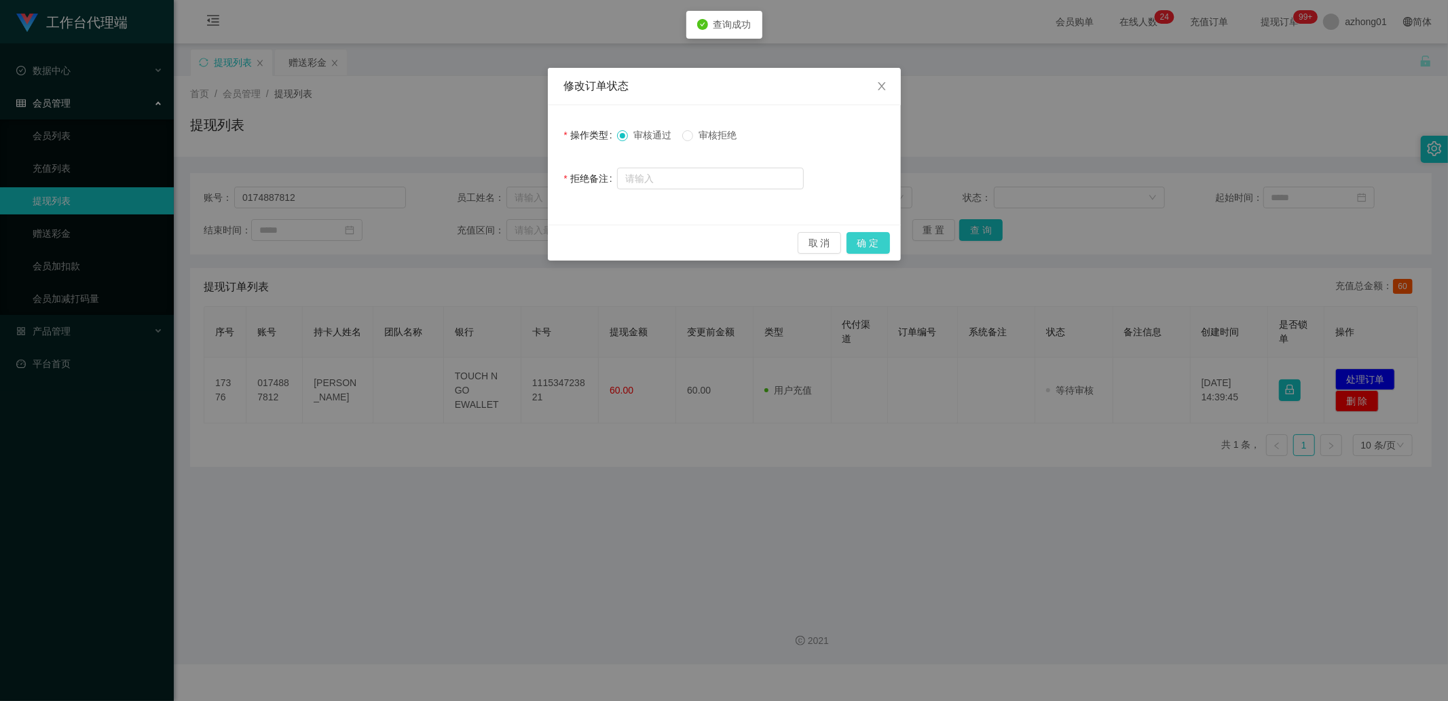
click at [872, 235] on button "确 定" at bounding box center [867, 243] width 43 height 22
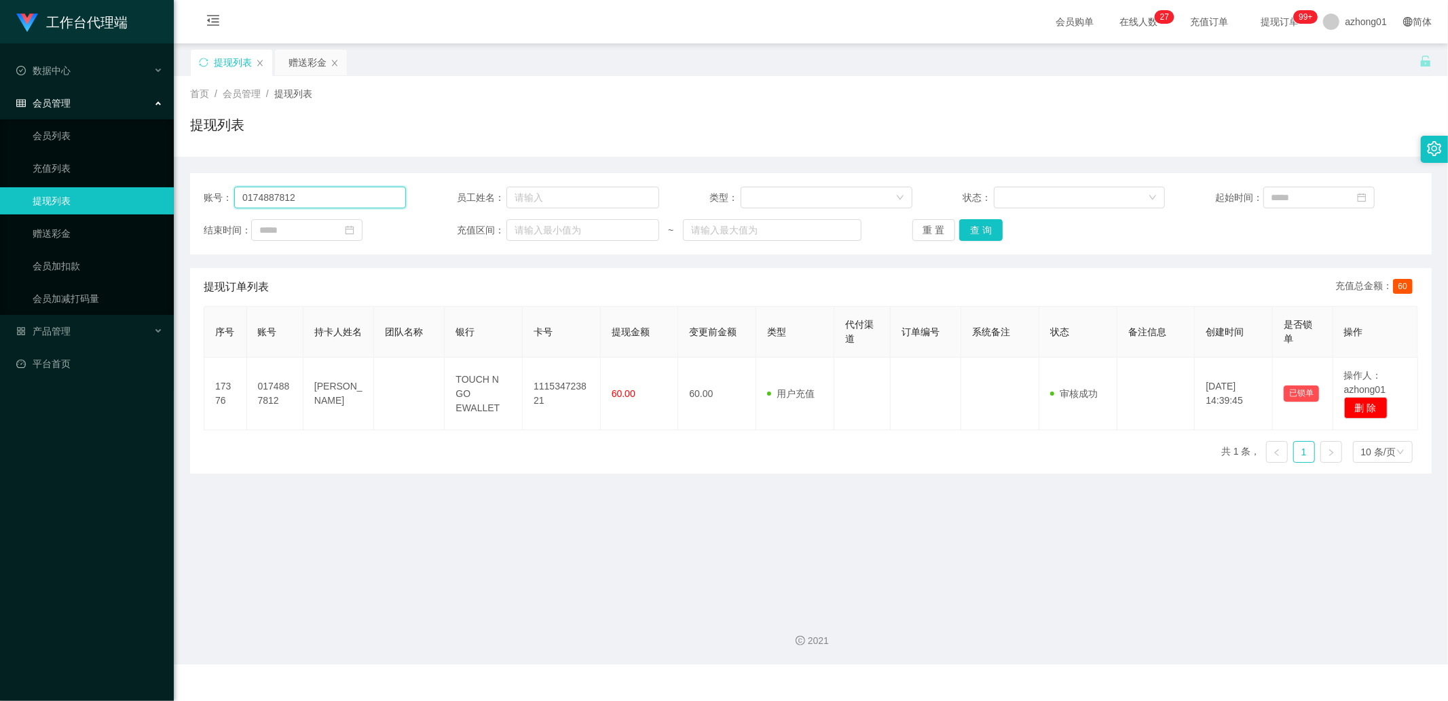
click at [354, 202] on input "0174887812" at bounding box center [320, 198] width 172 height 22
paste input "christywong5140"
type input "christywong5140"
drag, startPoint x: 79, startPoint y: 235, endPoint x: 149, endPoint y: 235, distance: 69.9
click at [79, 235] on link "赠送彩金" at bounding box center [98, 233] width 130 height 27
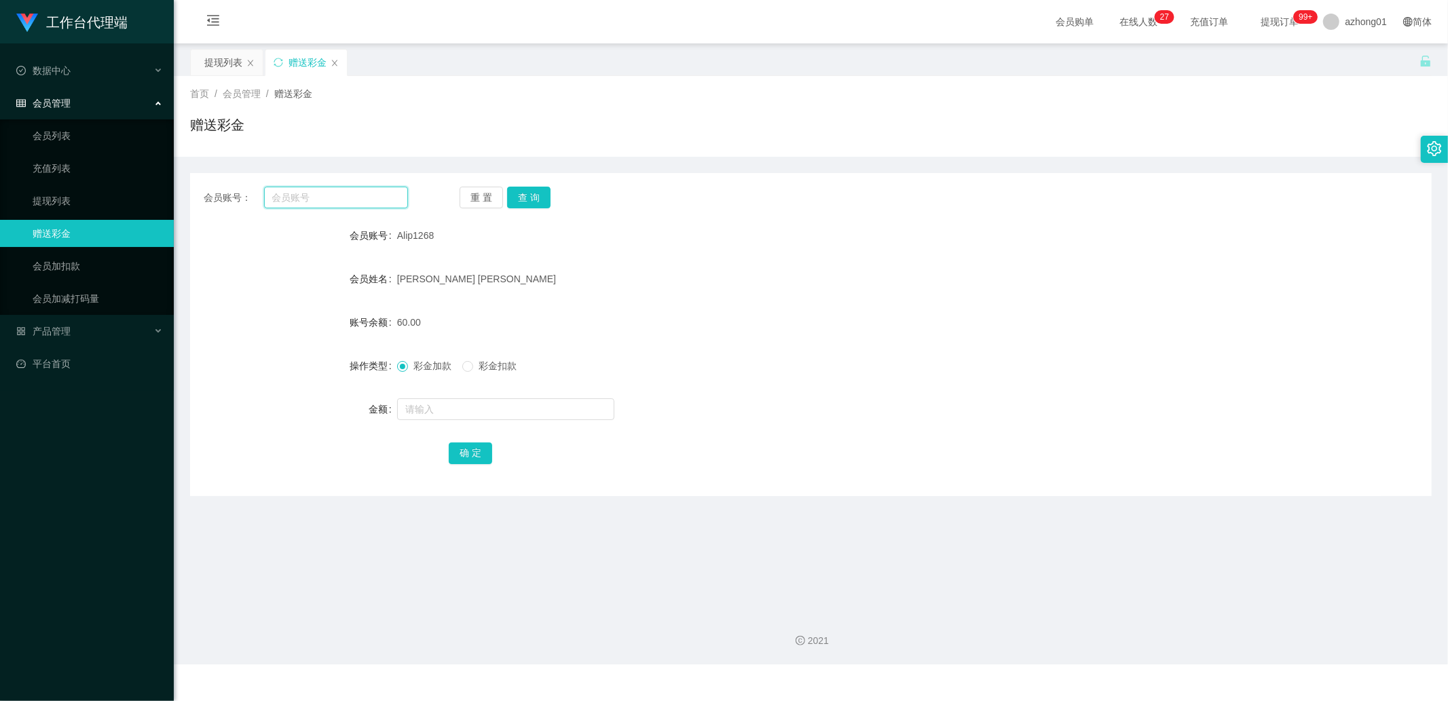
click at [350, 199] on input "text" at bounding box center [336, 198] width 145 height 22
paste input "christywong5140"
type input "christywong5140"
click at [513, 191] on button "查 询" at bounding box center [528, 198] width 43 height 22
click at [446, 402] on input "text" at bounding box center [505, 409] width 217 height 22
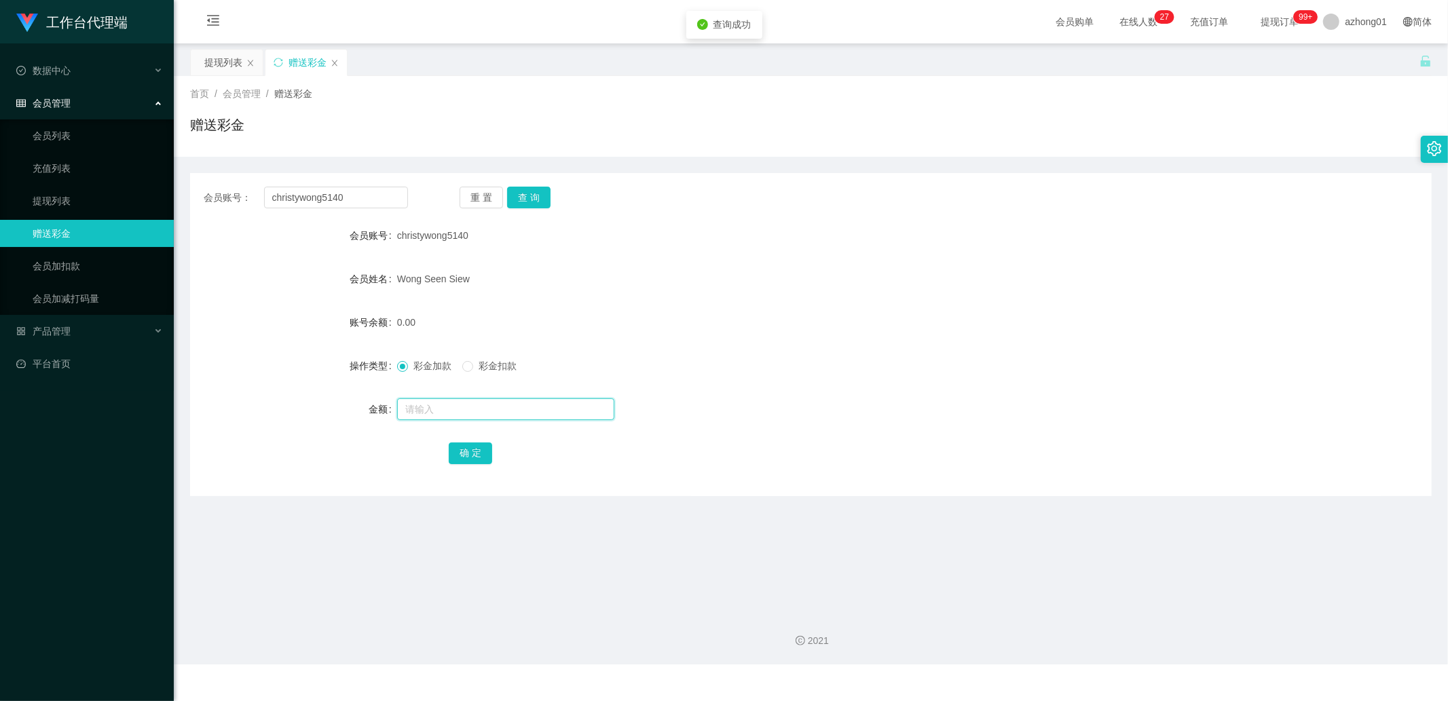
type input "3"
type input "60"
click at [459, 457] on button "确 定" at bounding box center [470, 454] width 43 height 22
click at [367, 190] on input "christywong5140" at bounding box center [336, 198] width 145 height 22
click at [45, 187] on link "提现列表" at bounding box center [98, 200] width 130 height 27
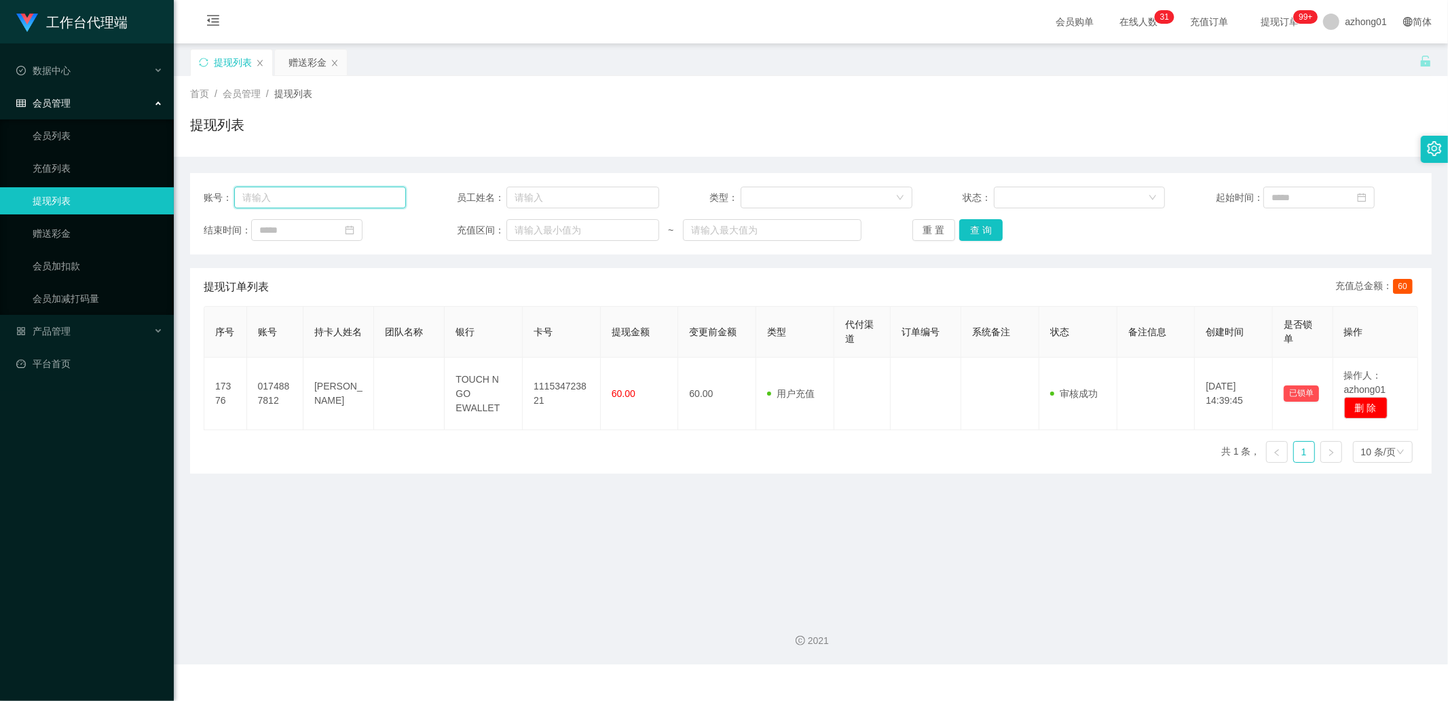
click at [300, 202] on input "text" at bounding box center [320, 198] width 172 height 22
paste input "fuckyou"
type input "fuckyou"
click at [992, 223] on button "查 询" at bounding box center [980, 230] width 43 height 22
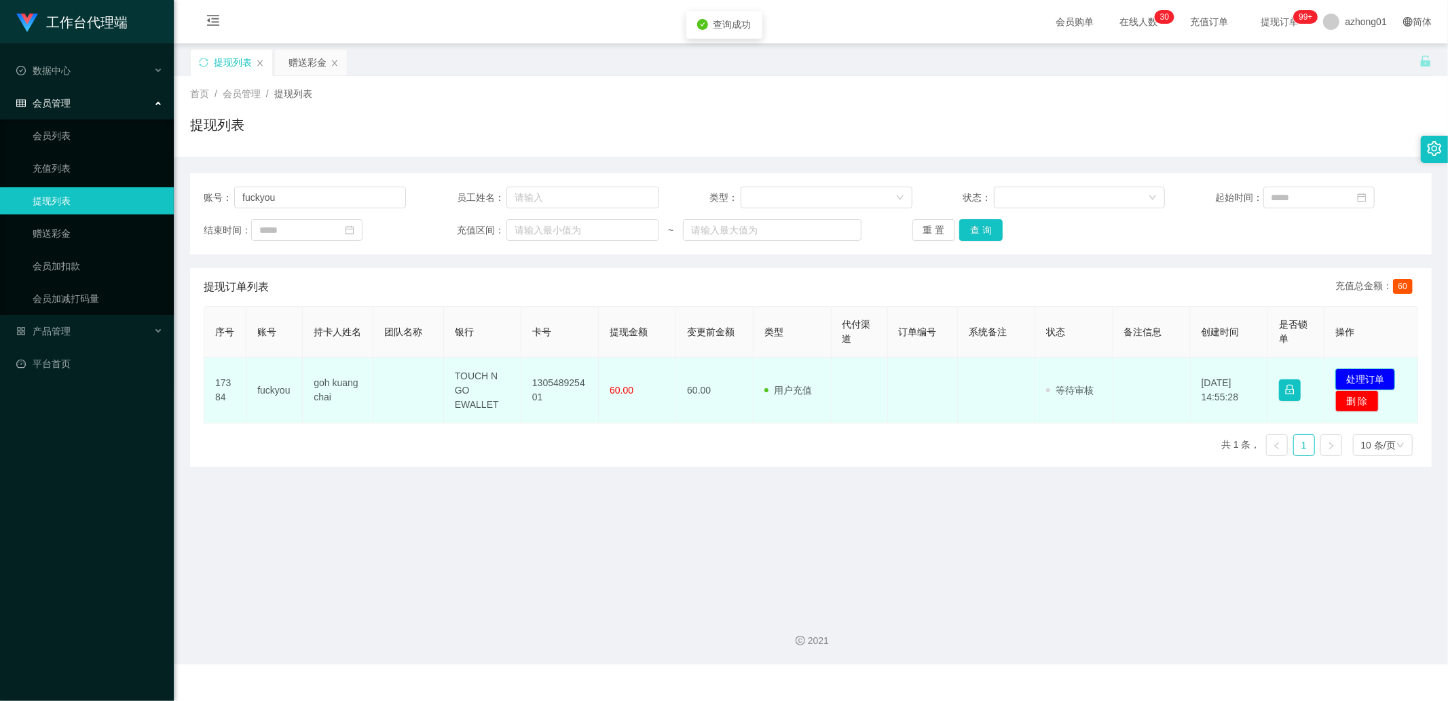
click at [1118, 372] on button "处理订单" at bounding box center [1365, 380] width 60 height 22
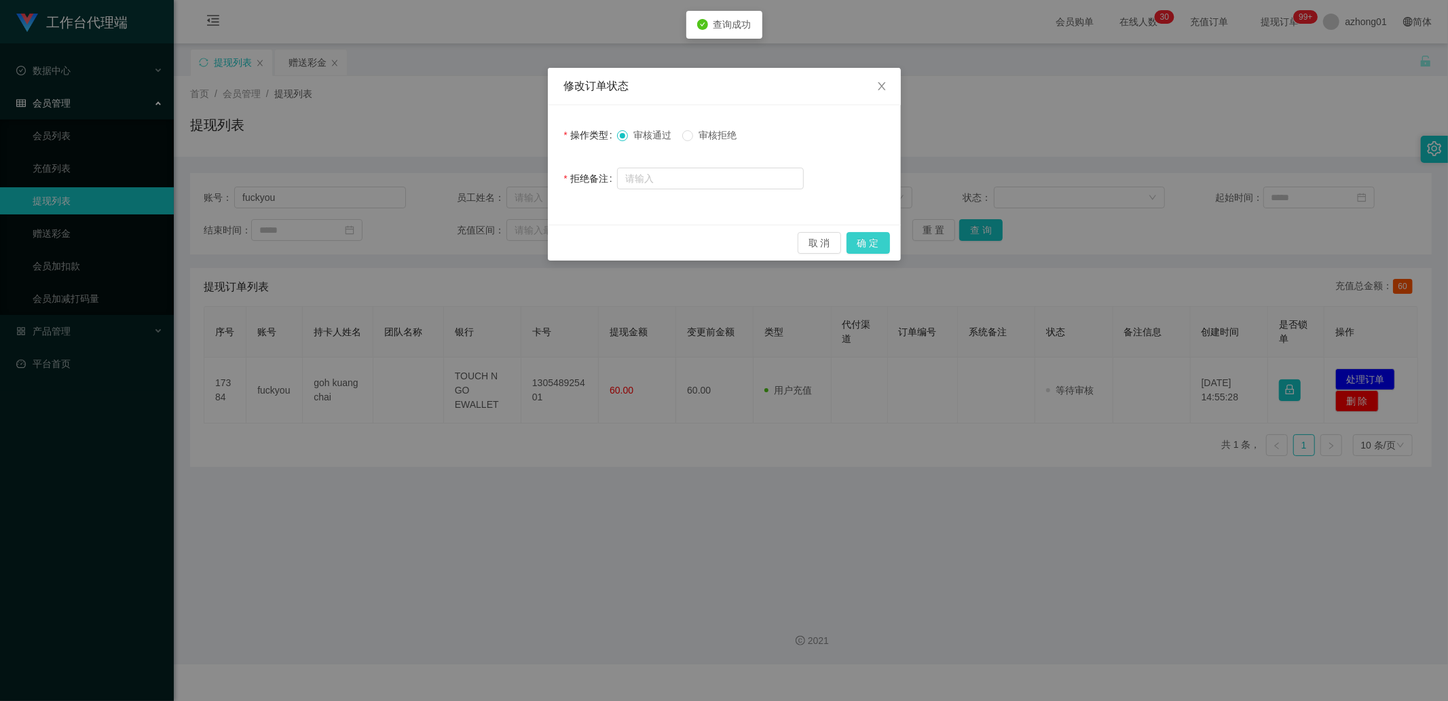
click at [869, 241] on button "确 定" at bounding box center [867, 243] width 43 height 22
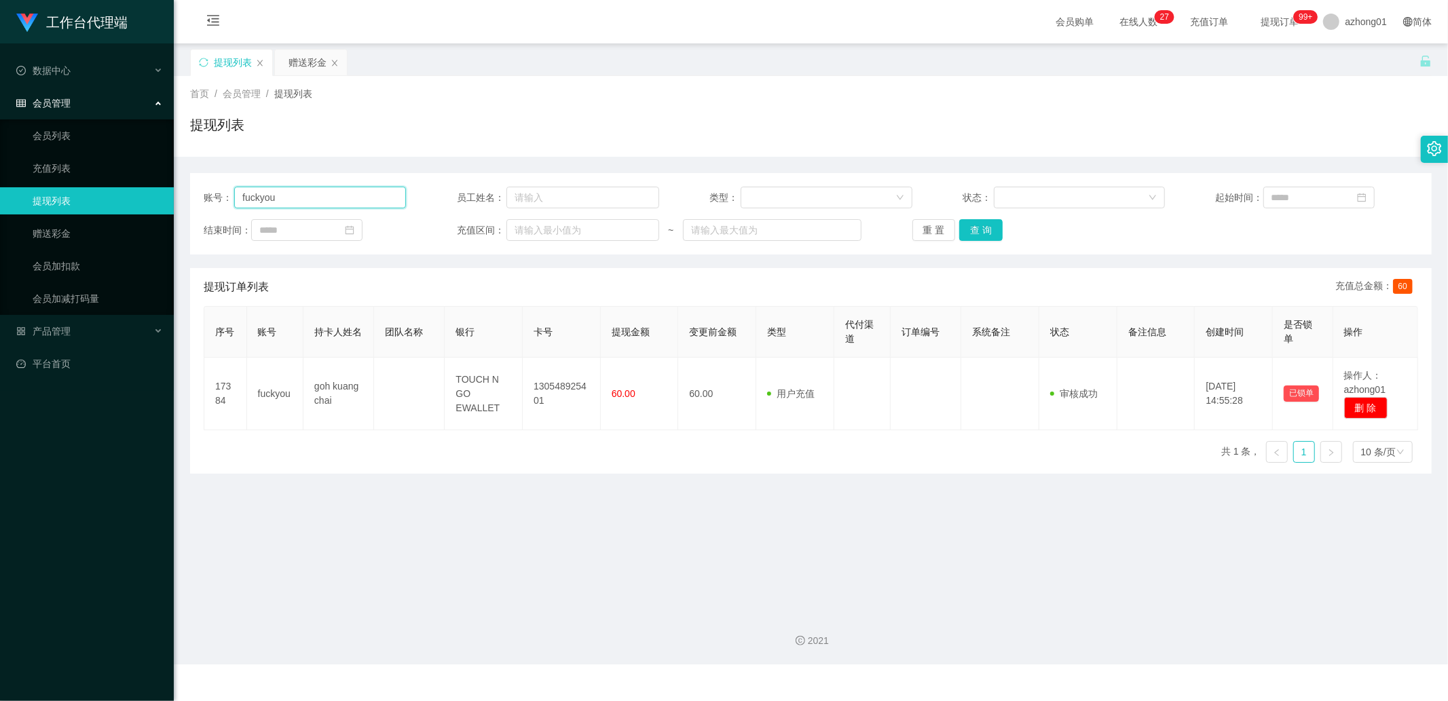
click at [284, 191] on input "fuckyou" at bounding box center [320, 198] width 172 height 22
paste input "Owen22"
type input "Owen22"
click at [974, 233] on button "查 询" at bounding box center [980, 230] width 43 height 22
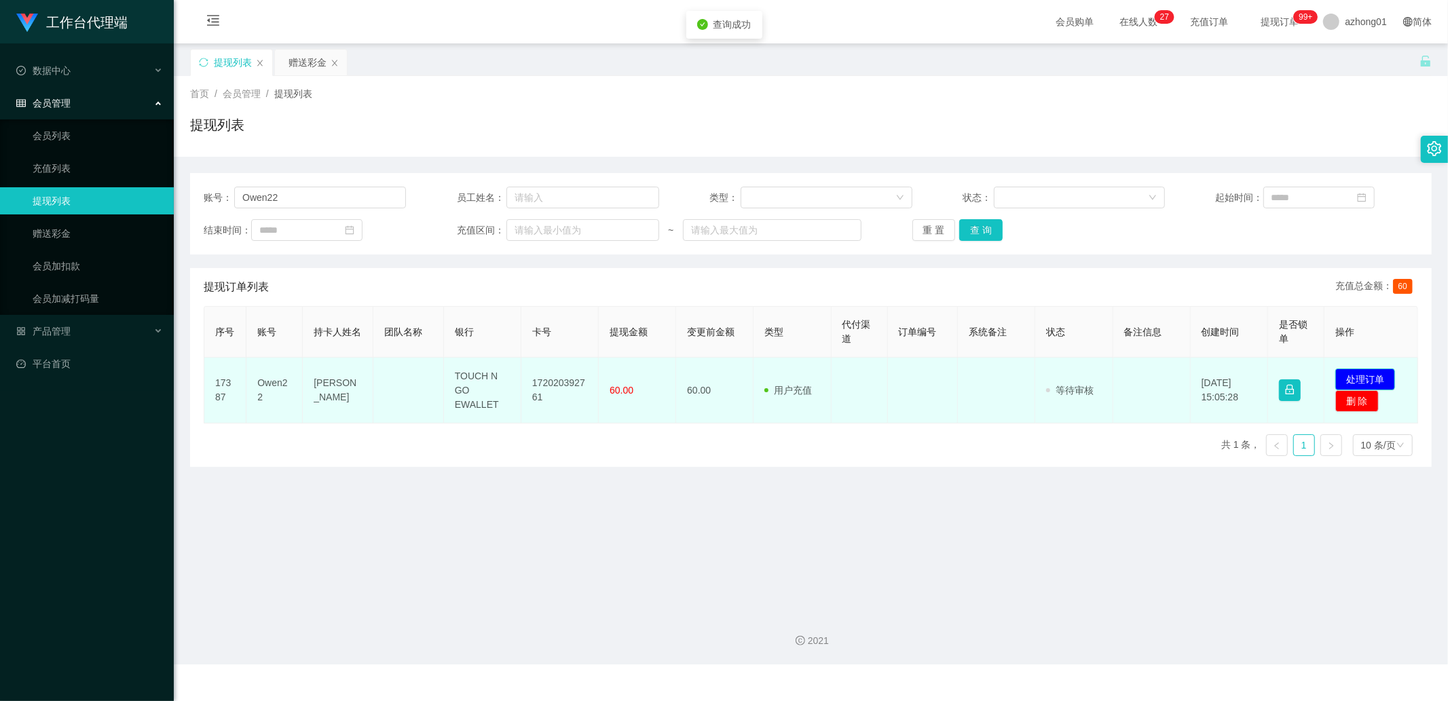
click at [1118, 369] on button "处理订单" at bounding box center [1365, 380] width 60 height 22
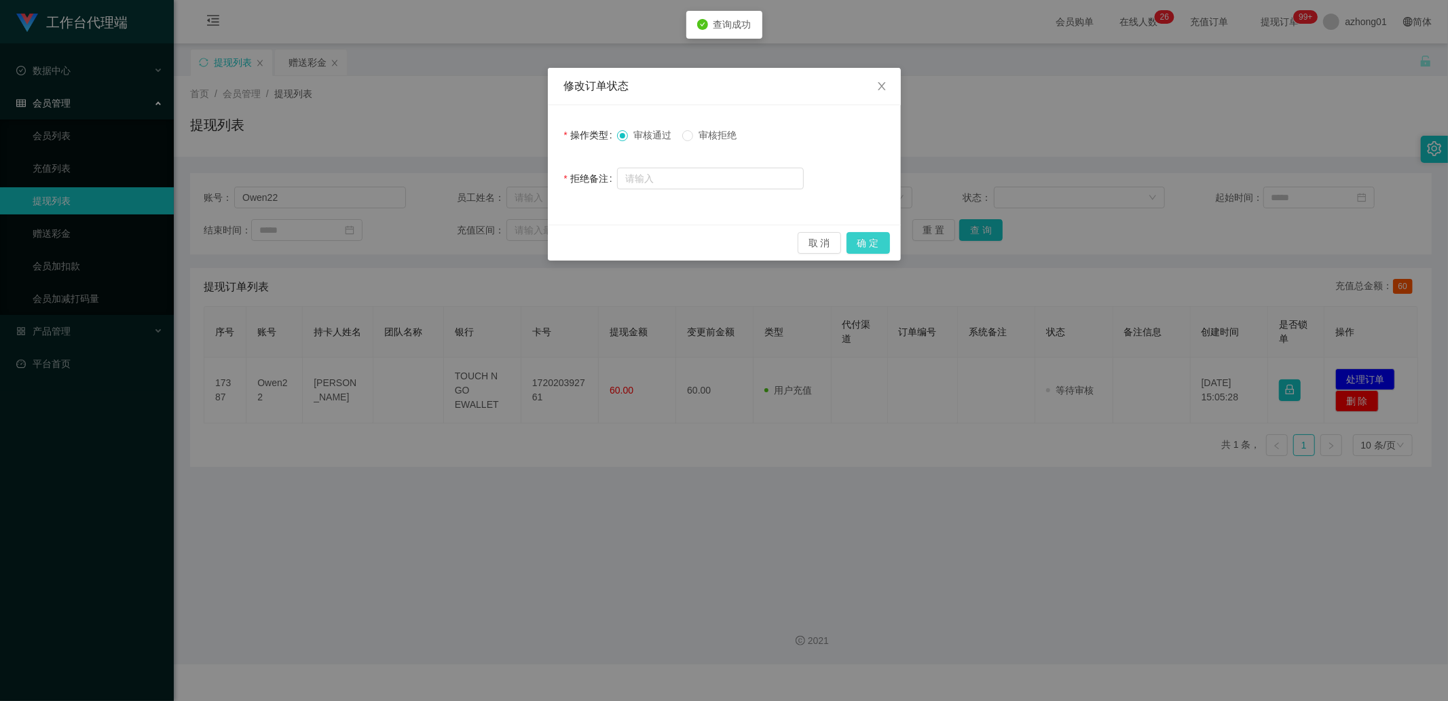
click at [879, 238] on button "确 定" at bounding box center [867, 243] width 43 height 22
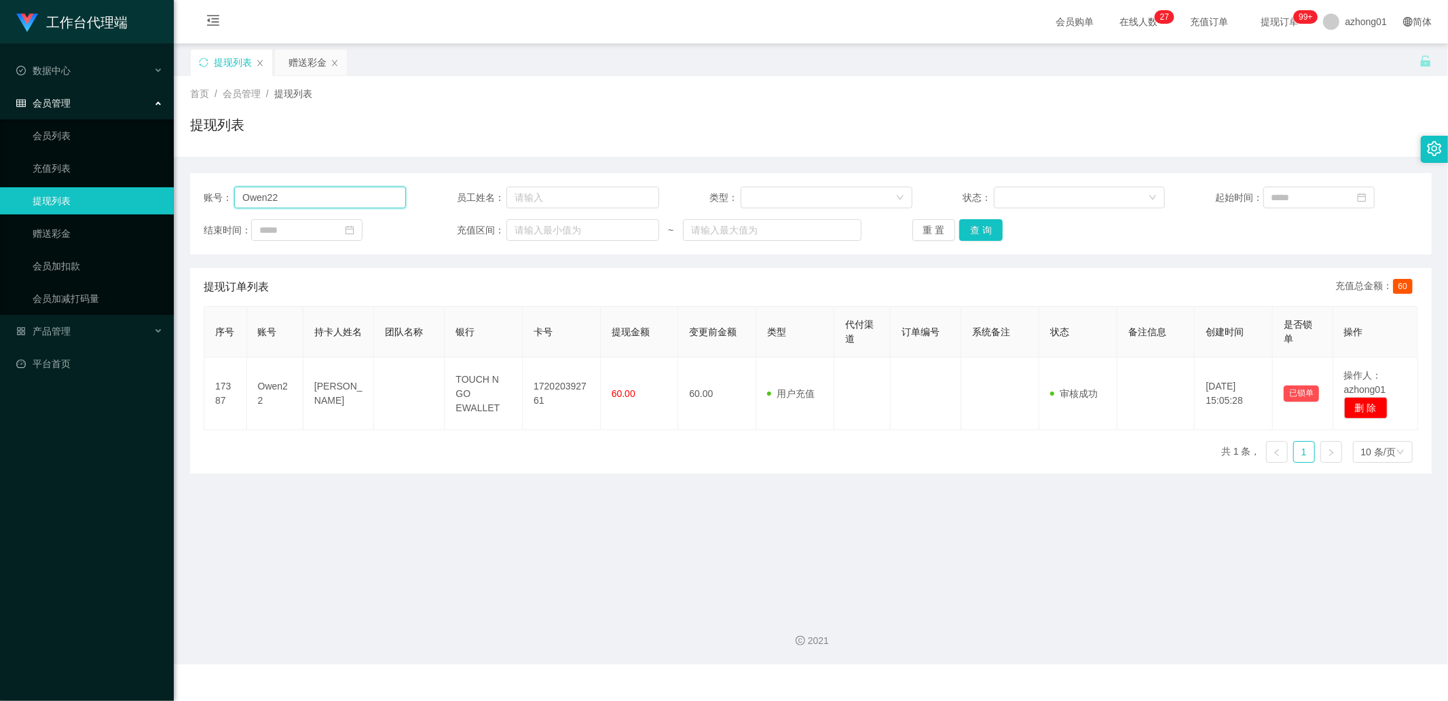
click at [288, 202] on input "Owen22" at bounding box center [320, 198] width 172 height 22
paste input "christywong5140"
type input "christywong5140"
click at [969, 227] on button "查 询" at bounding box center [980, 230] width 43 height 22
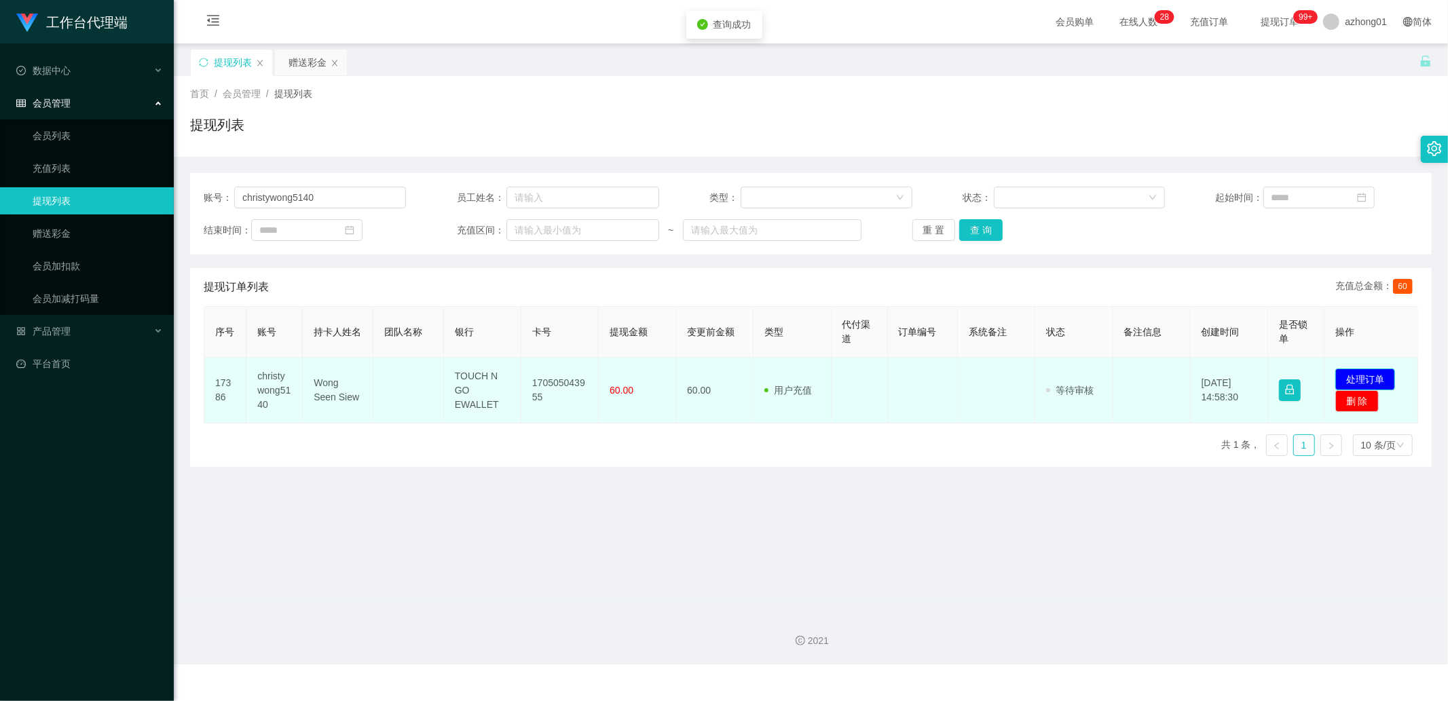
click at [1118, 380] on button "处理订单" at bounding box center [1365, 380] width 60 height 22
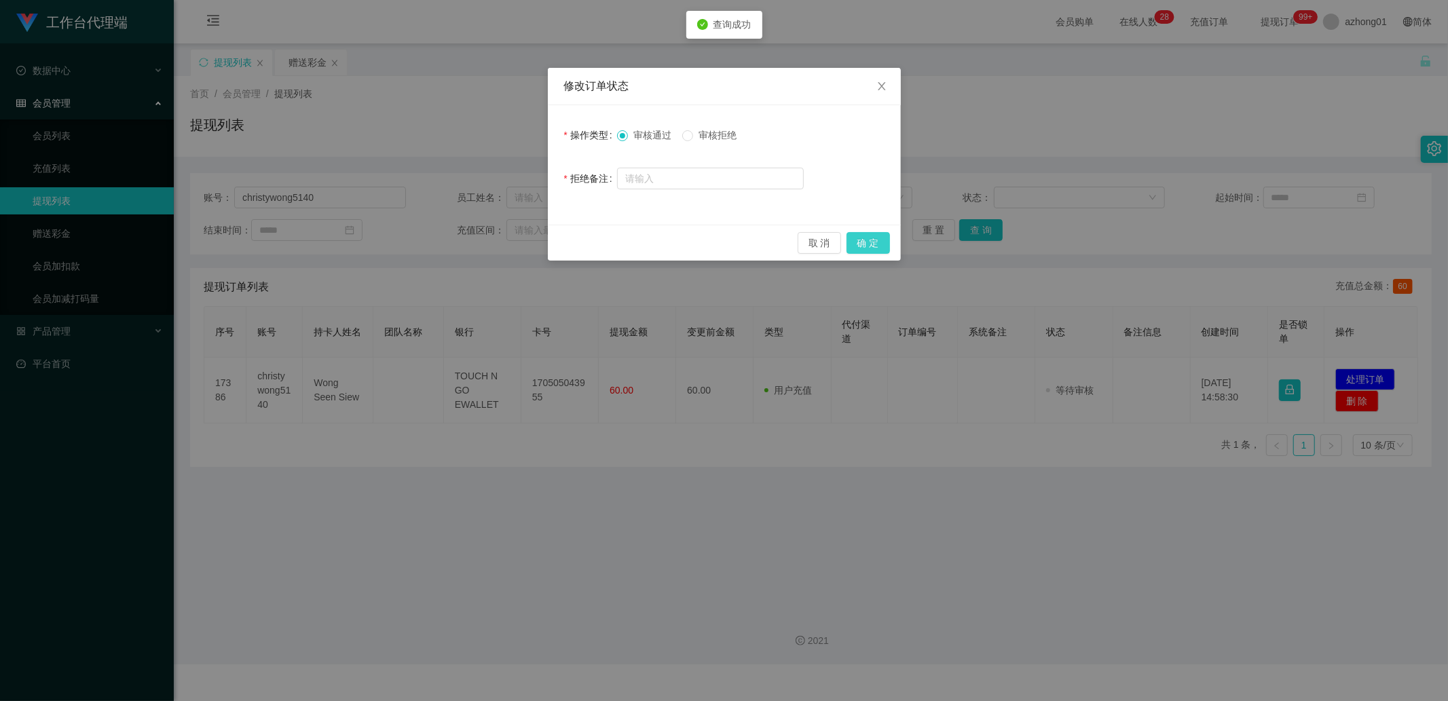
click at [867, 246] on button "确 定" at bounding box center [867, 243] width 43 height 22
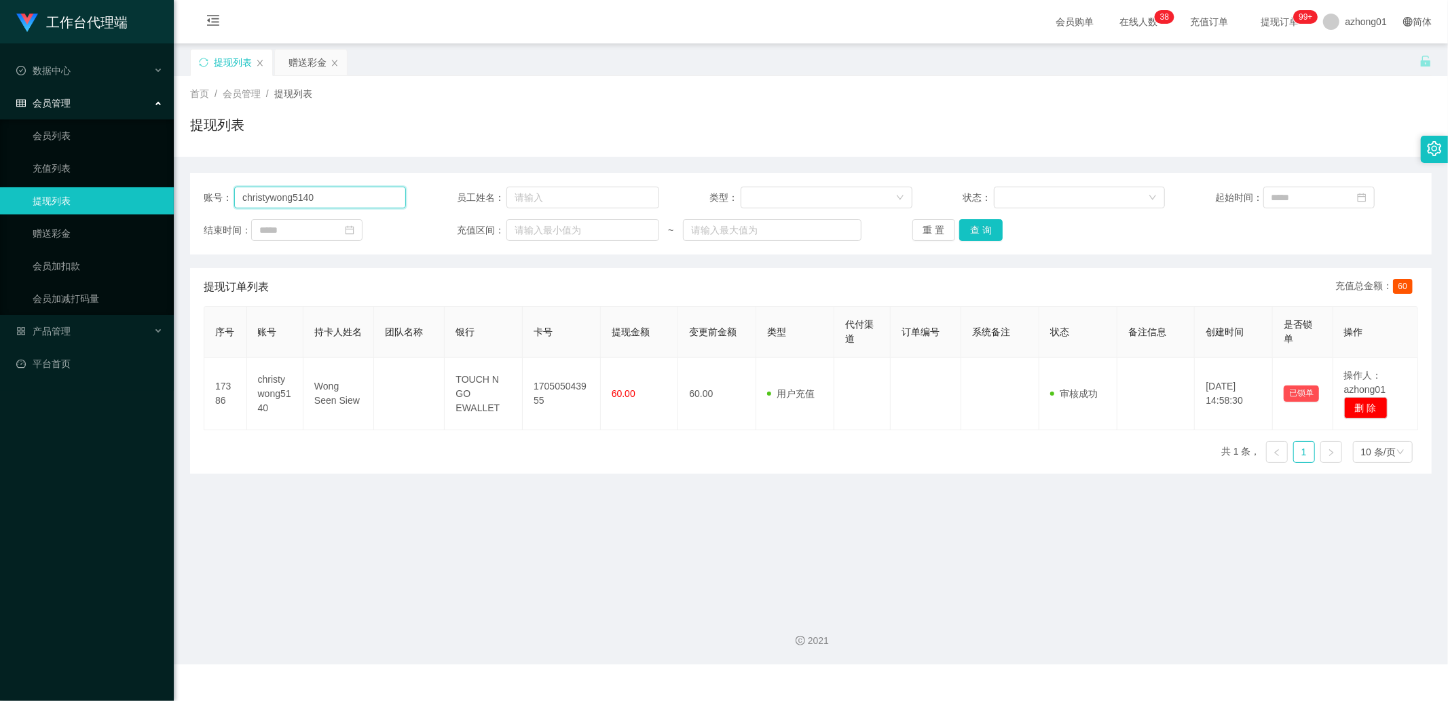
click at [334, 204] on input "christywong5140" at bounding box center [320, 198] width 172 height 22
paste input "0174438188"
type input "0174438188"
click at [965, 232] on button "查 询" at bounding box center [980, 230] width 43 height 22
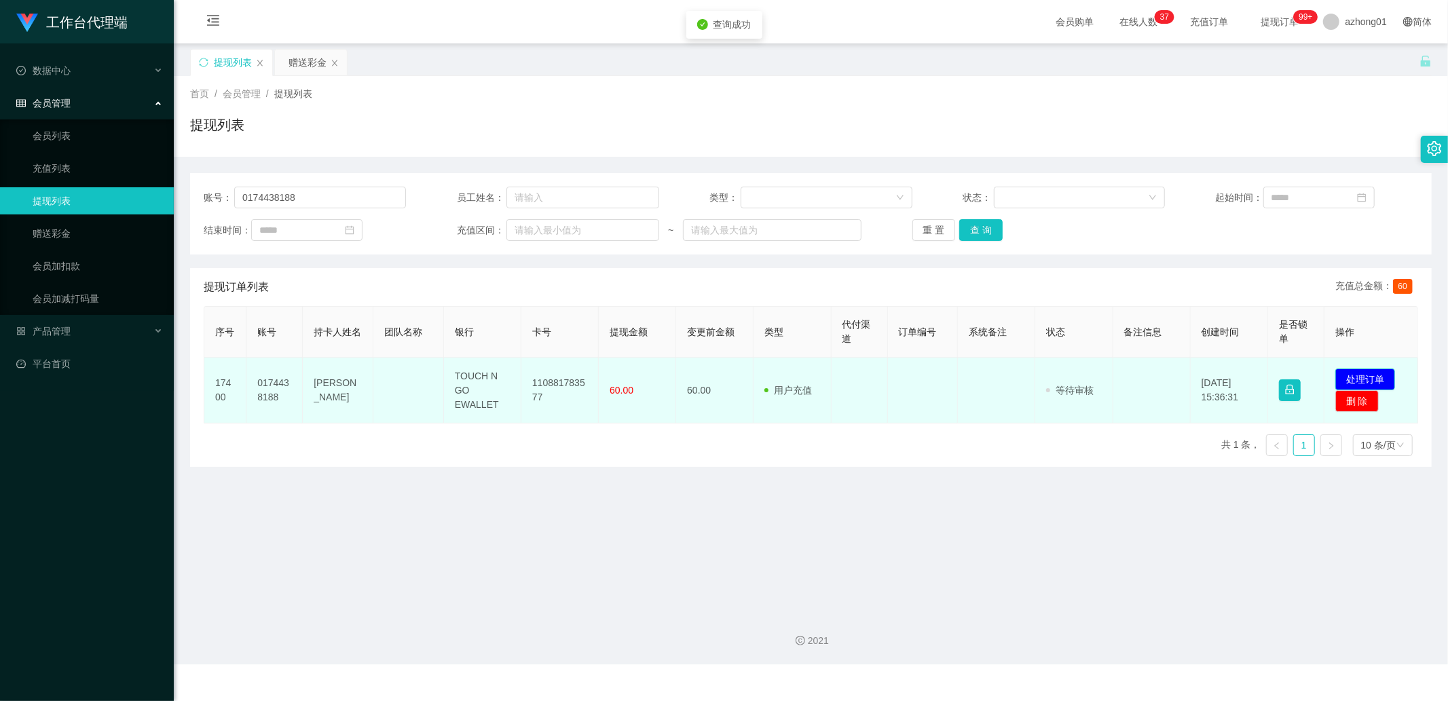
click at [1118, 382] on button "处理订单" at bounding box center [1365, 380] width 60 height 22
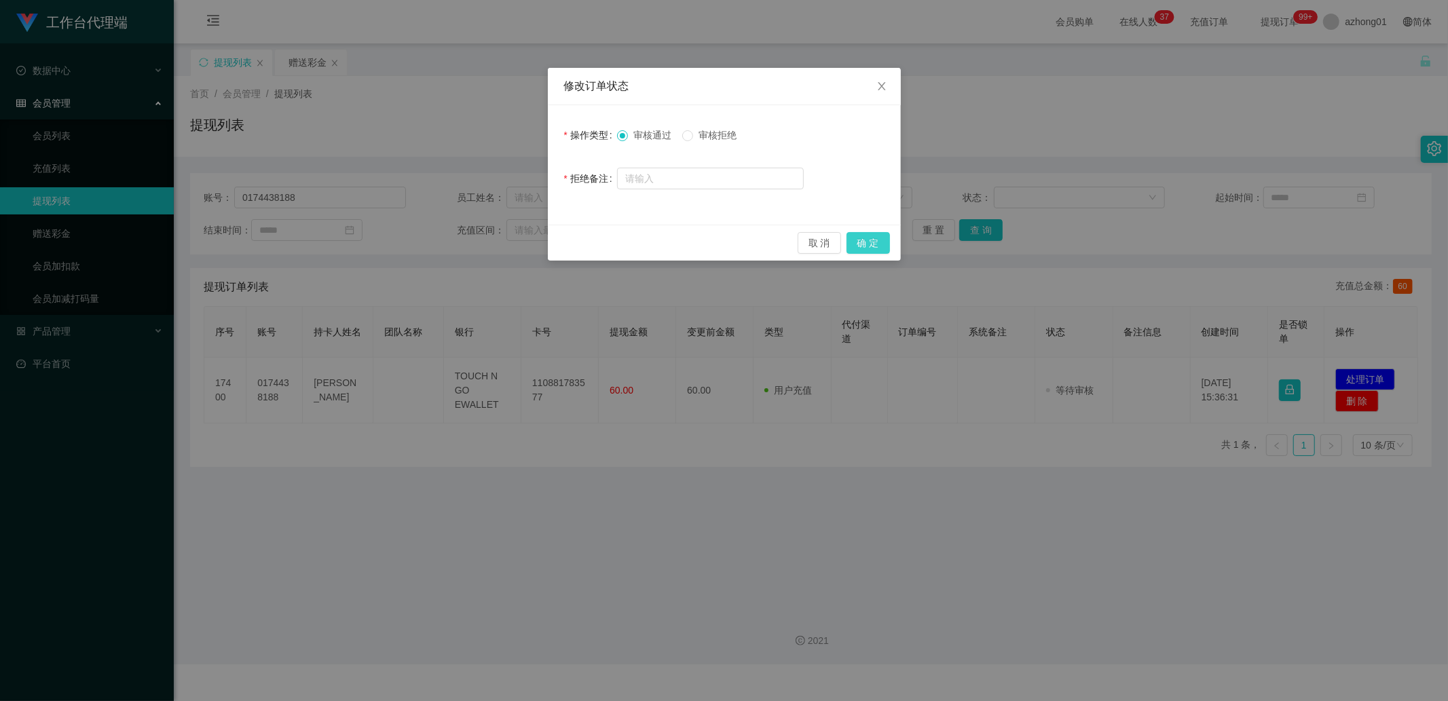
click at [876, 239] on button "确 定" at bounding box center [867, 243] width 43 height 22
